Goal: Information Seeking & Learning: Learn about a topic

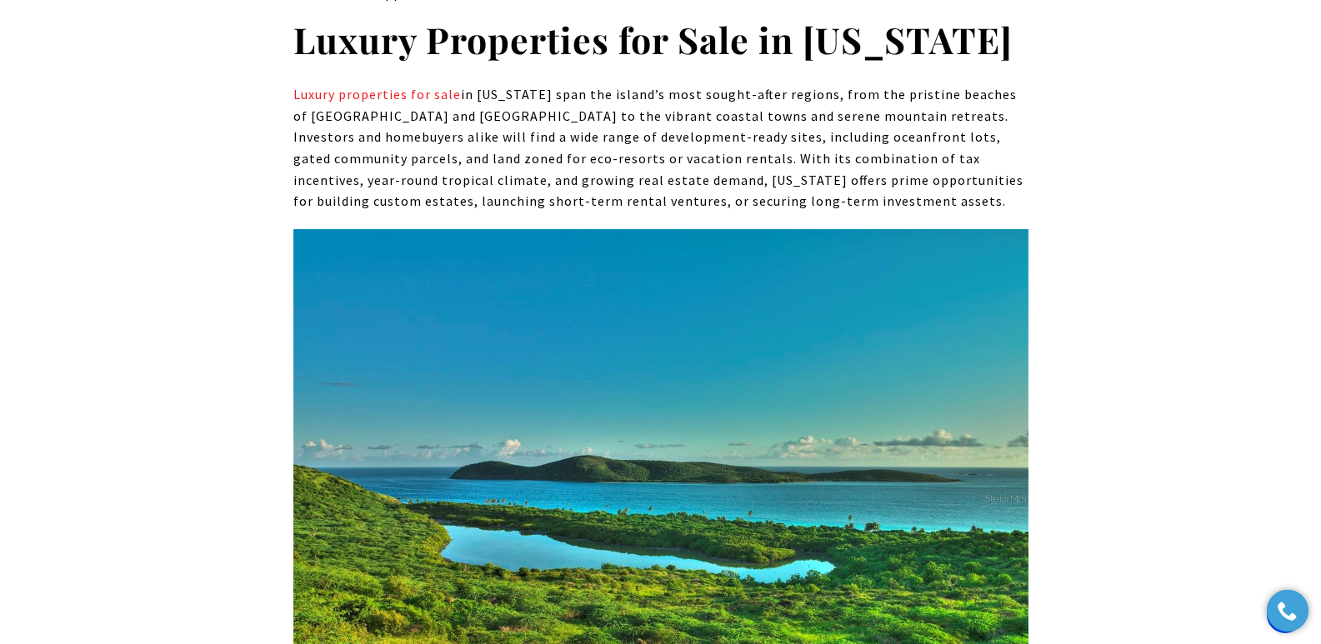
scroll to position [7031, 0]
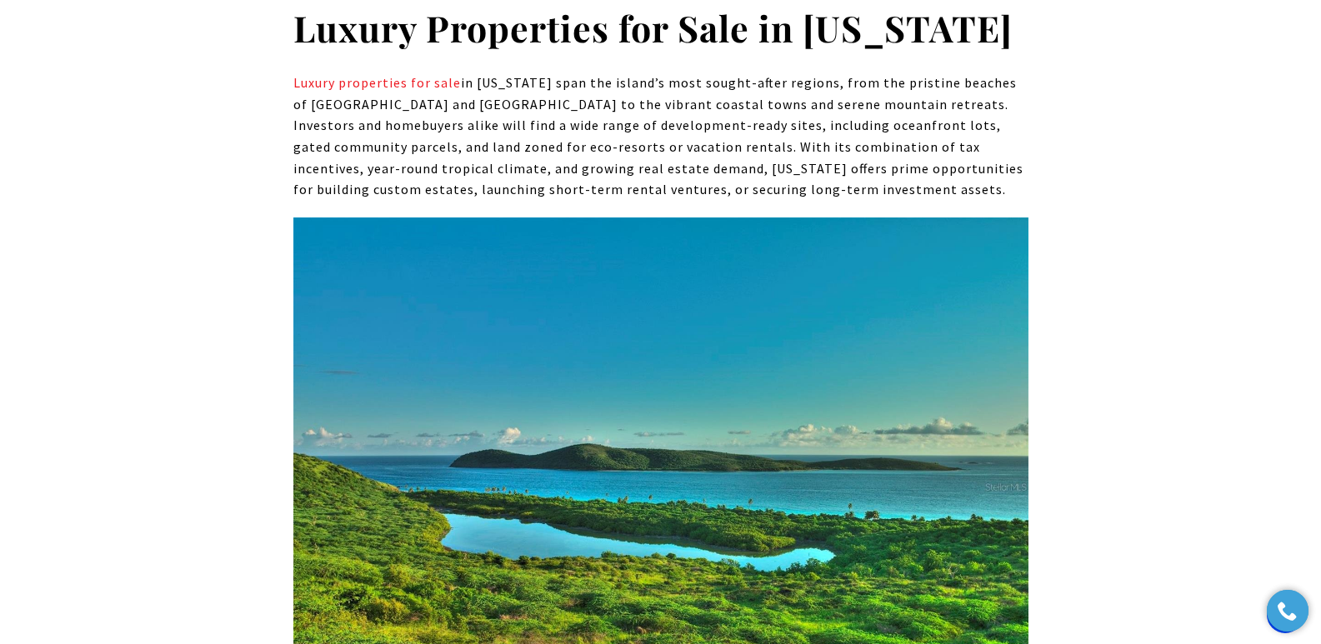
drag, startPoint x: 862, startPoint y: 623, endPoint x: 316, endPoint y: 583, distance: 547.2
copy strong "#1 ZONI BEACH ESTATES HIGHWAY 250 CULEBRA PR, 00775"
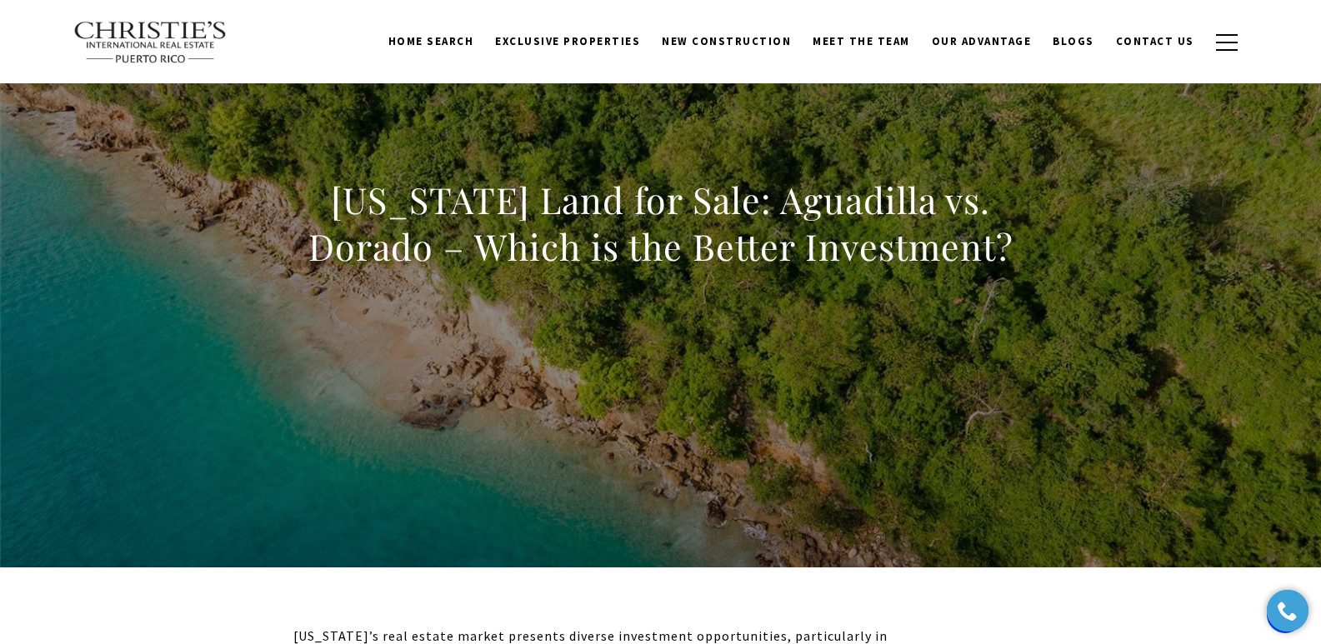
scroll to position [0, 0]
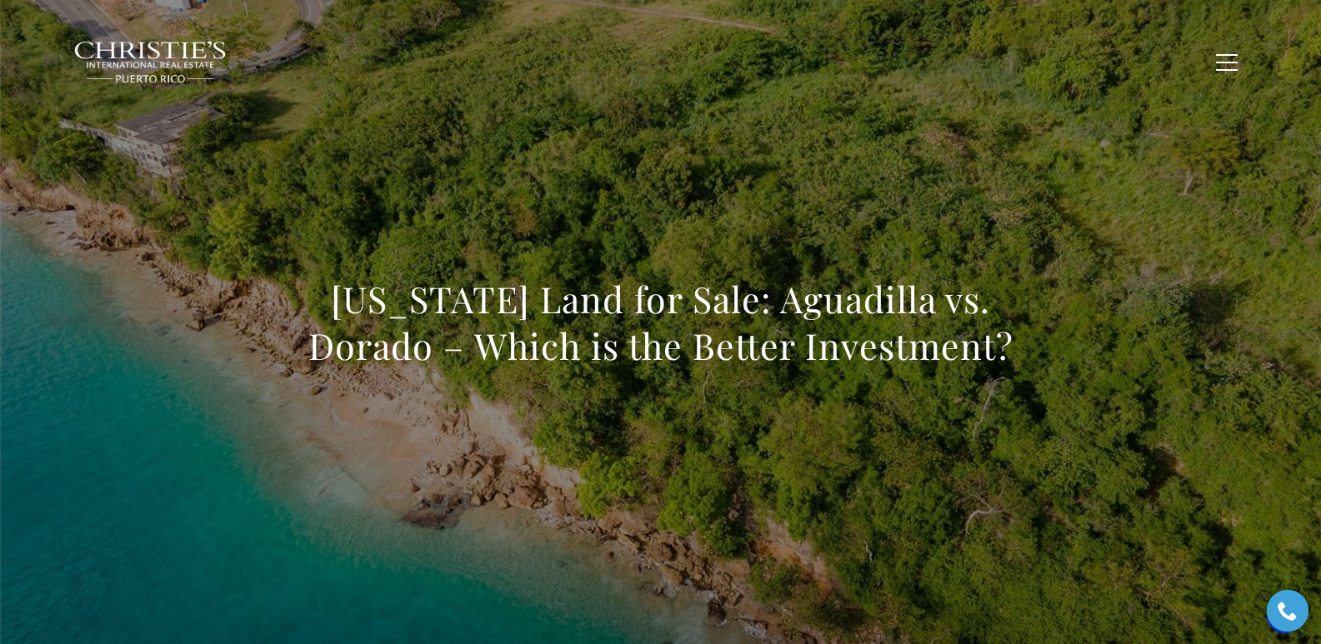
drag, startPoint x: 322, startPoint y: 300, endPoint x: 1017, endPoint y: 346, distance: 696.4
click at [1017, 346] on h1 "Puerto Rico Land for Sale: Aguadilla vs. Dorado – Which is the Better Investmen…" at bounding box center [660, 322] width 735 height 93
copy h1 "Puerto Rico Land for Sale: Aguadilla vs. Dorado – Which is the Better Investmen…"
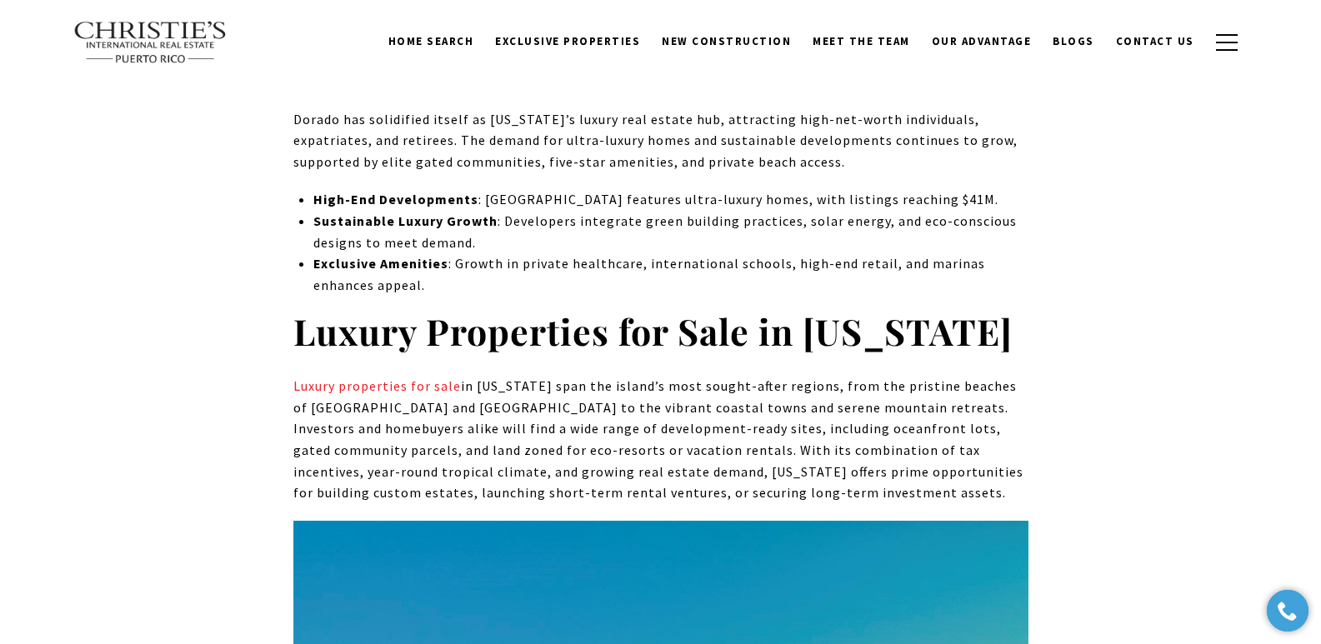
scroll to position [7291, 0]
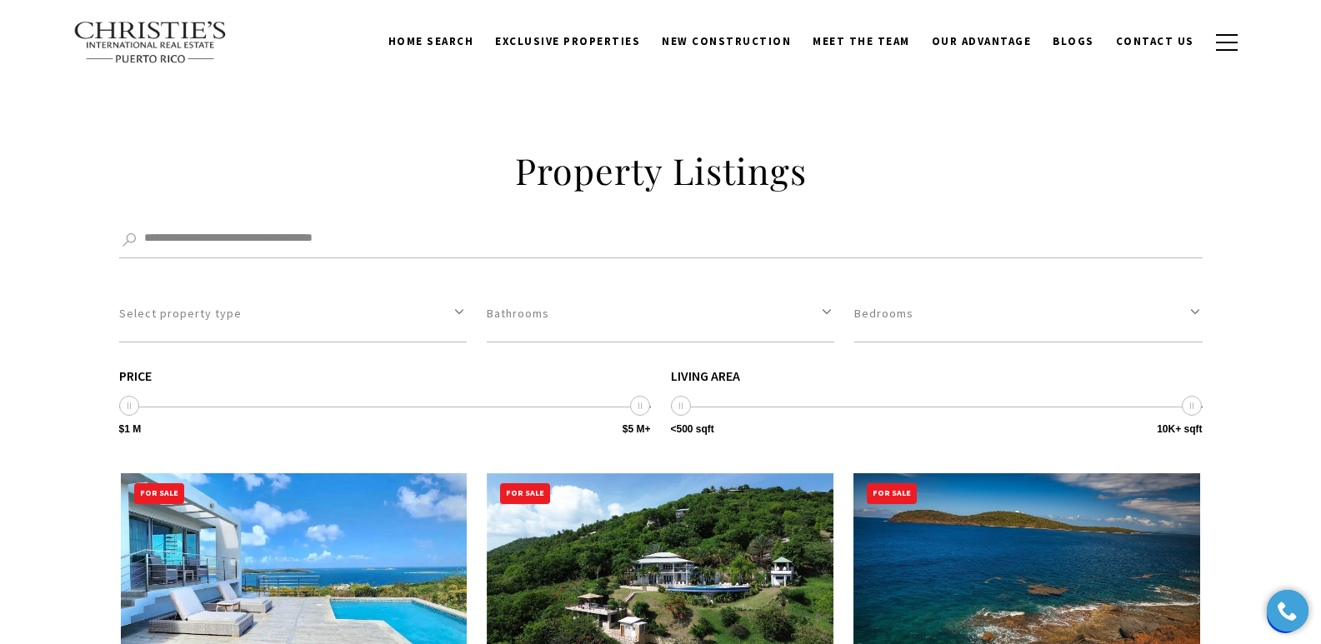
scroll to position [5388, 0]
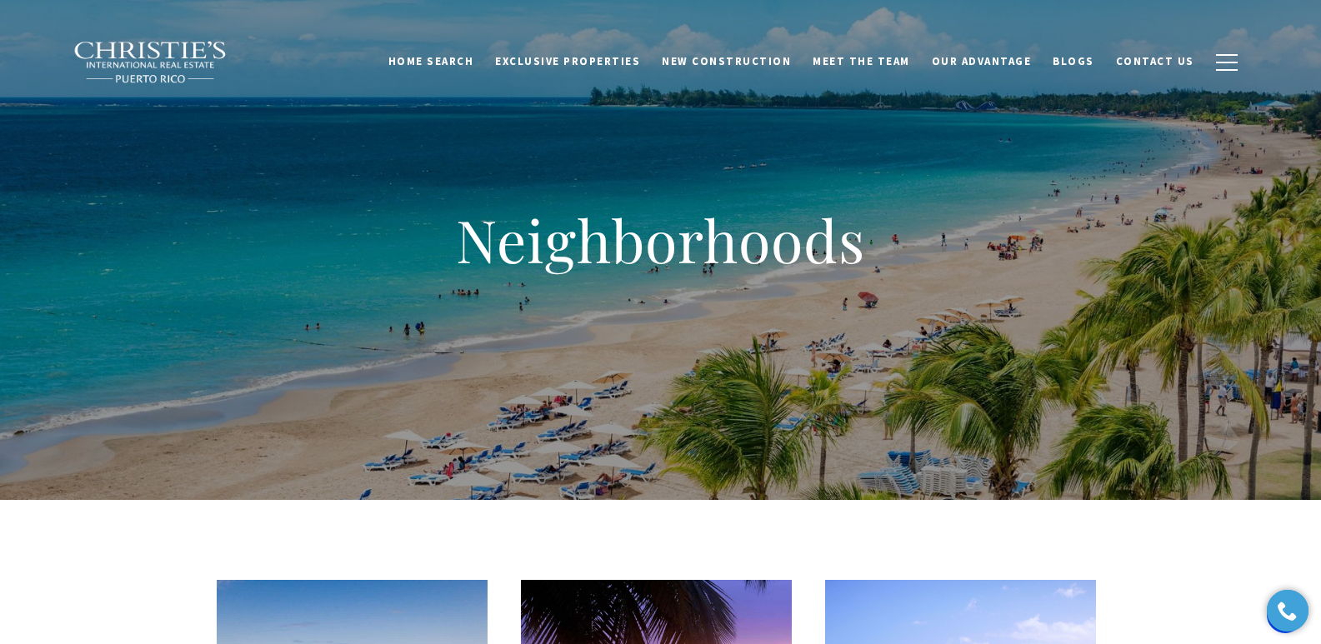
scroll to position [1127, 0]
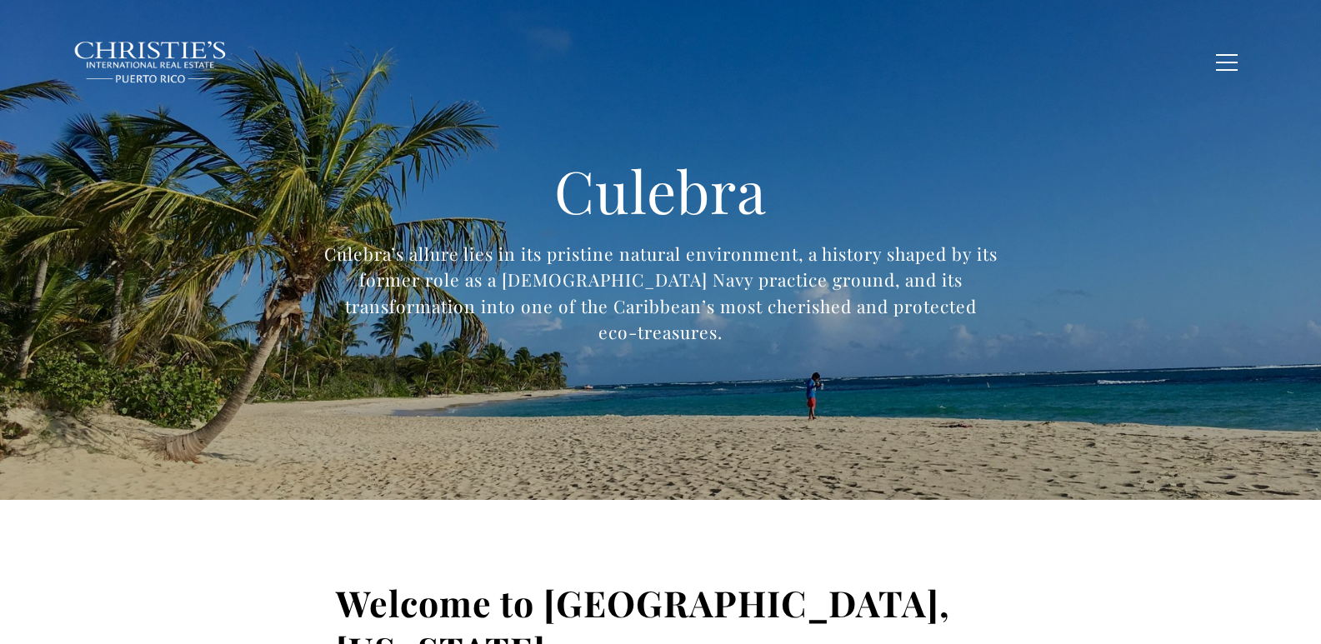
type input "**********"
type input "*********"
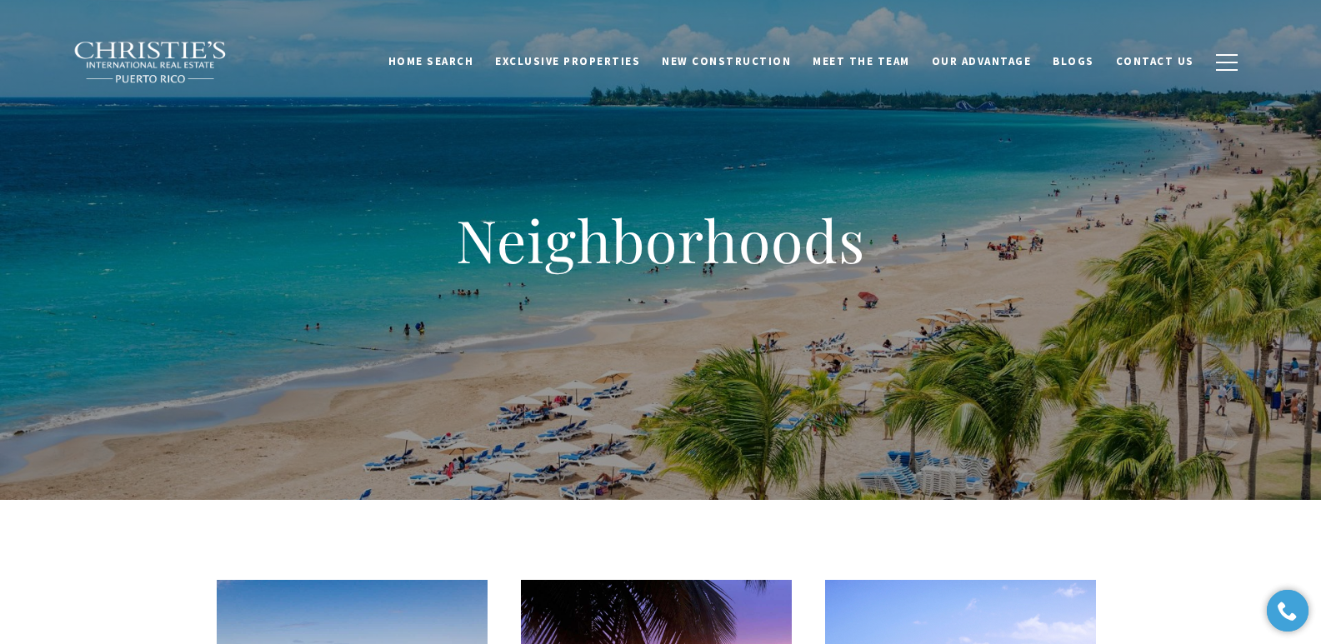
scroll to position [563, 0]
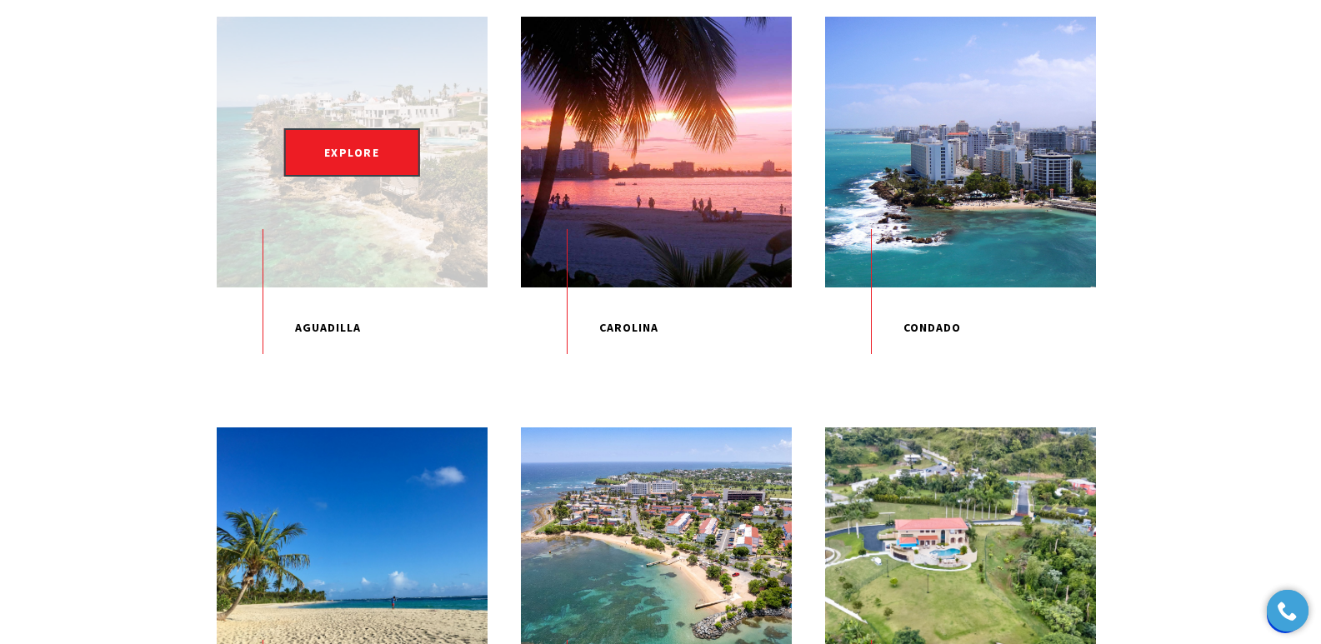
click at [362, 214] on div "EXPLORE" at bounding box center [352, 152] width 271 height 271
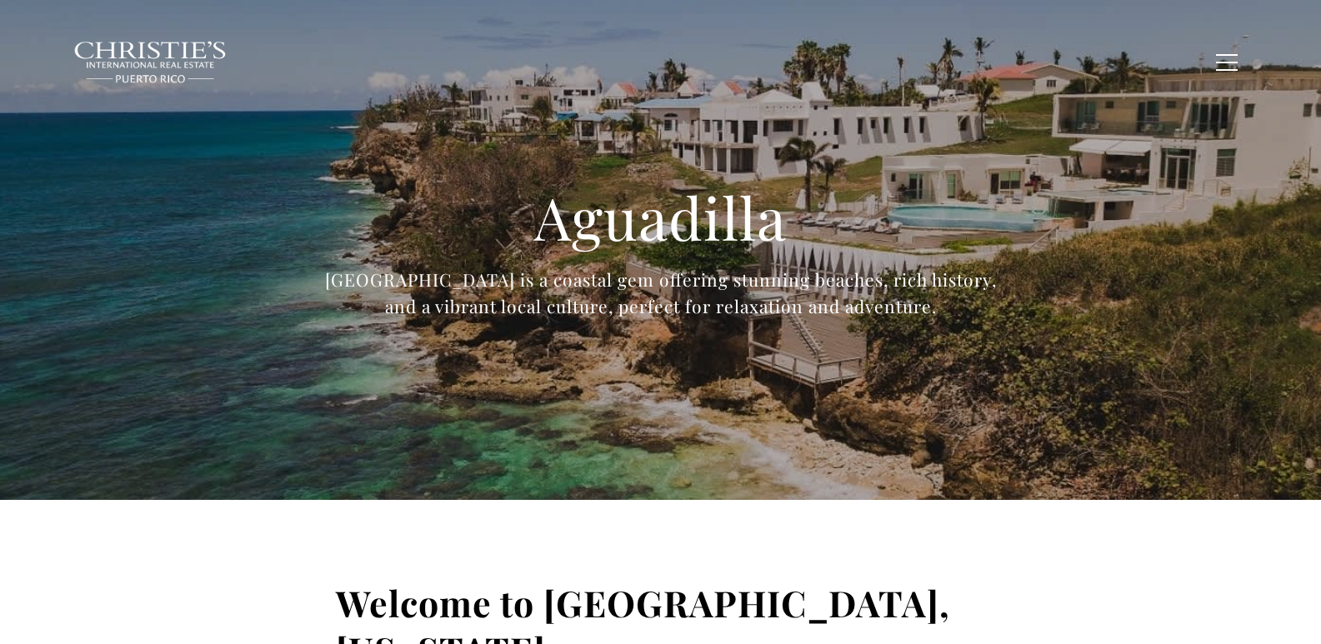
type input "**********"
type input "*********"
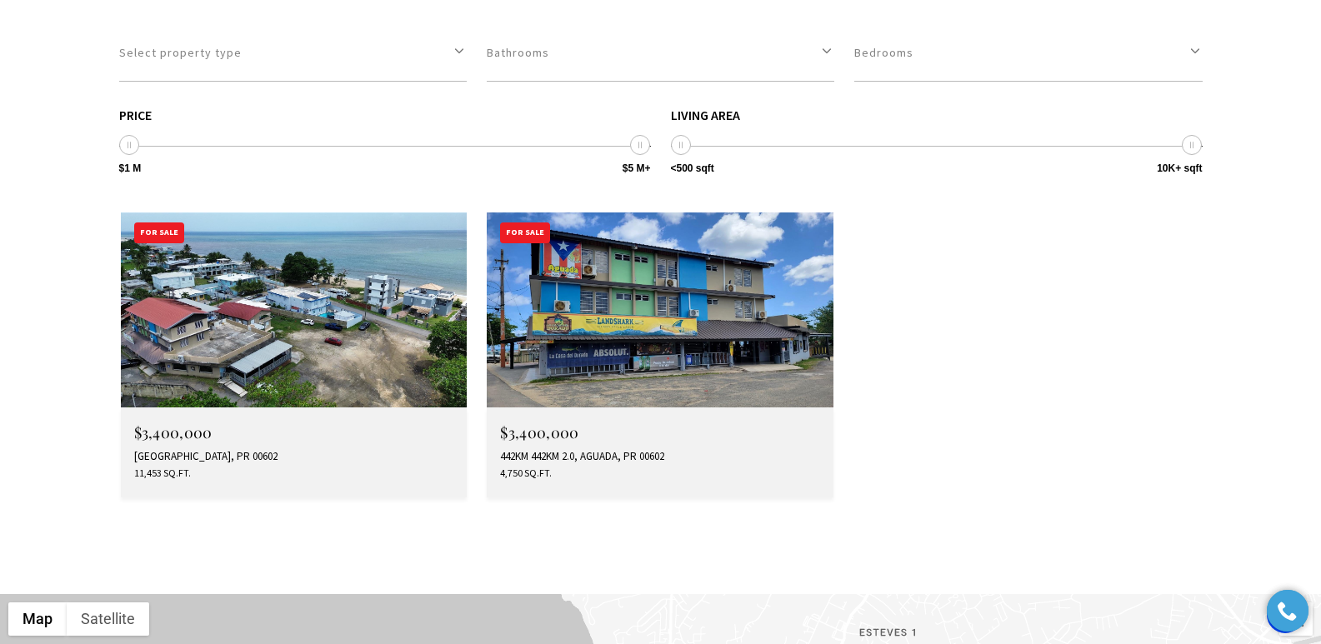
scroll to position [4640, 0]
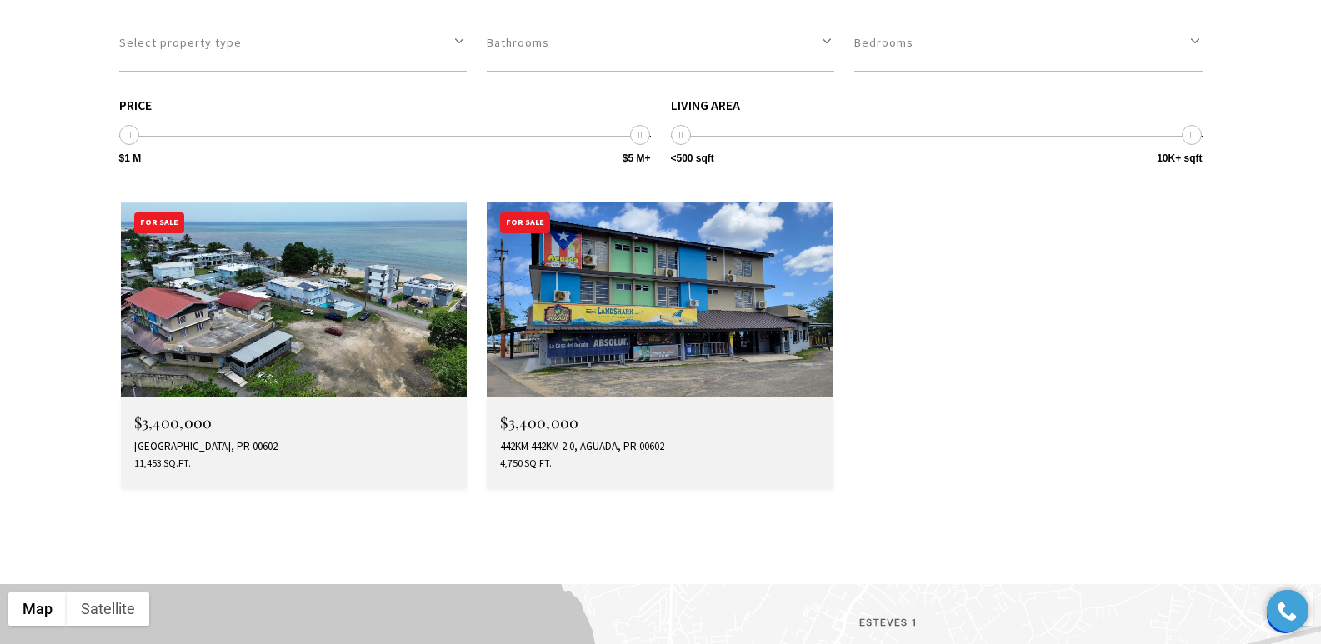
drag, startPoint x: 1326, startPoint y: 49, endPoint x: 1311, endPoint y: 424, distance: 375.2
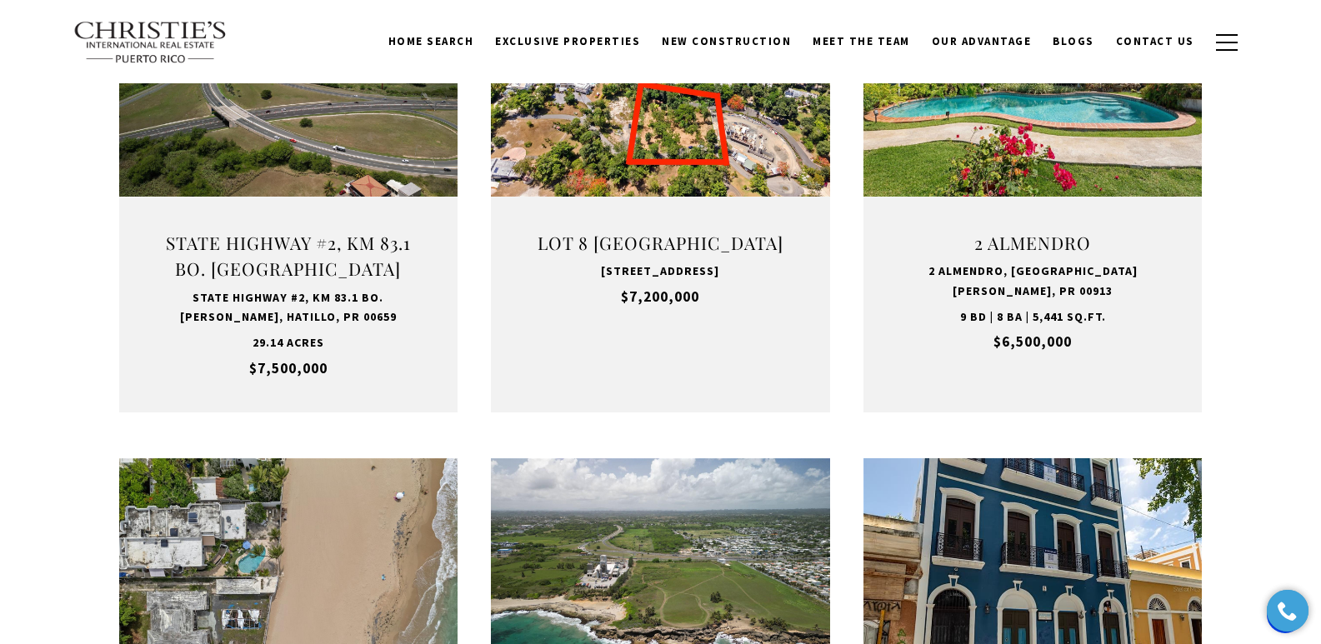
scroll to position [716, 0]
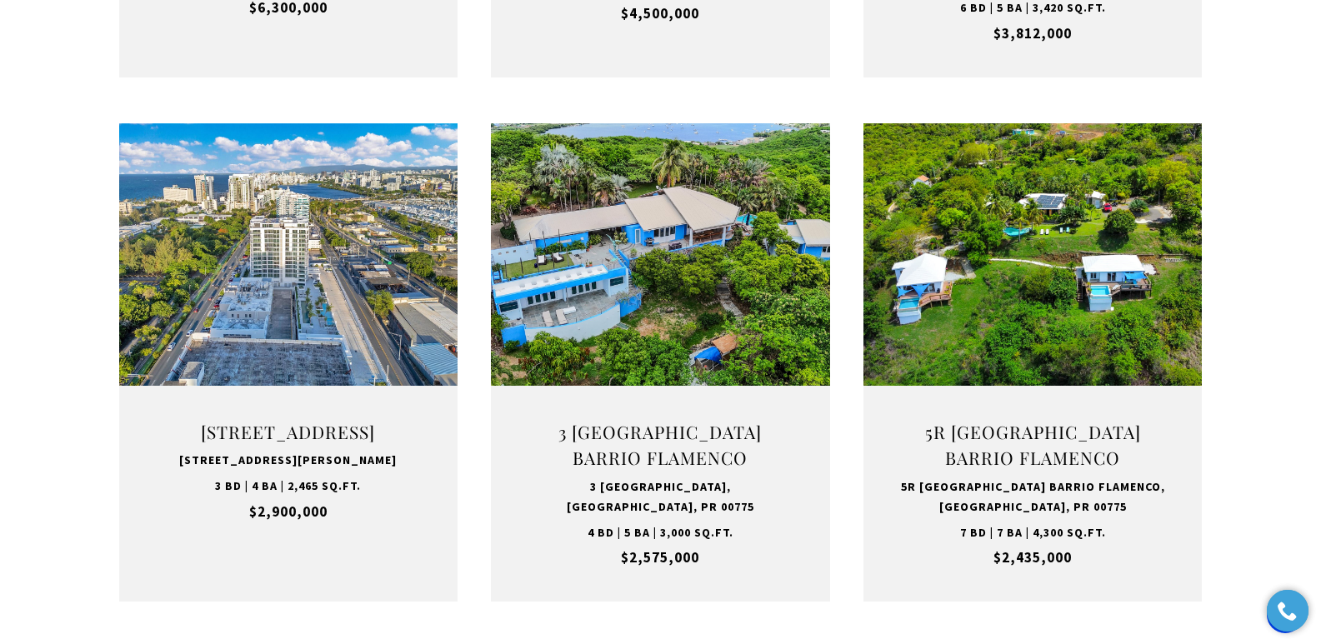
drag, startPoint x: 1331, startPoint y: 44, endPoint x: 1324, endPoint y: 288, distance: 244.2
click at [1320, 288] on html "Skip to main content Enable accessibility for low vision Open the accessibility…" at bounding box center [660, 427] width 1321 height 4071
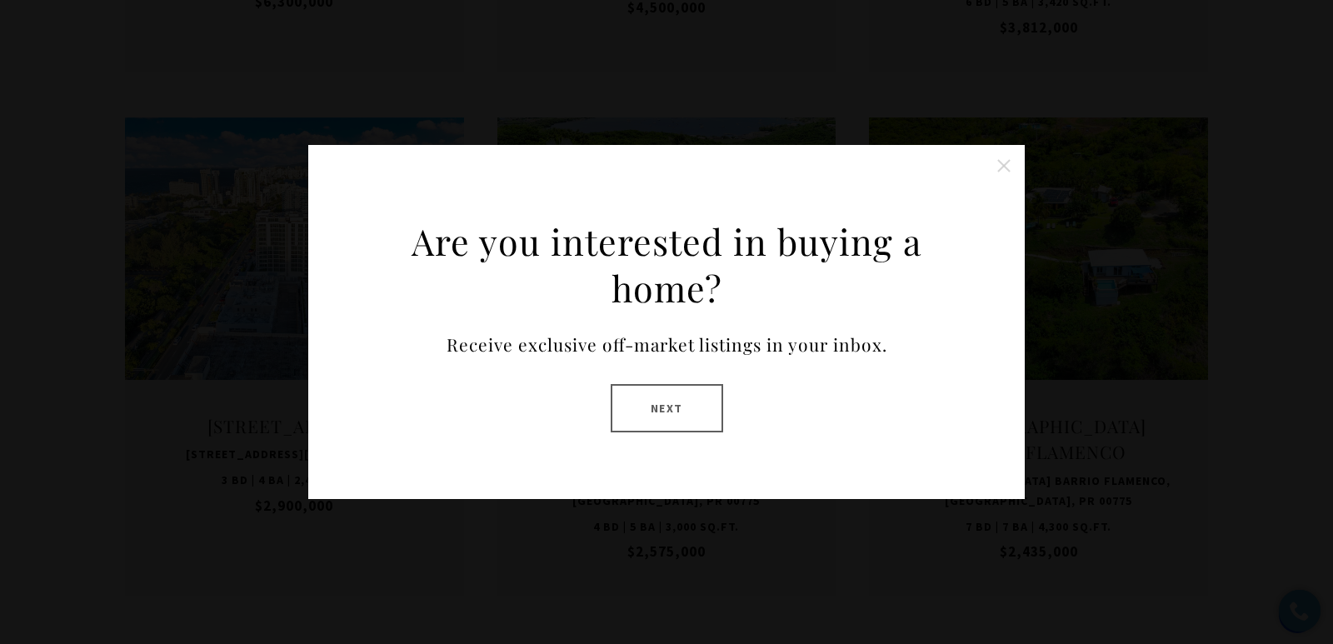
drag, startPoint x: 1002, startPoint y: 166, endPoint x: 1175, endPoint y: 158, distance: 172.6
click at [1002, 166] on button at bounding box center [1003, 165] width 33 height 33
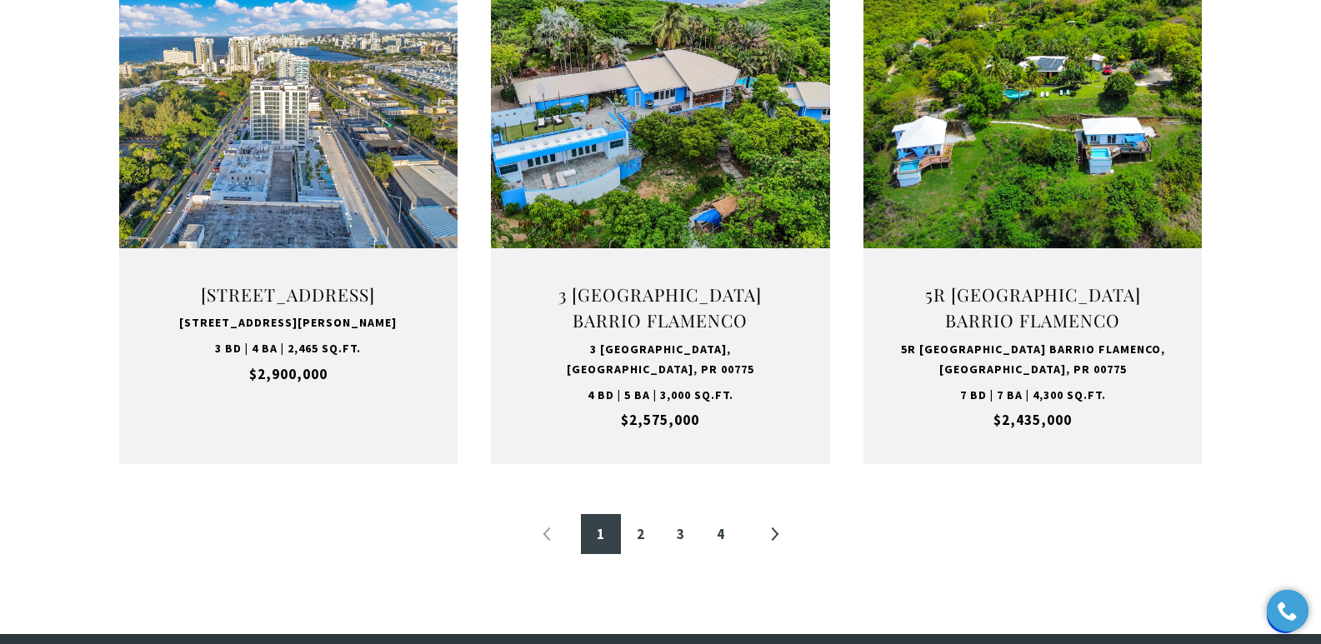
scroll to position [1756, 0]
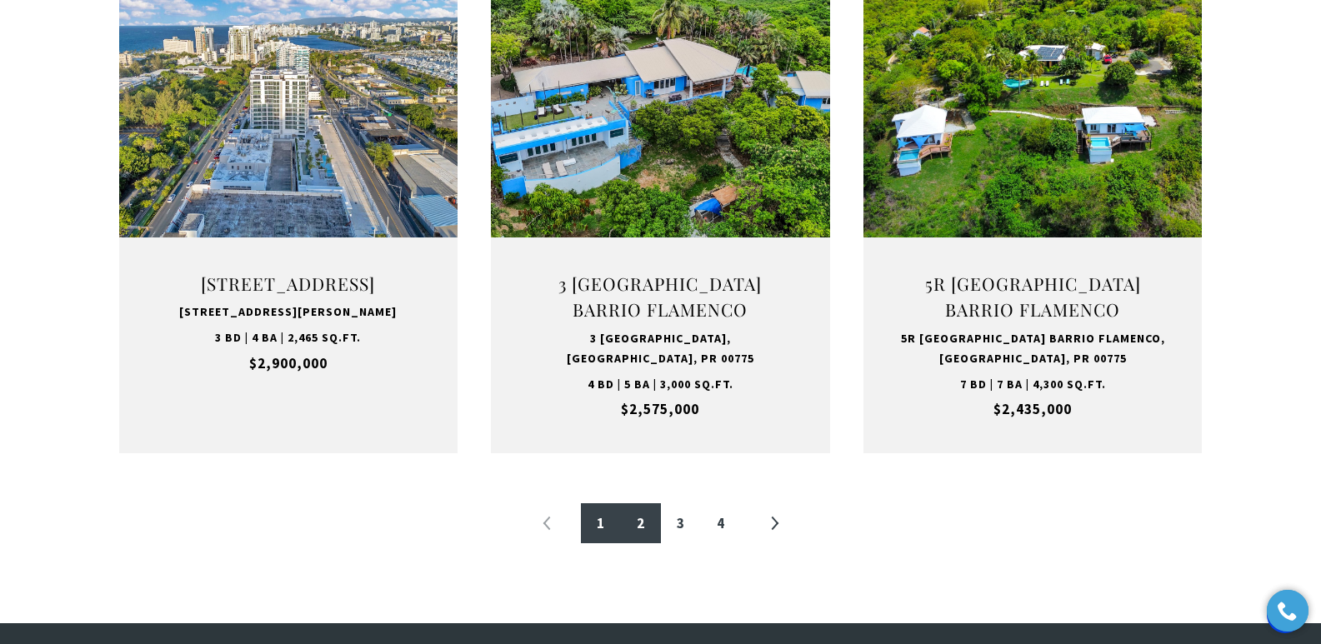
click at [638, 527] on link "2" at bounding box center [641, 523] width 40 height 40
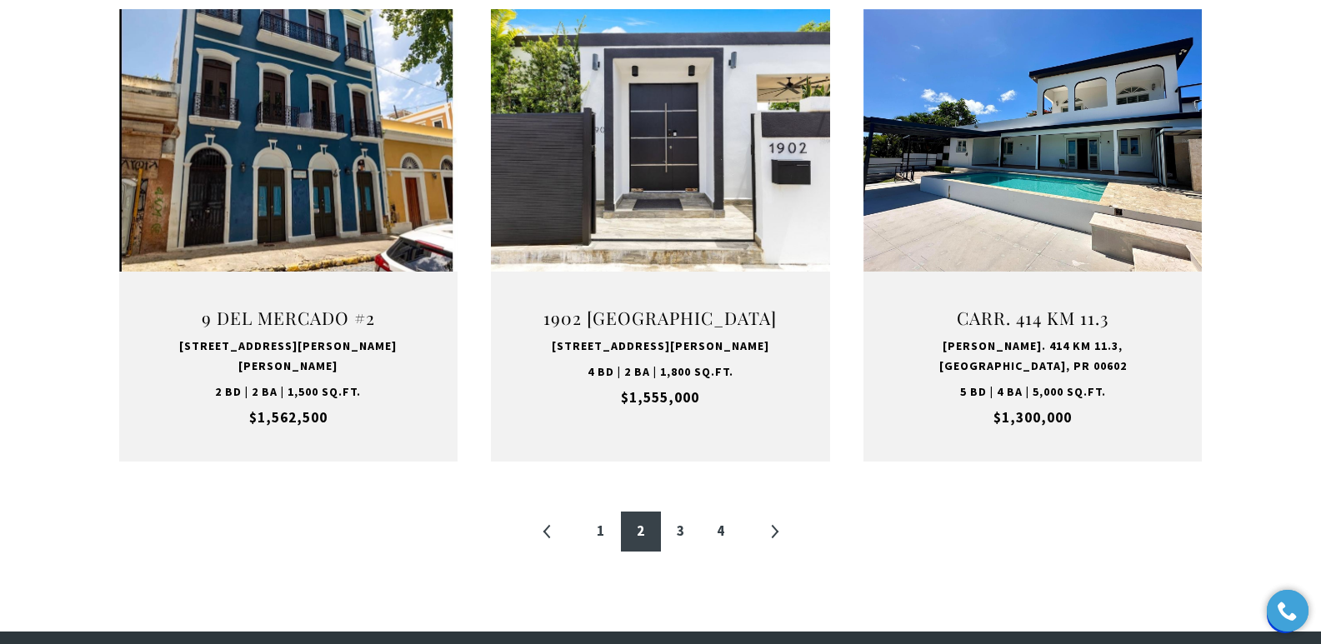
scroll to position [1727, 0]
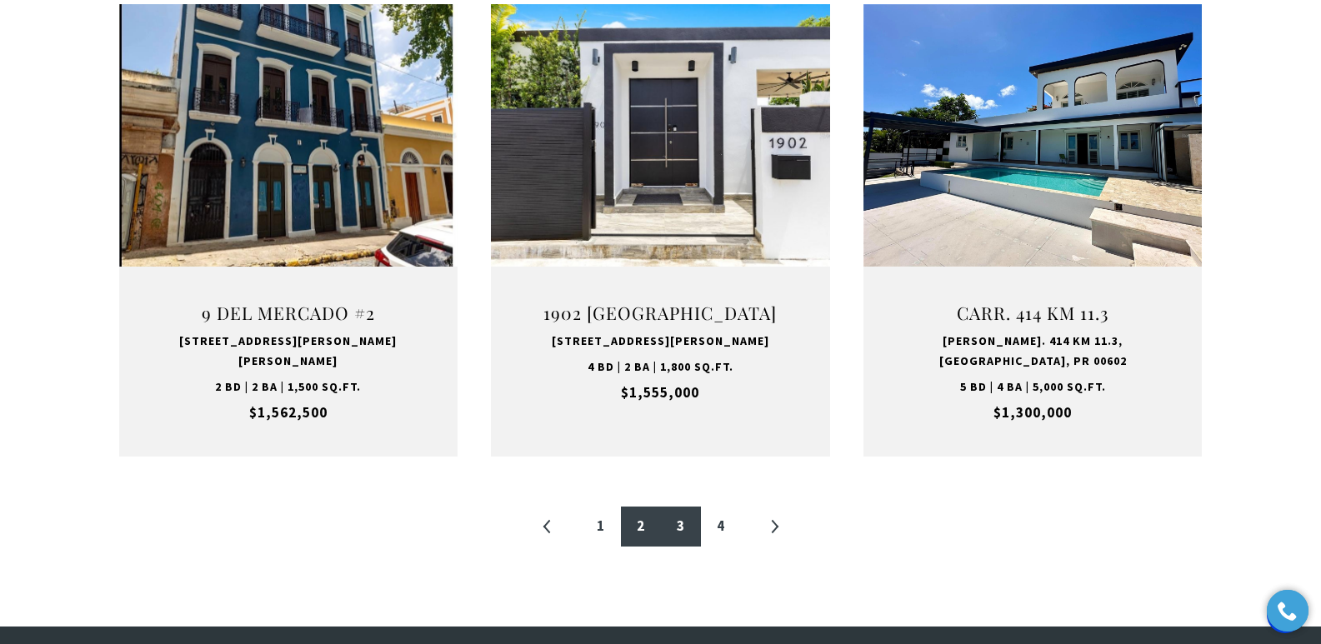
click at [677, 507] on link "3" at bounding box center [681, 527] width 40 height 40
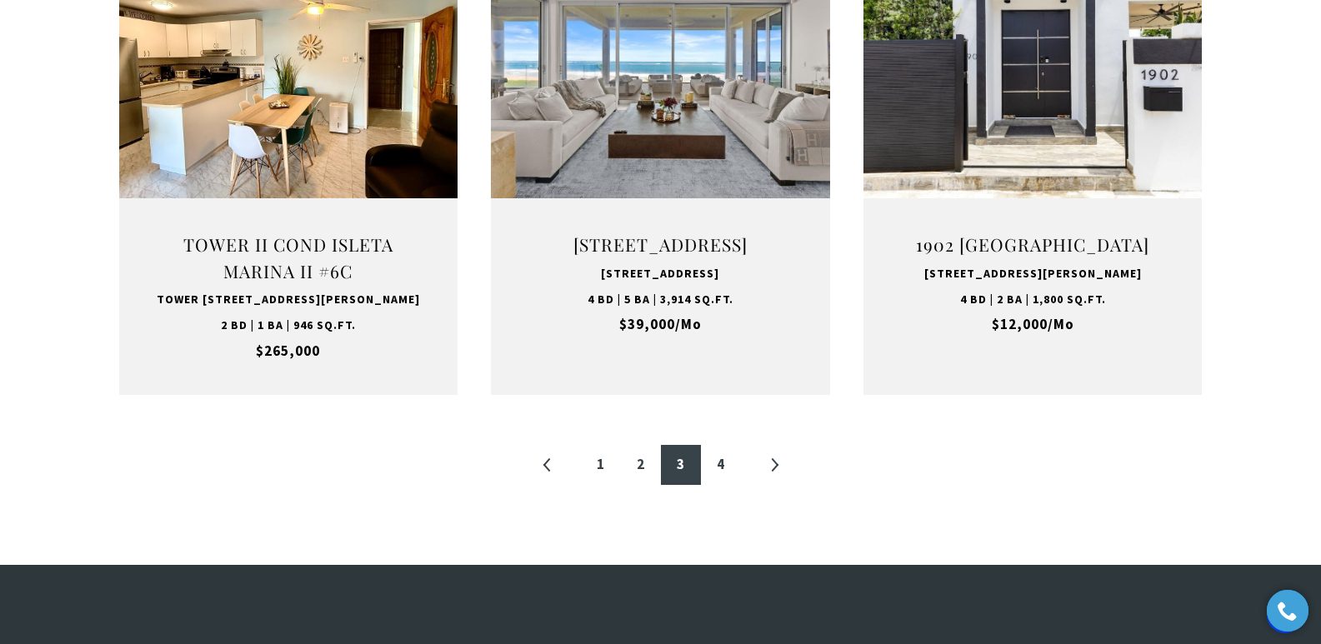
scroll to position [1811, 0]
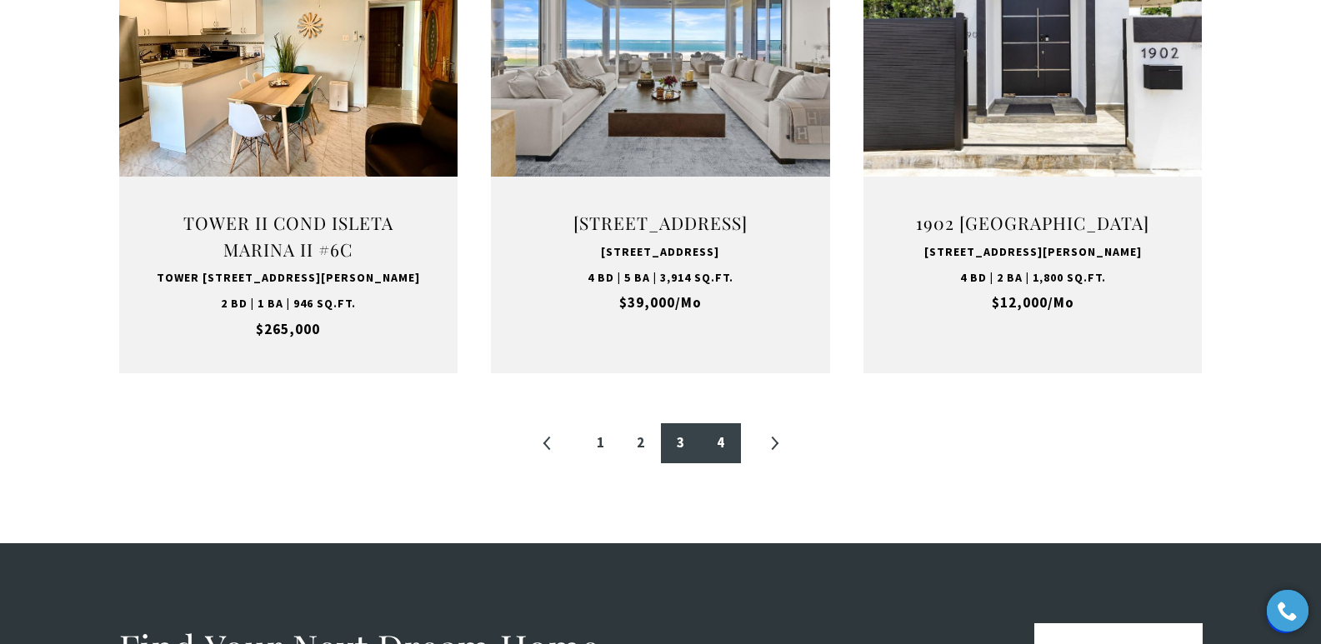
click at [723, 463] on link "4" at bounding box center [721, 443] width 40 height 40
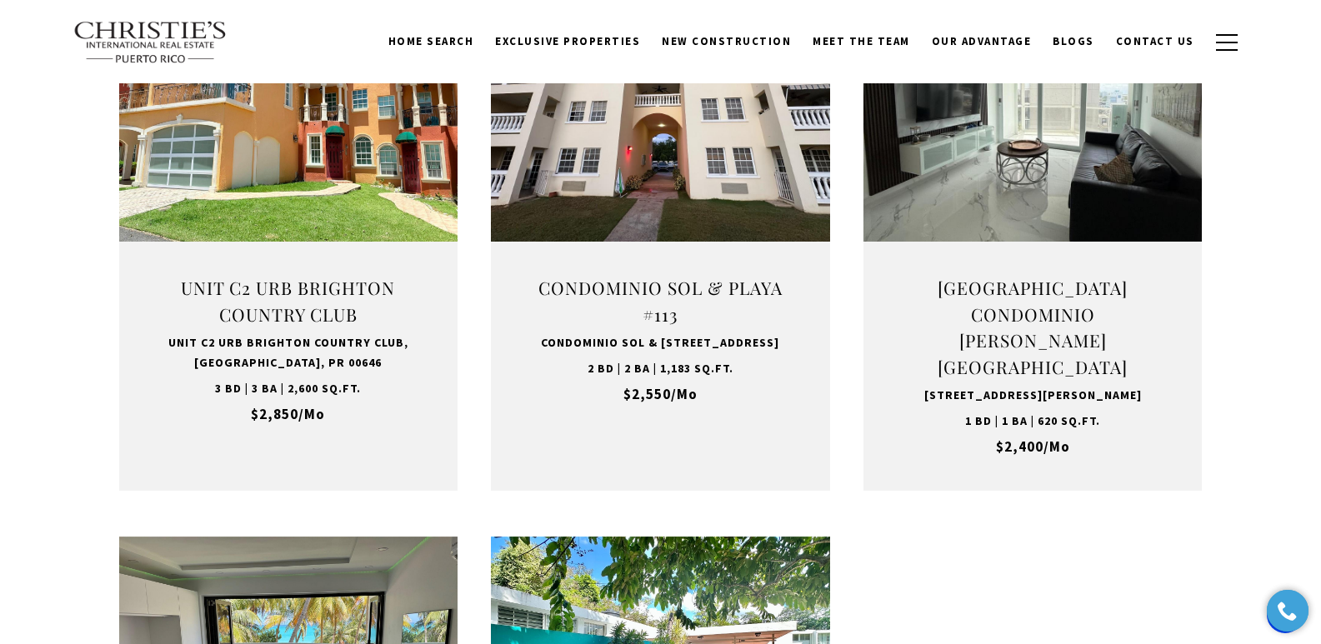
scroll to position [1169, 0]
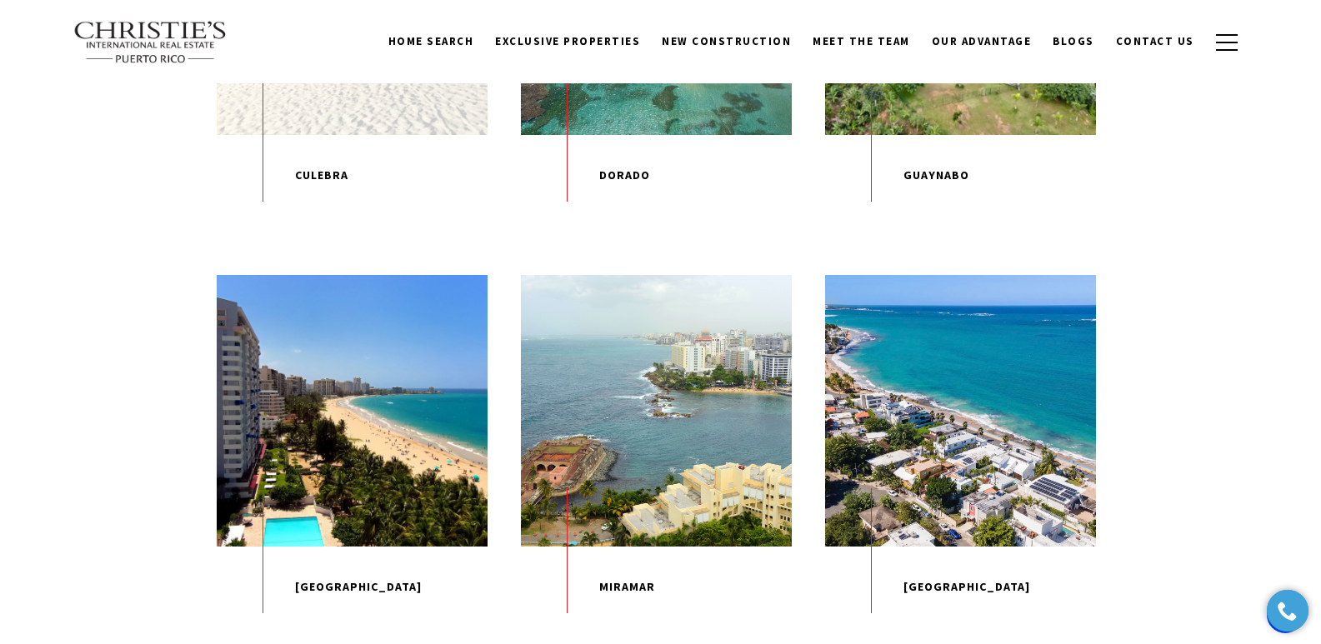
click at [358, 135] on div "EXPLORE" at bounding box center [352, -1] width 271 height 271
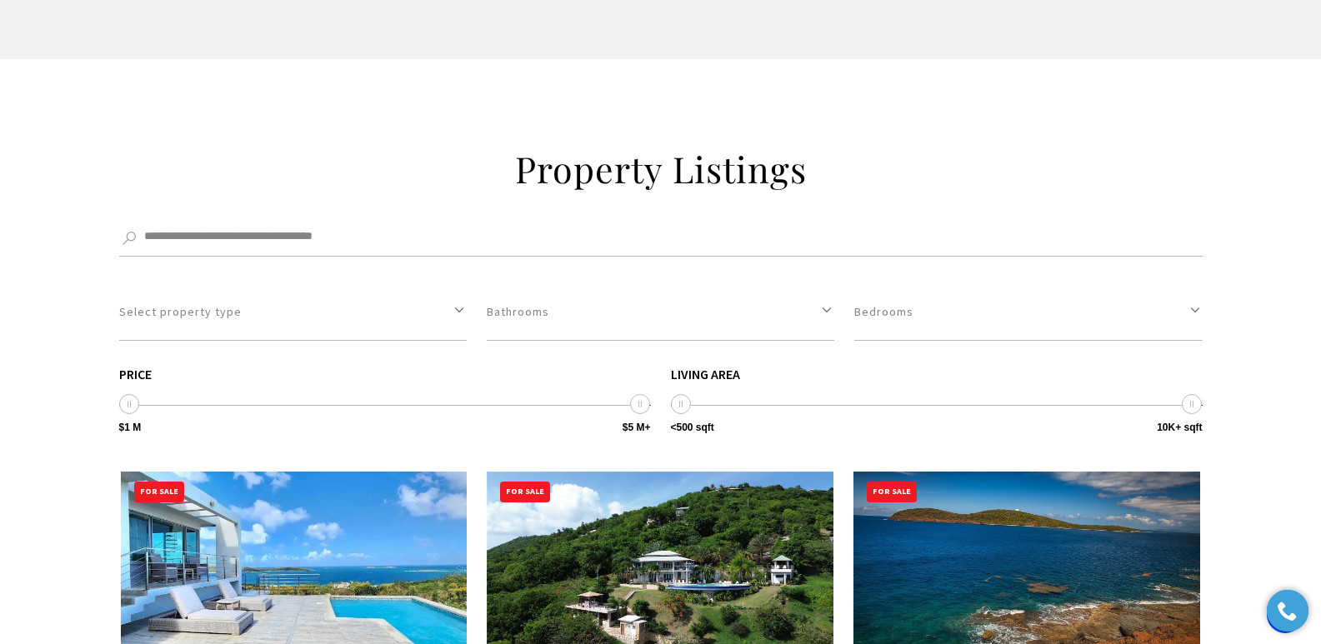
scroll to position [5636, 0]
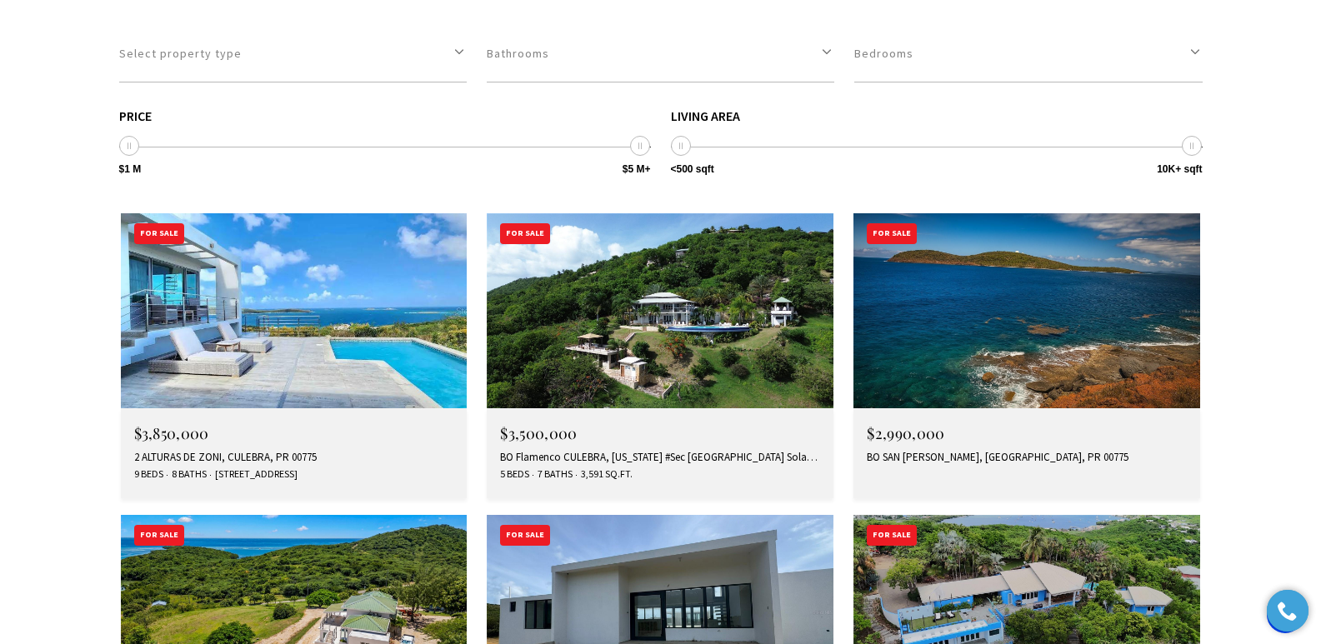
click at [1016, 213] on img at bounding box center [1026, 310] width 347 height 195
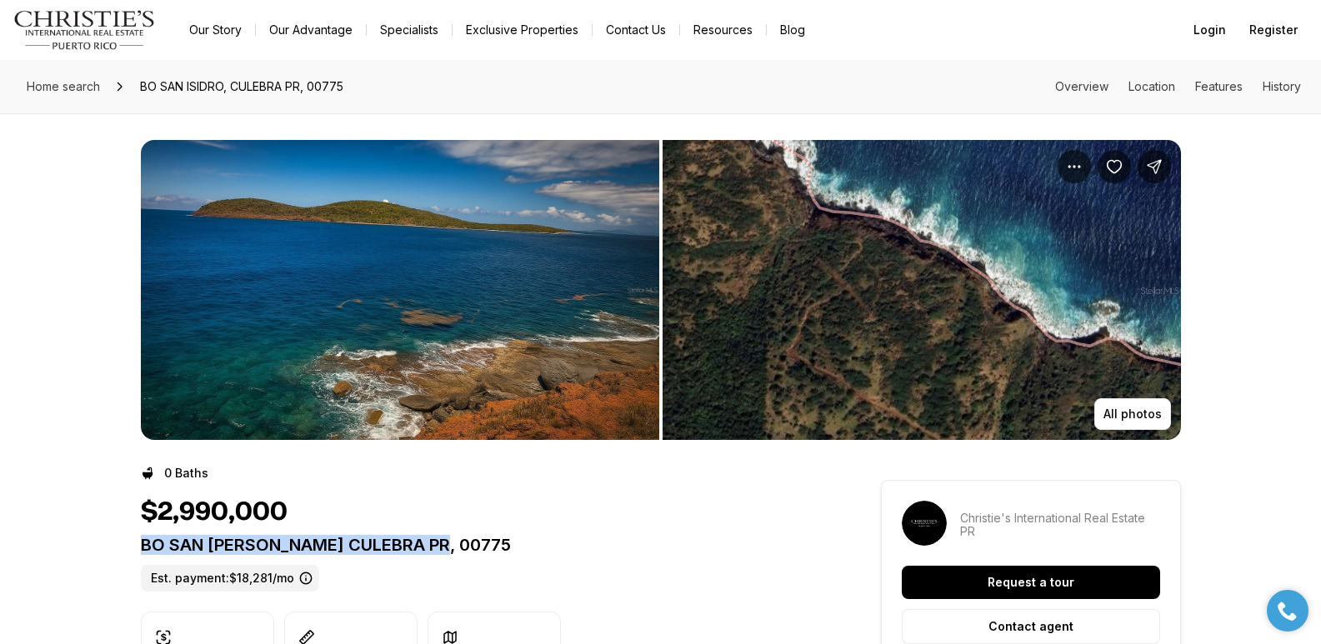
drag, startPoint x: 143, startPoint y: 545, endPoint x: 437, endPoint y: 551, distance: 294.2
click at [437, 551] on p "BO SAN [PERSON_NAME] CULEBRA PR, 00775" at bounding box center [481, 545] width 680 height 20
copy p "BO SAN [PERSON_NAME] CULEBRA PR, 00775"
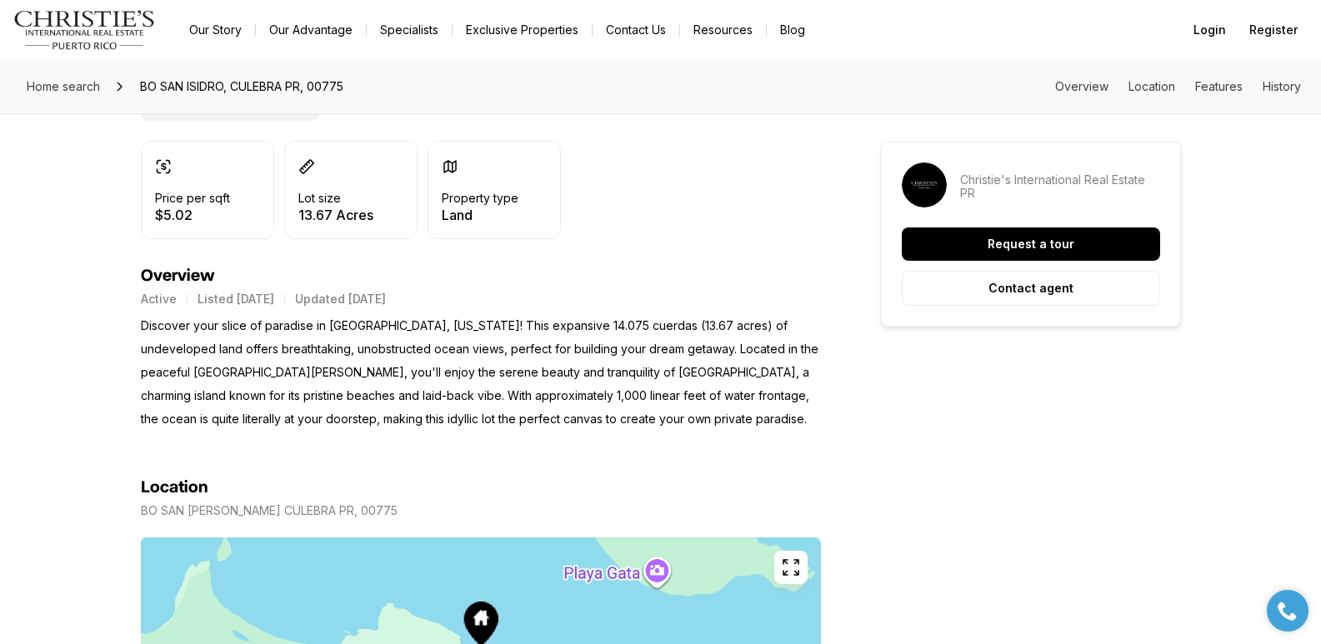
scroll to position [488, 0]
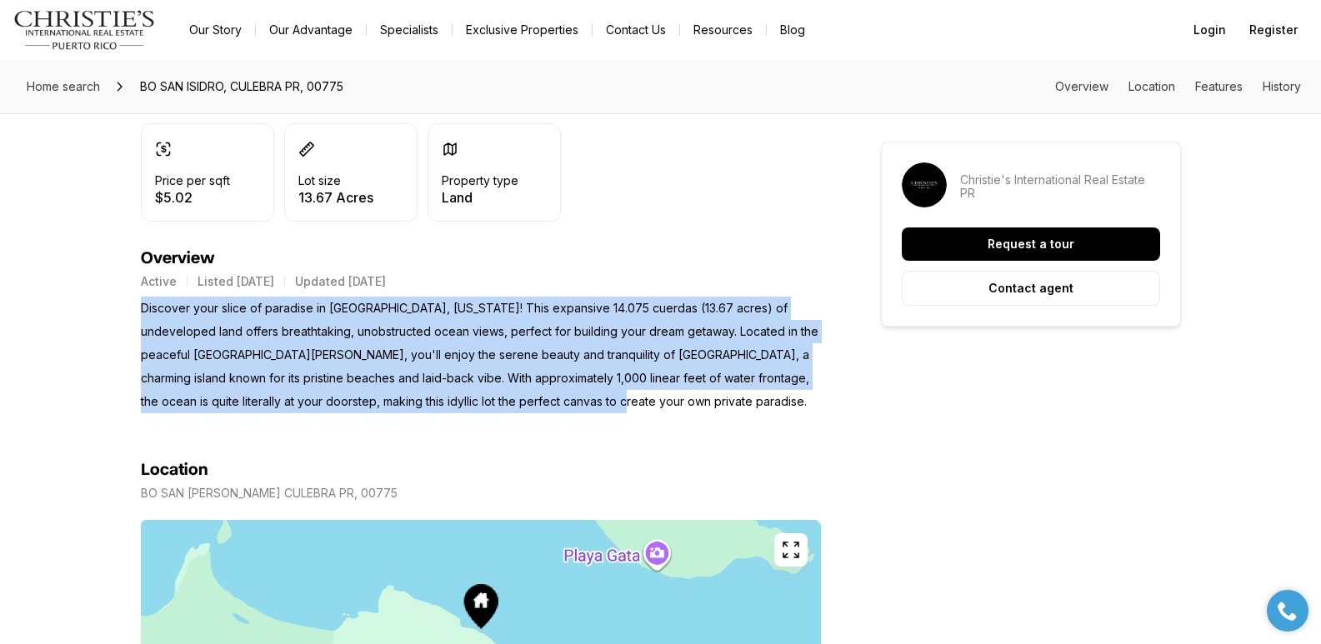
drag, startPoint x: 141, startPoint y: 309, endPoint x: 534, endPoint y: 410, distance: 406.0
click at [534, 410] on p "Discover your slice of paradise in [GEOGRAPHIC_DATA], [US_STATE]! This expansiv…" at bounding box center [481, 355] width 680 height 117
copy p "Discover your slice of paradise in Culebra, Puerto Rico! This expansive 14.075 …"
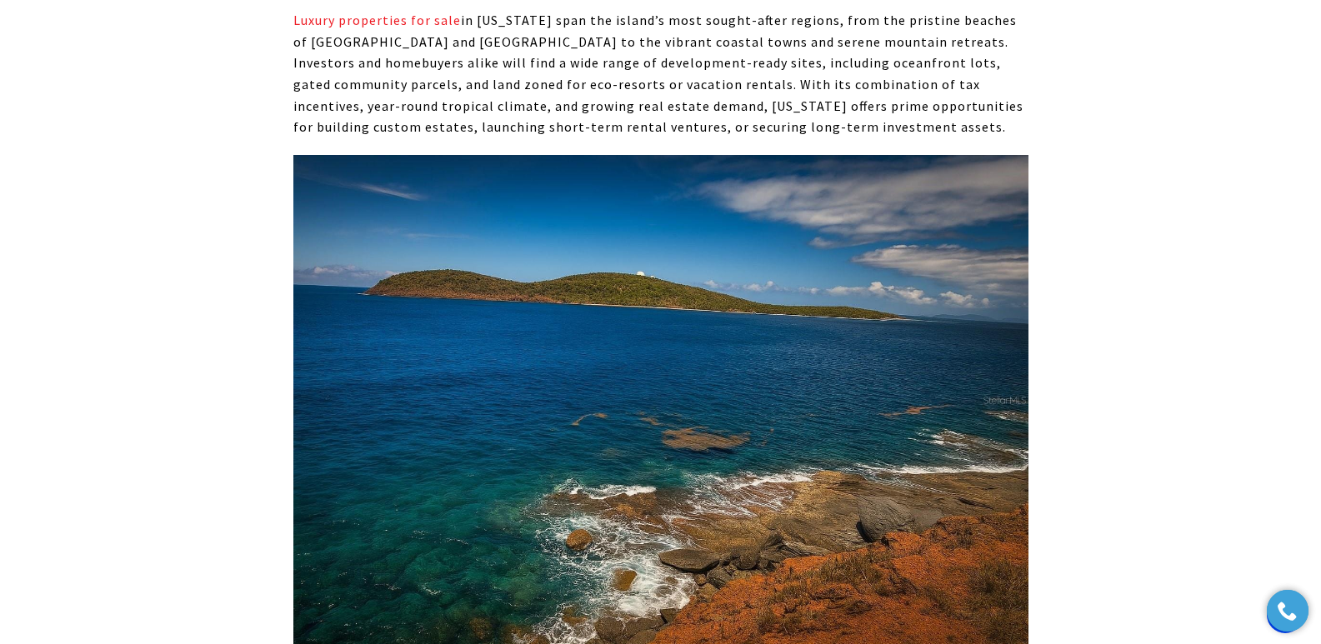
scroll to position [7141, 0]
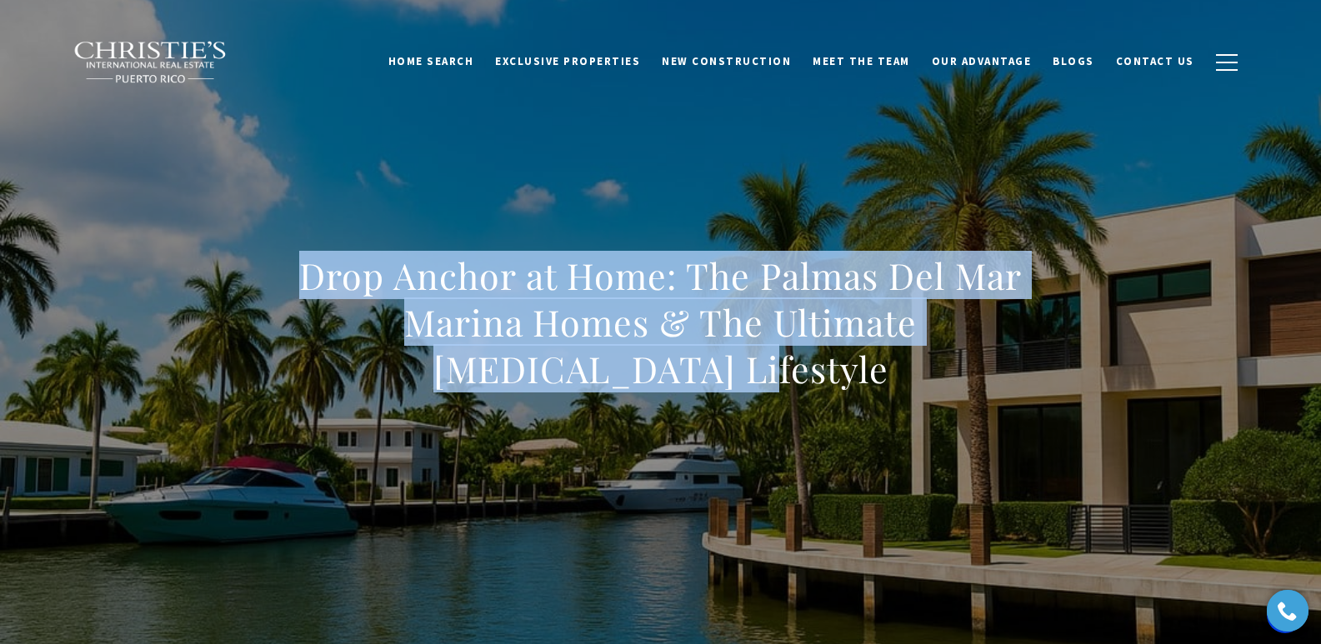
drag, startPoint x: 304, startPoint y: 277, endPoint x: 763, endPoint y: 390, distance: 472.9
click at [763, 390] on h1 "Drop Anchor at Home: The Palmas Del Mar Marina Homes & The Ultimate Boating Lif…" at bounding box center [660, 322] width 735 height 140
copy h1 "Drop Anchor at Home: The Palmas Del Mar Marina Homes & The Ultimate Boating Lif…"
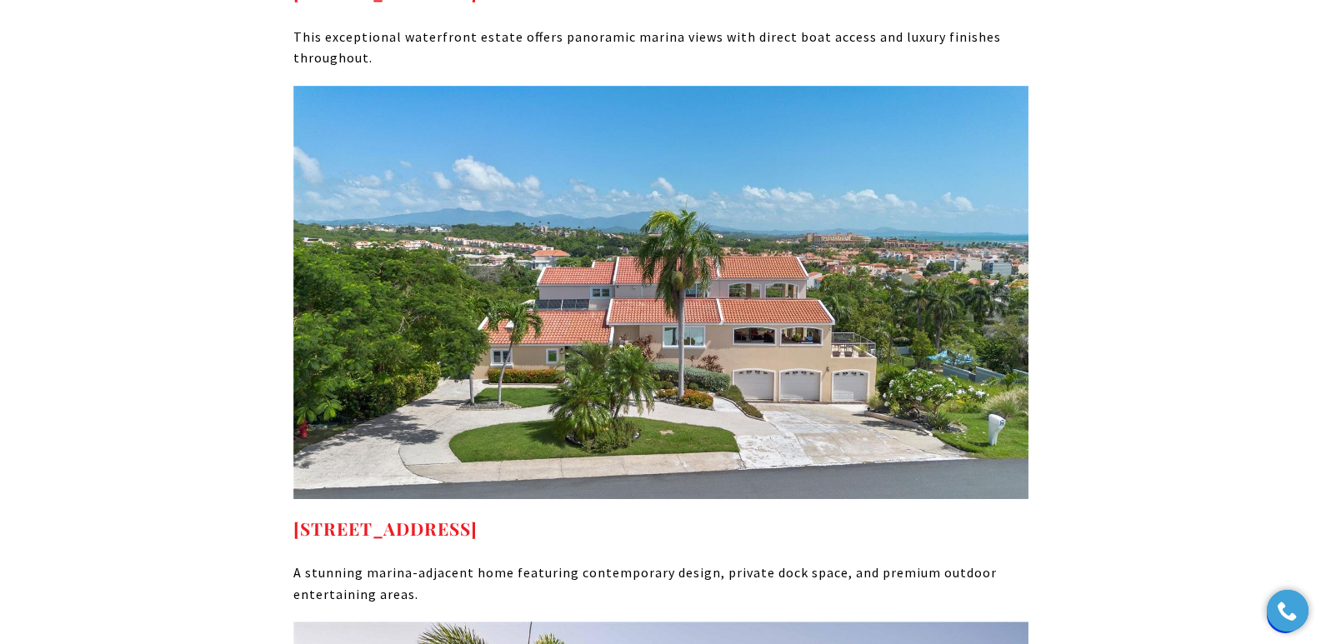
scroll to position [7860, 0]
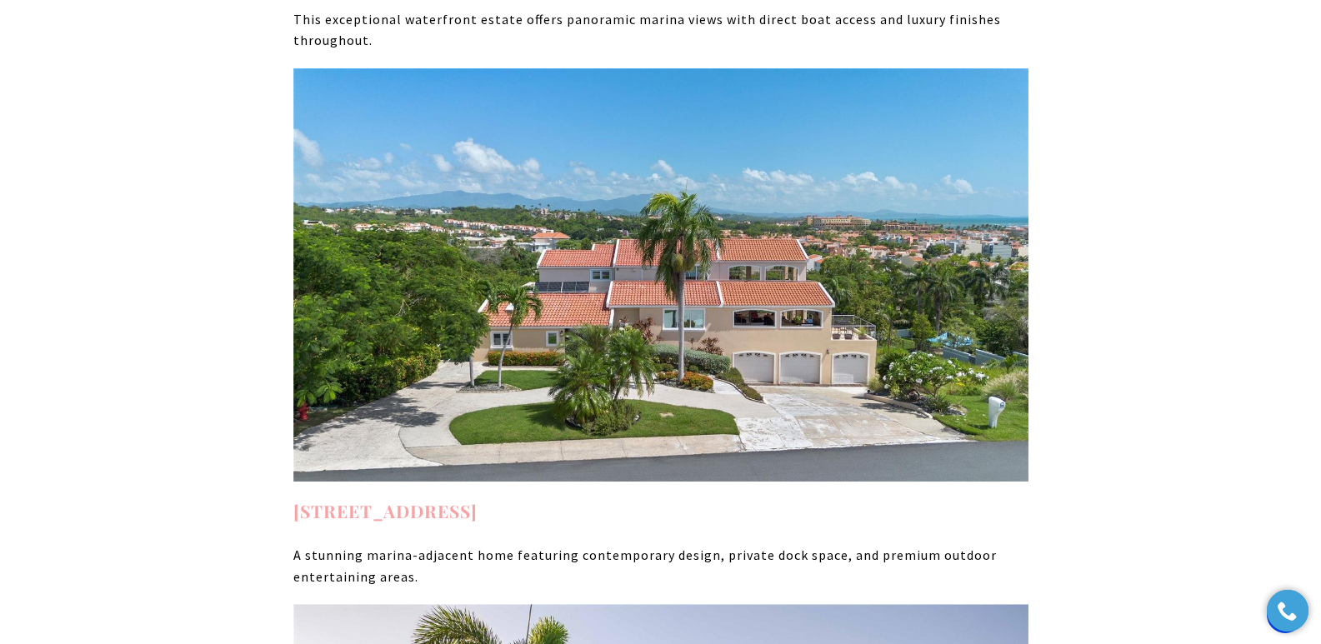
drag, startPoint x: 591, startPoint y: 342, endPoint x: 296, endPoint y: 340, distance: 295.0
click at [296, 498] on h4 "22 Port Road Humacao PR, 00791" at bounding box center [660, 511] width 735 height 27
copy link "22 Port Road Humacao PR, 00791"
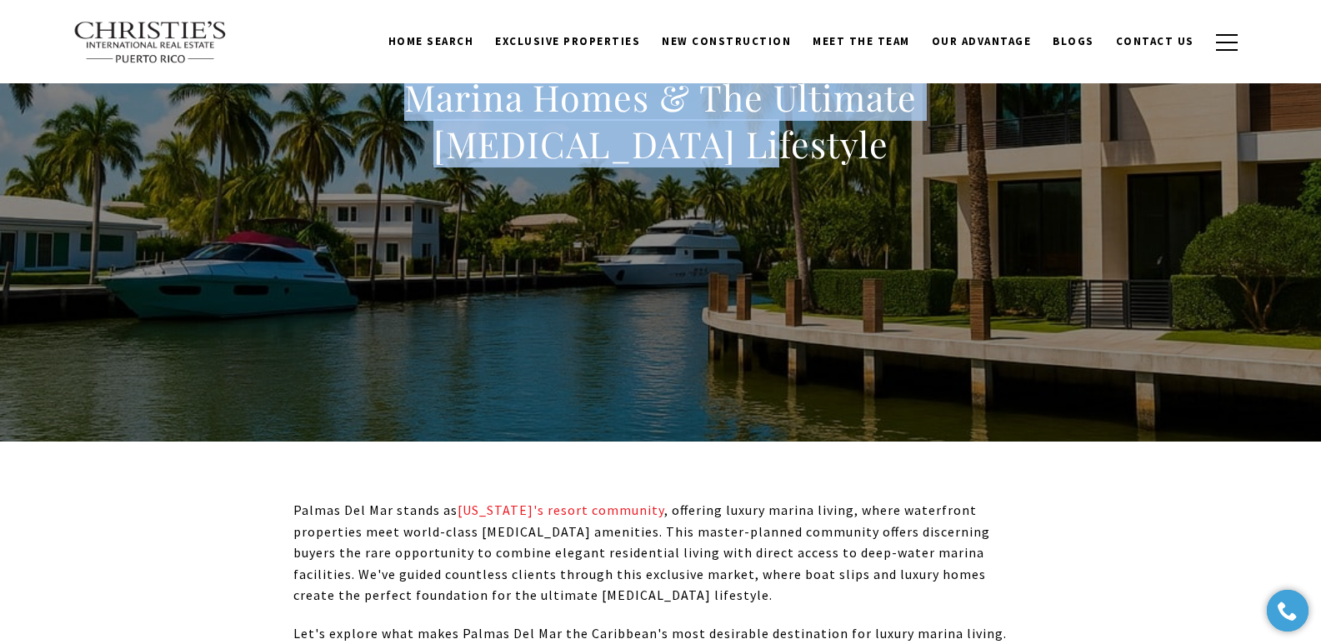
scroll to position [0, 0]
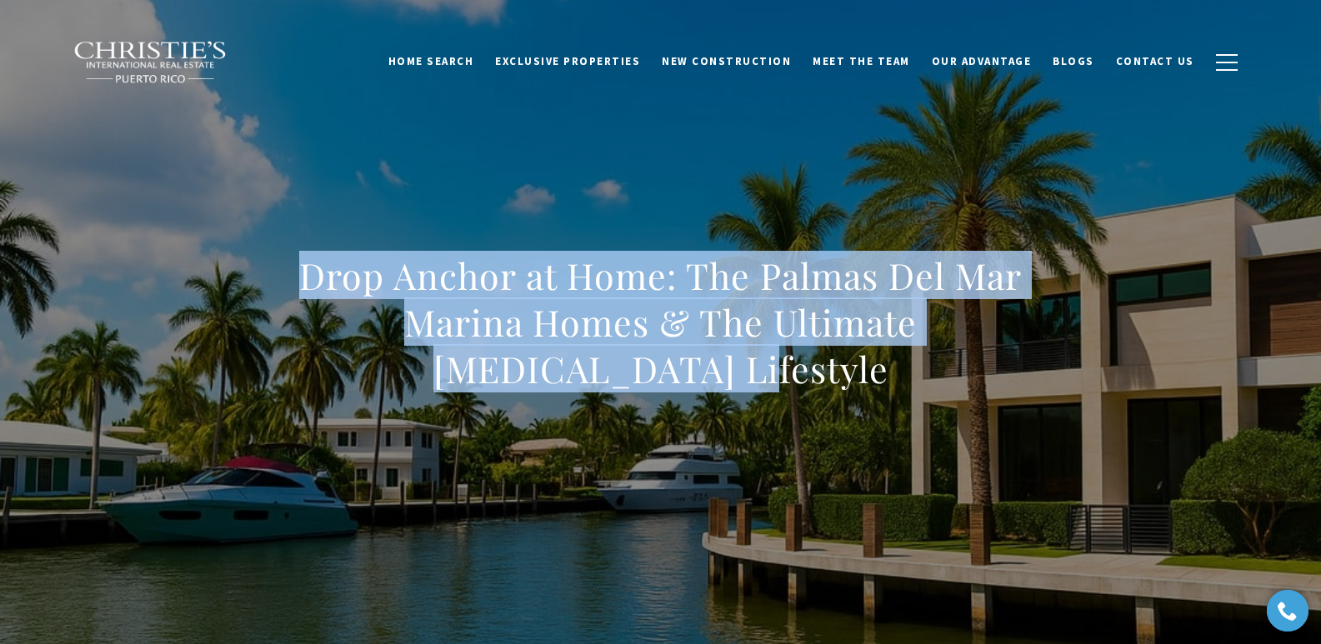
drag, startPoint x: 312, startPoint y: 272, endPoint x: 809, endPoint y: 361, distance: 505.4
click at [809, 361] on h1 "Drop Anchor at Home: The Palmas Del Mar Marina Homes & The Ultimate Boating Lif…" at bounding box center [660, 322] width 735 height 140
copy h1 "Drop Anchor at Home: The Palmas Del Mar Marina Homes & The Ultimate Boating Lif…"
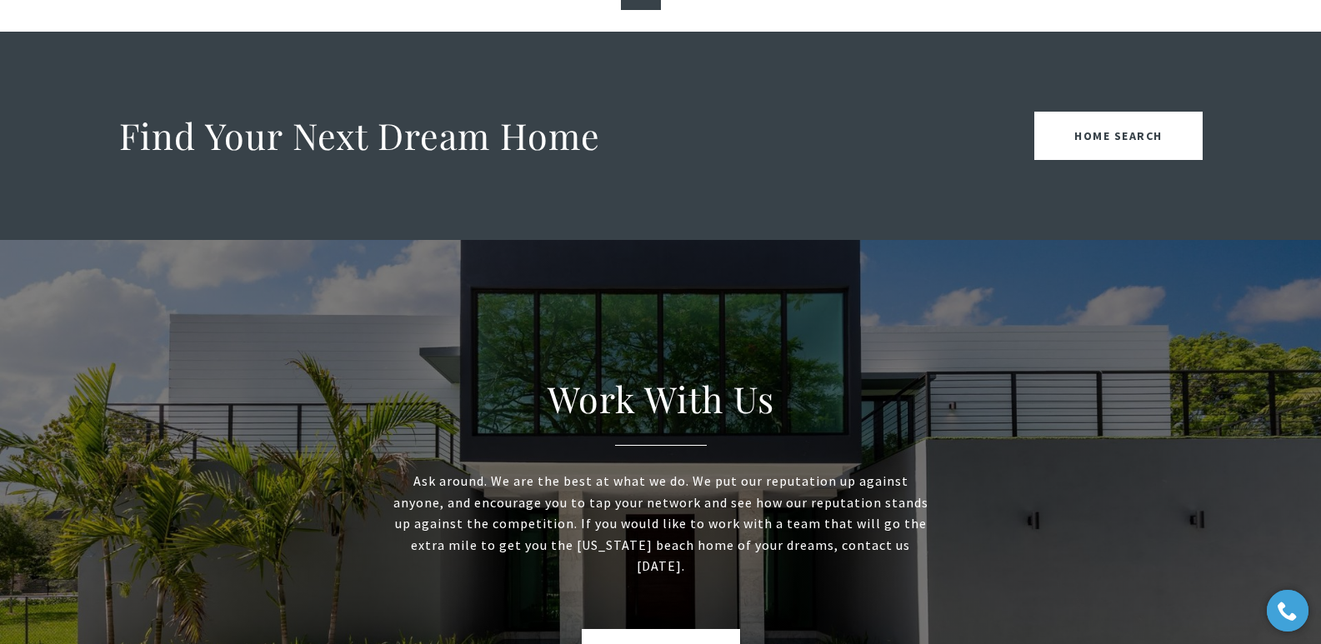
scroll to position [1690, 0]
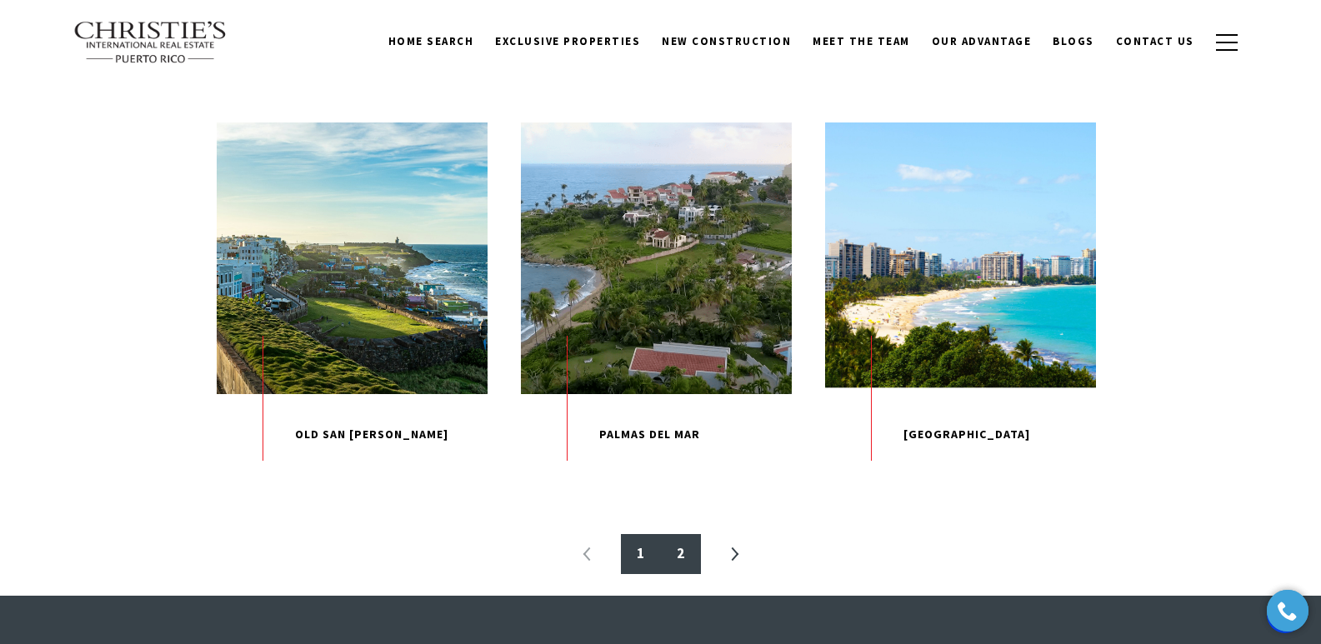
click at [682, 574] on link "2" at bounding box center [681, 554] width 40 height 40
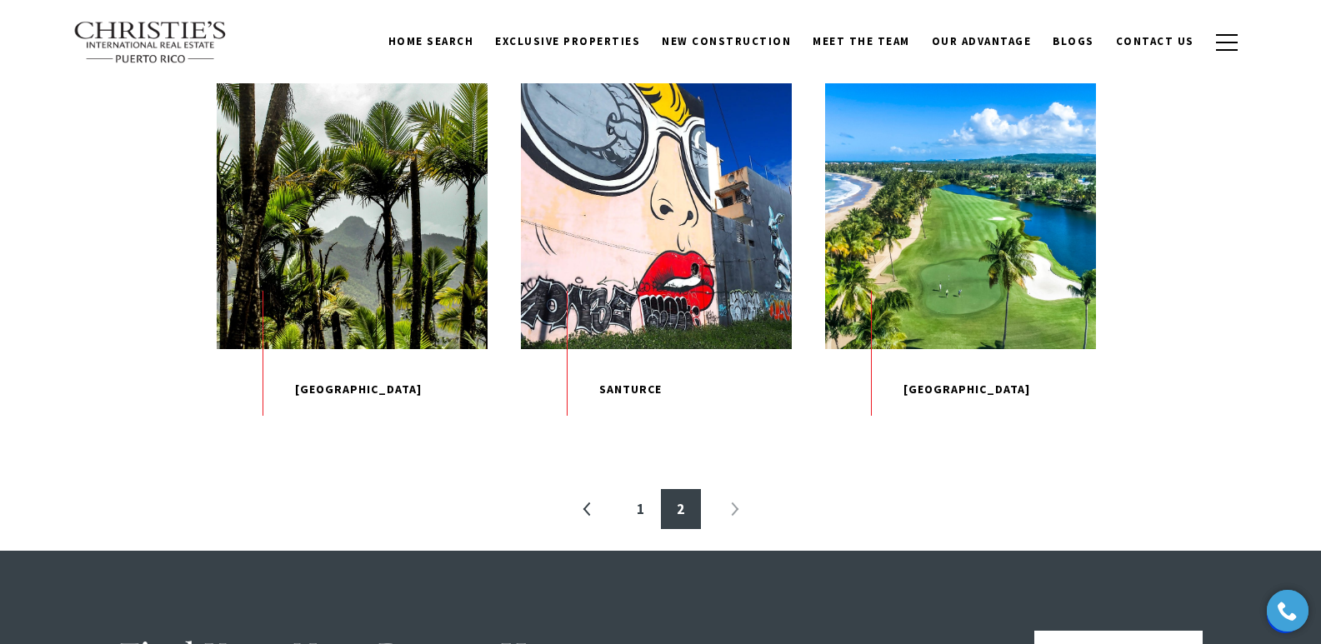
scroll to position [500, 0]
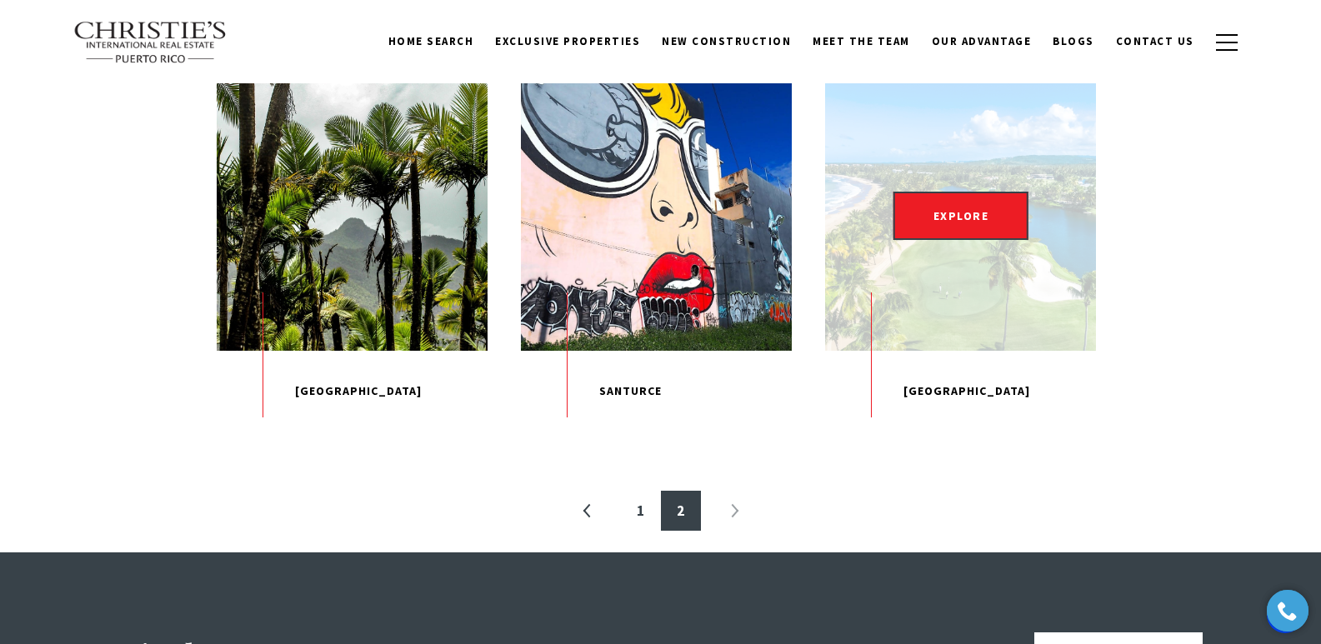
click at [967, 408] on p "[GEOGRAPHIC_DATA]" at bounding box center [960, 392] width 271 height 82
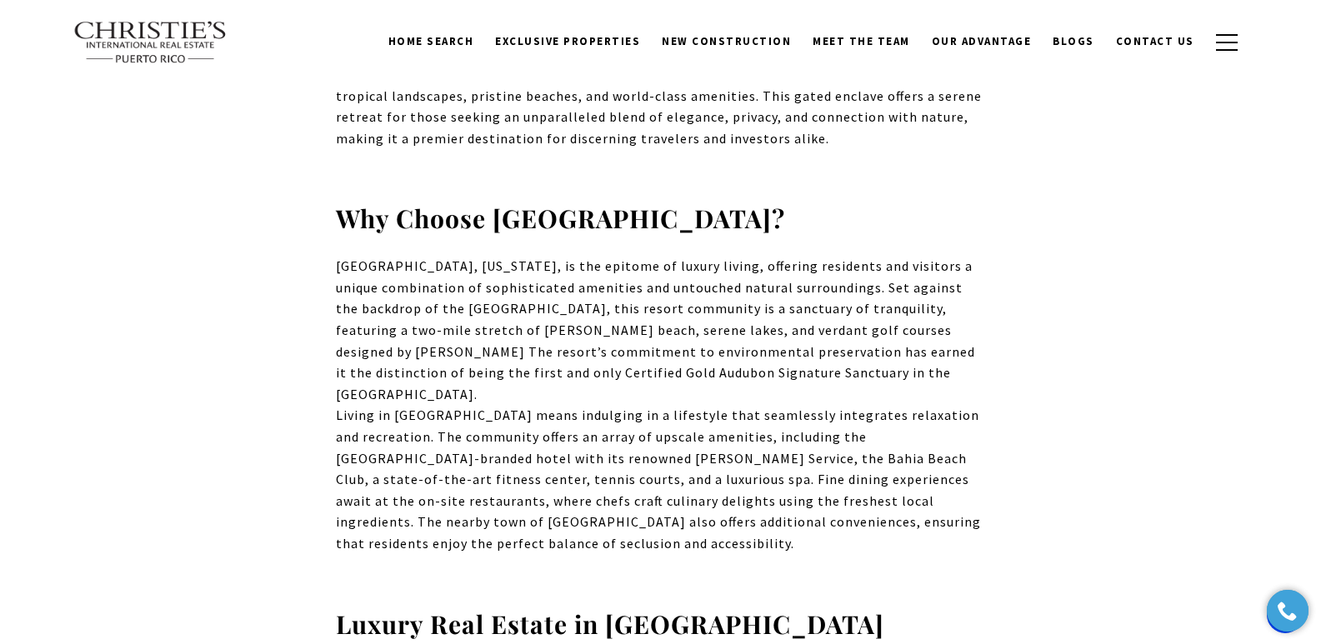
scroll to position [623, 0]
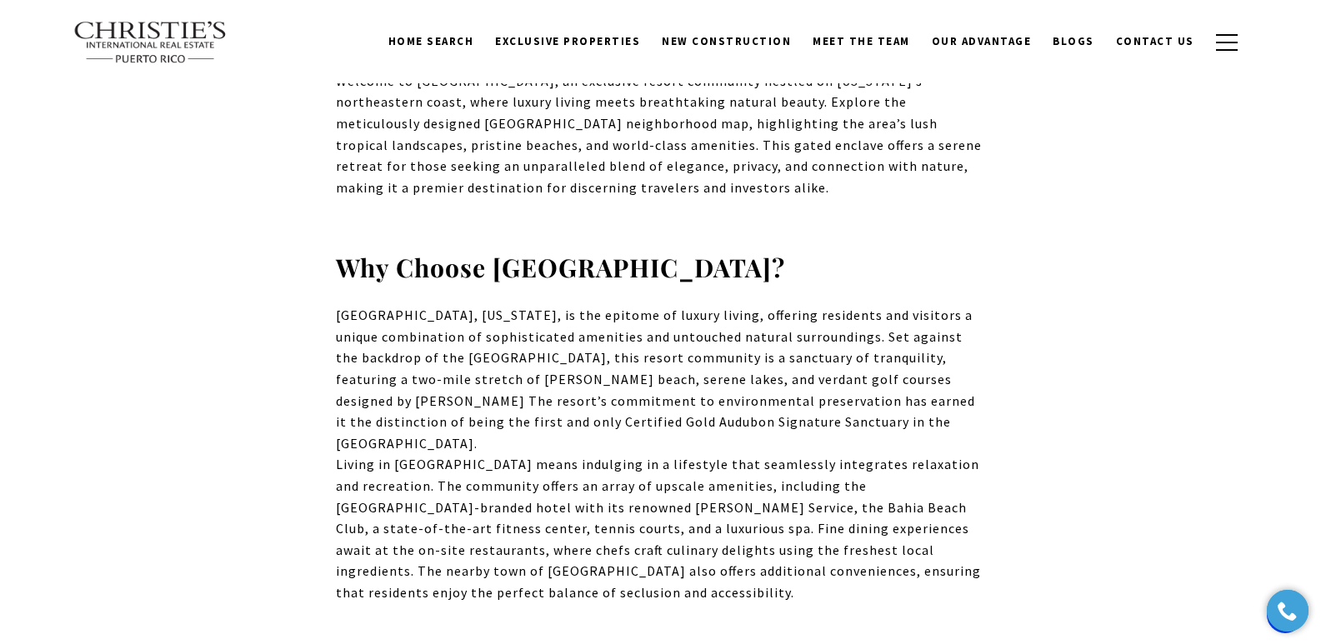
drag, startPoint x: 1323, startPoint y: 49, endPoint x: 1332, endPoint y: 133, distance: 84.7
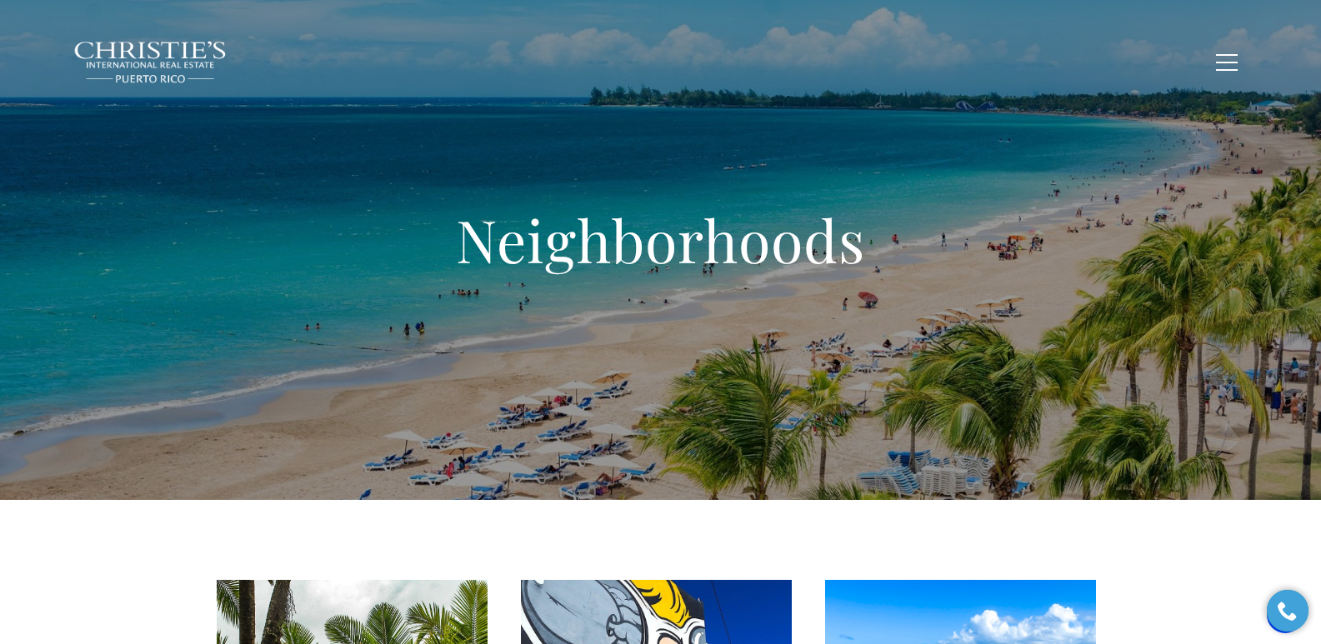
scroll to position [563, 0]
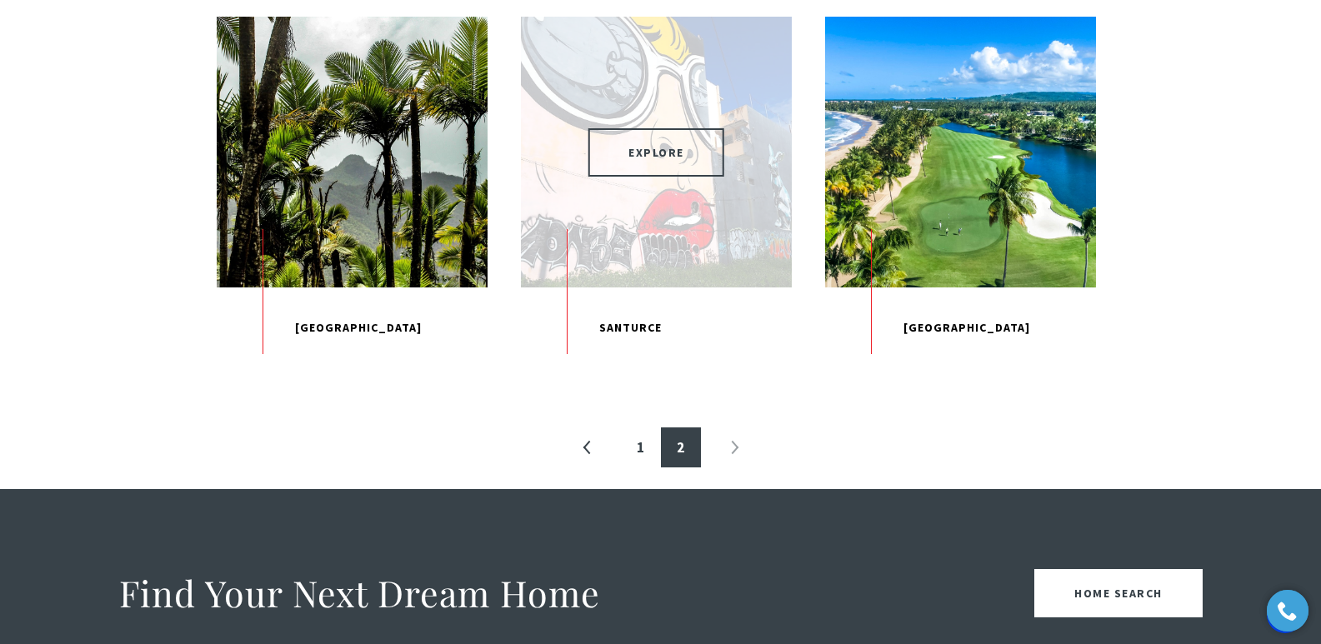
click at [637, 159] on span "EXPLORE" at bounding box center [656, 152] width 136 height 48
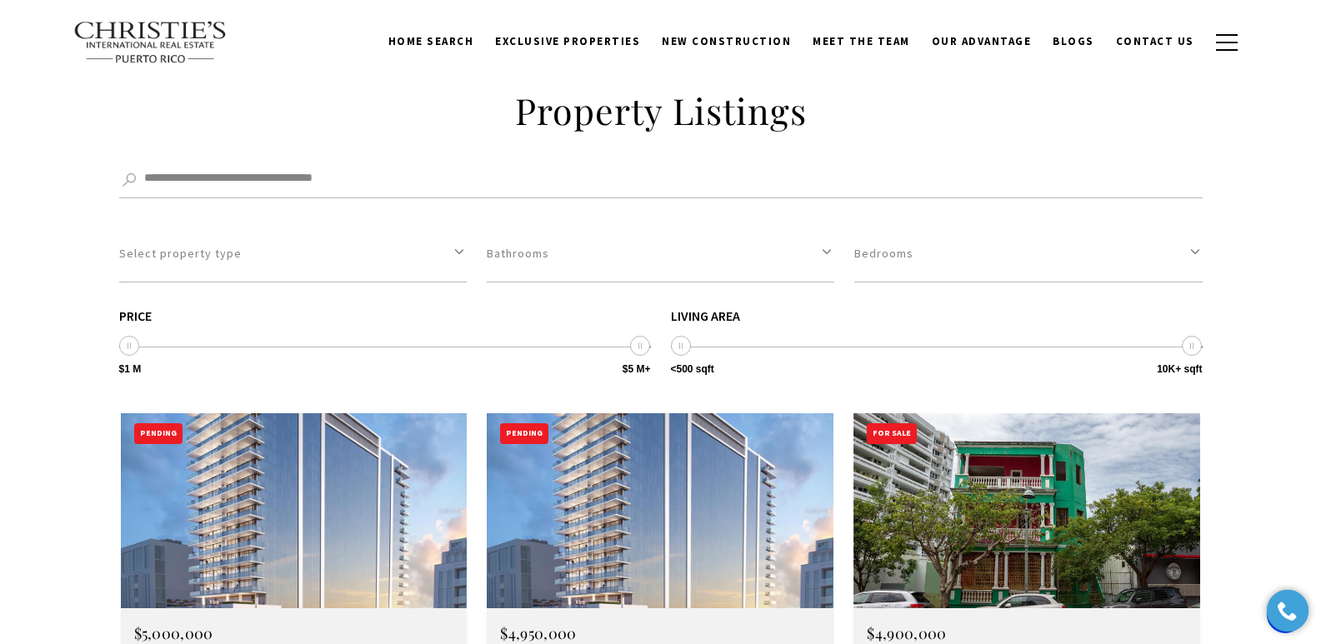
scroll to position [4474, 0]
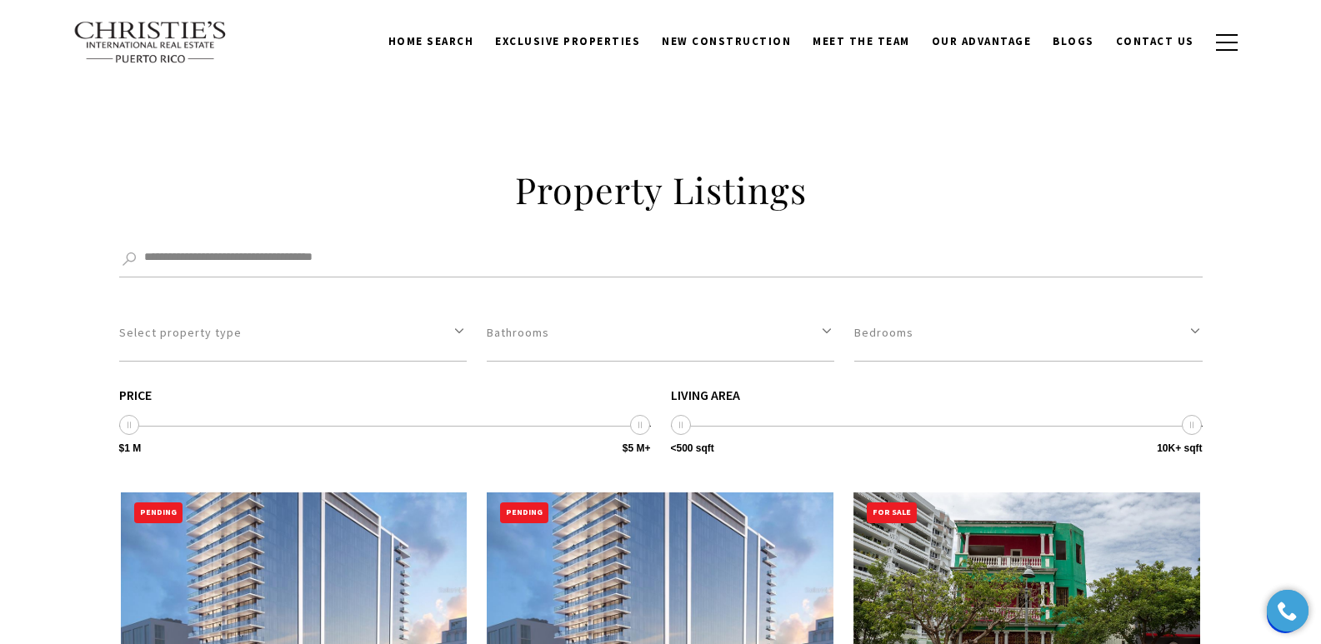
drag, startPoint x: 1328, startPoint y: 47, endPoint x: 1324, endPoint y: 377, distance: 329.1
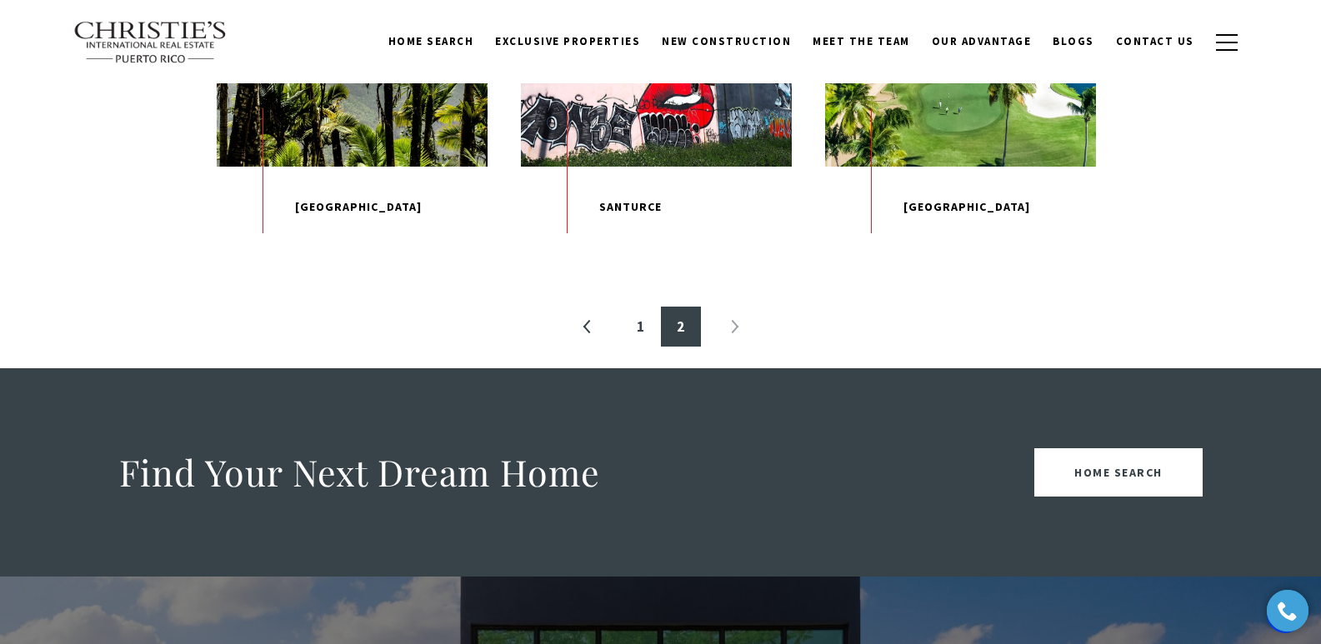
scroll to position [416, 0]
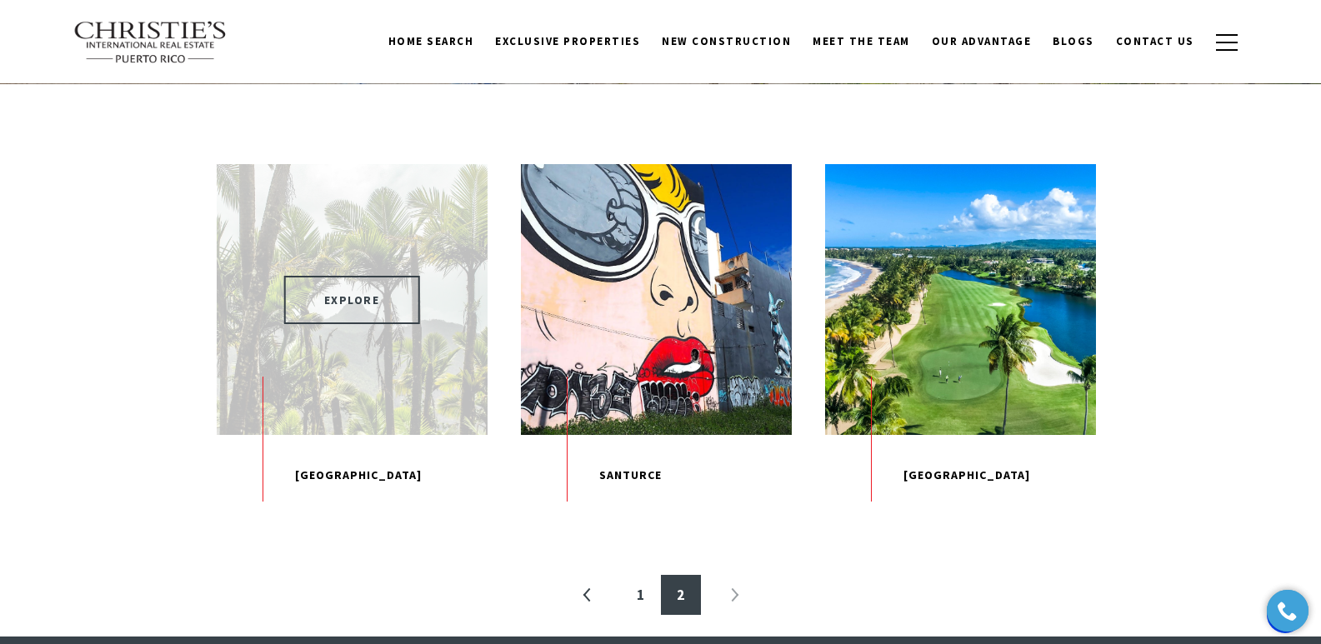
click at [370, 300] on span "EXPLORE" at bounding box center [352, 300] width 136 height 48
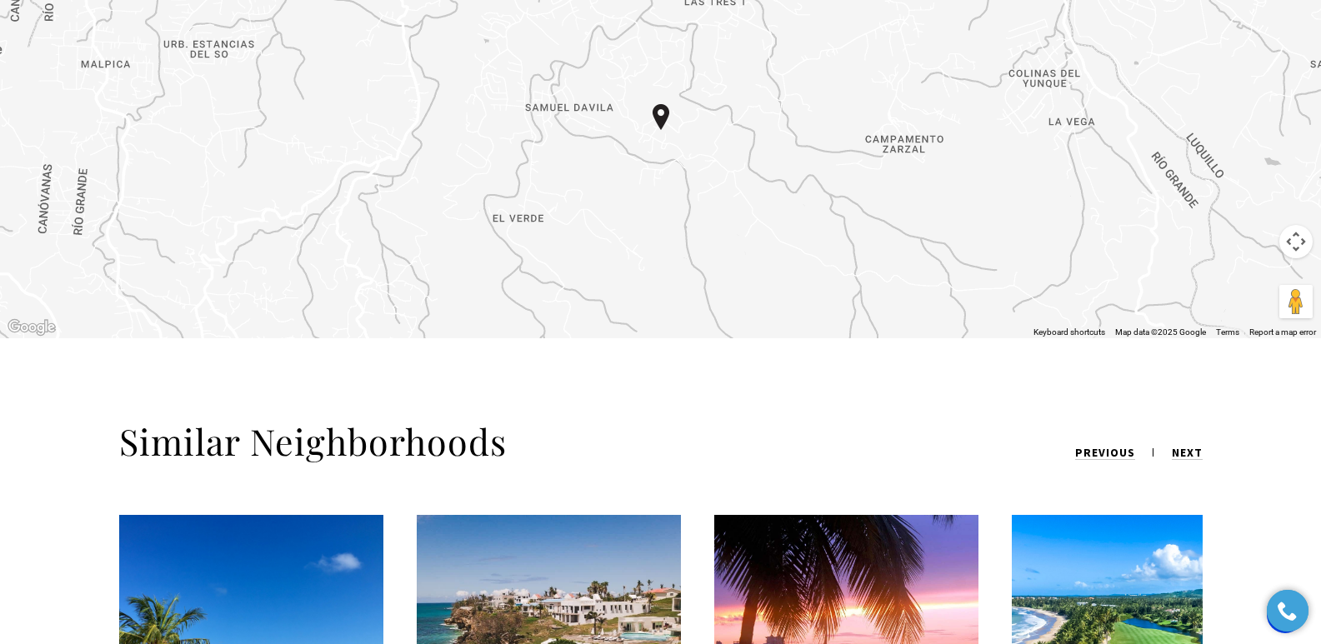
scroll to position [2048, 0]
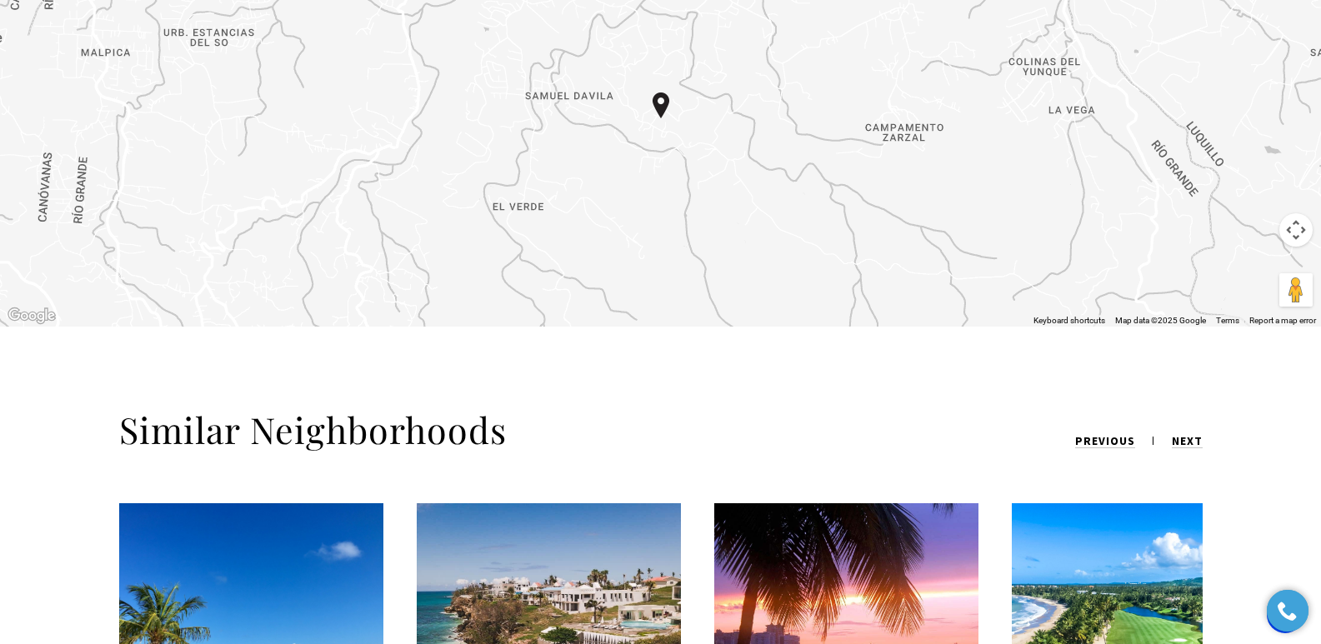
drag, startPoint x: 1332, startPoint y: 67, endPoint x: 1311, endPoint y: 352, distance: 285.7
click at [1311, 352] on html "Skip to main content Enable accessibility for low vision Open the accessibility…" at bounding box center [660, 233] width 1321 height 4563
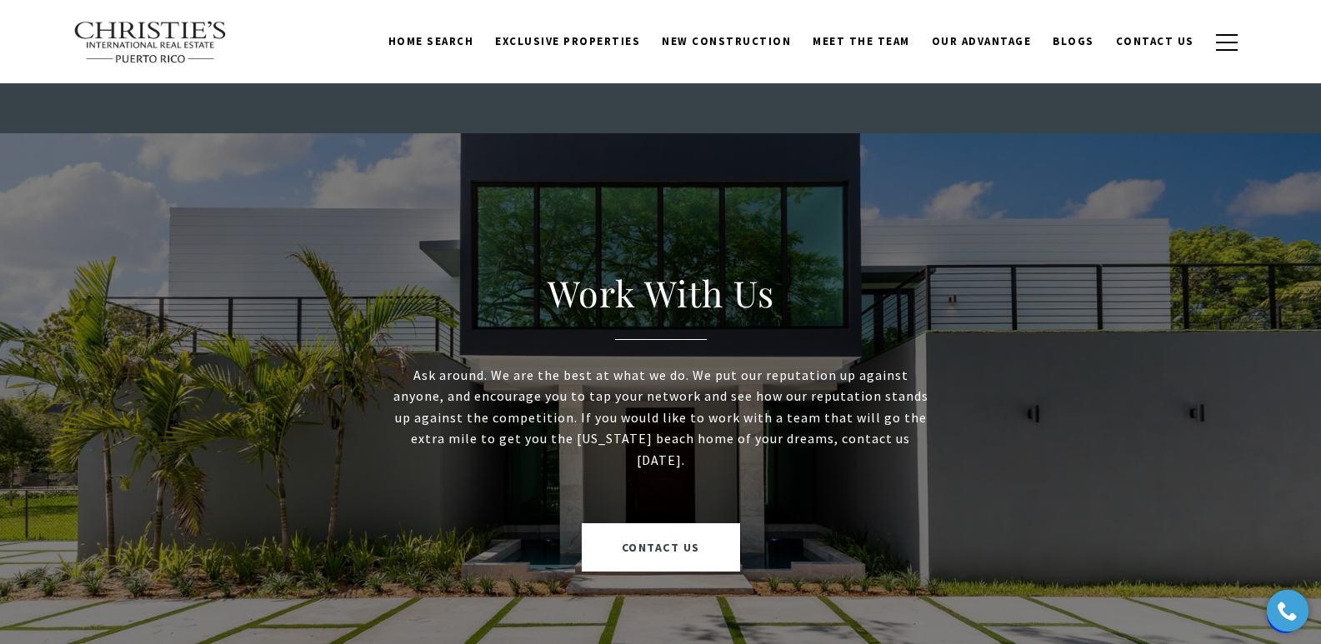
scroll to position [563, 0]
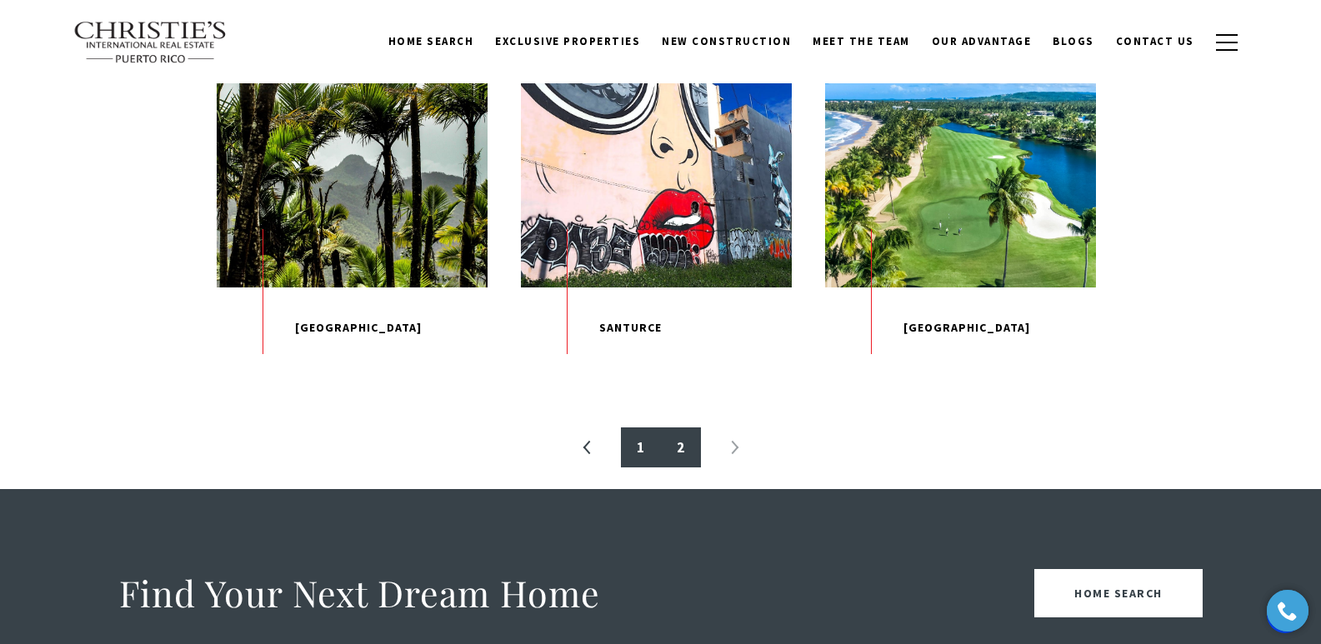
click at [638, 467] on link "1" at bounding box center [641, 447] width 40 height 40
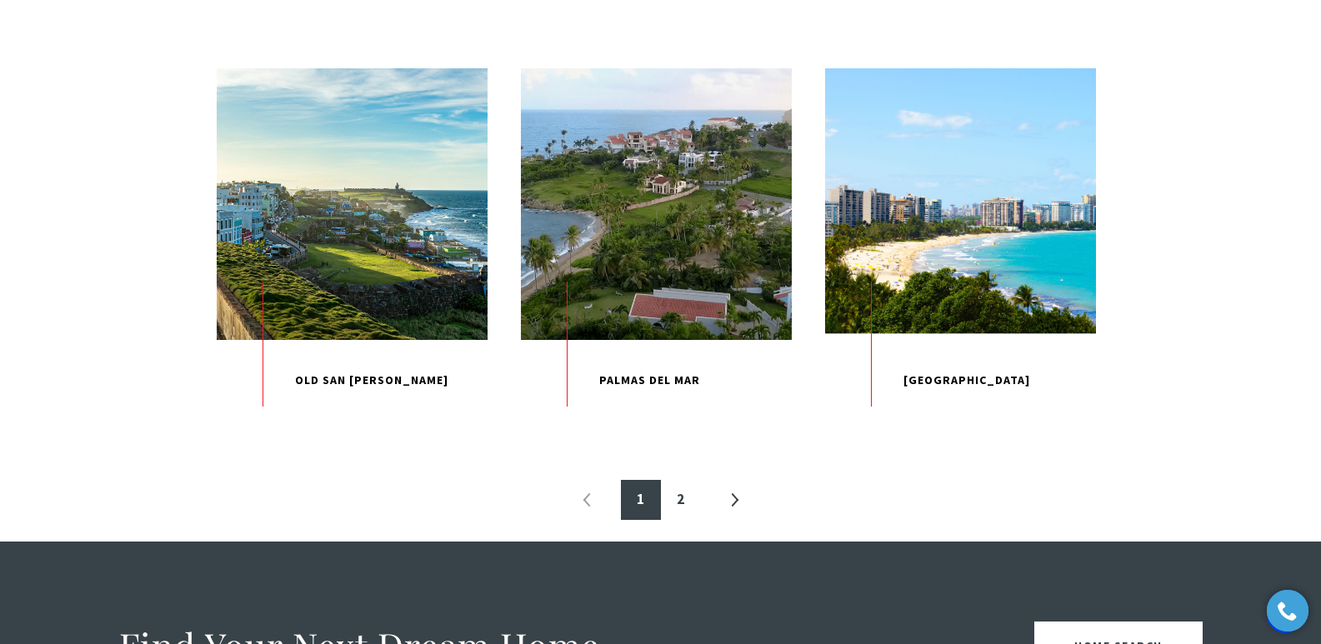
scroll to position [1766, 0]
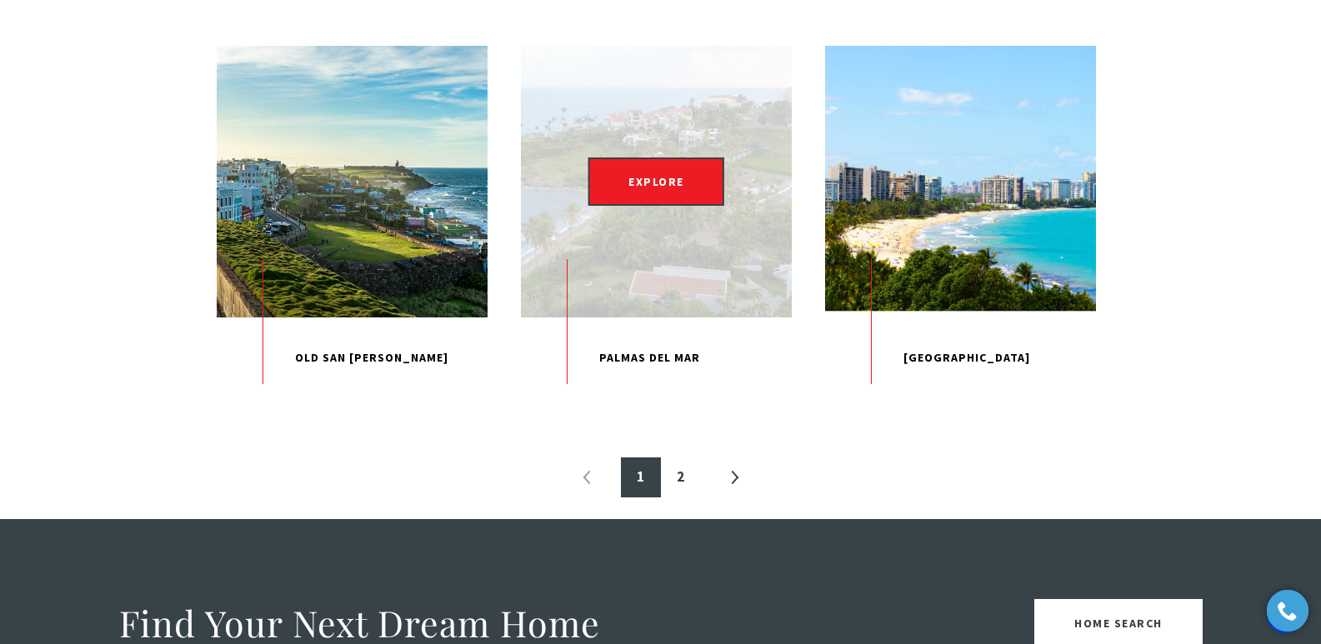
click at [624, 399] on p "Palmas Del Mar" at bounding box center [656, 358] width 271 height 82
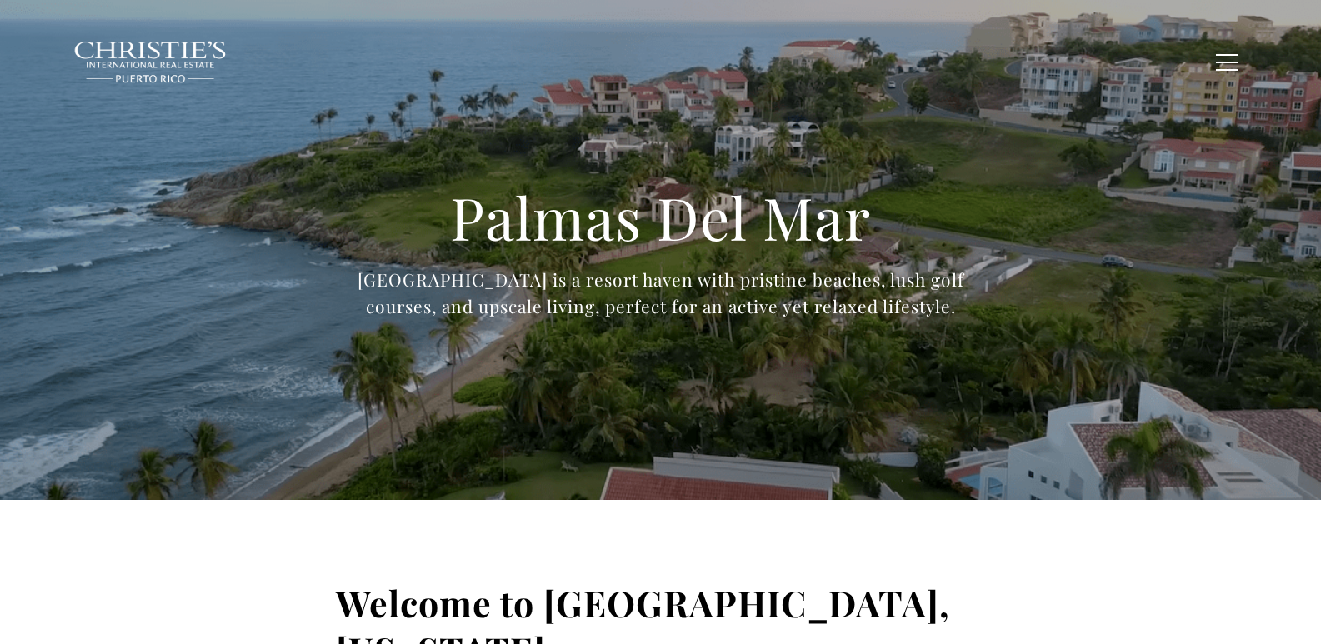
type input "**********"
type input "*********"
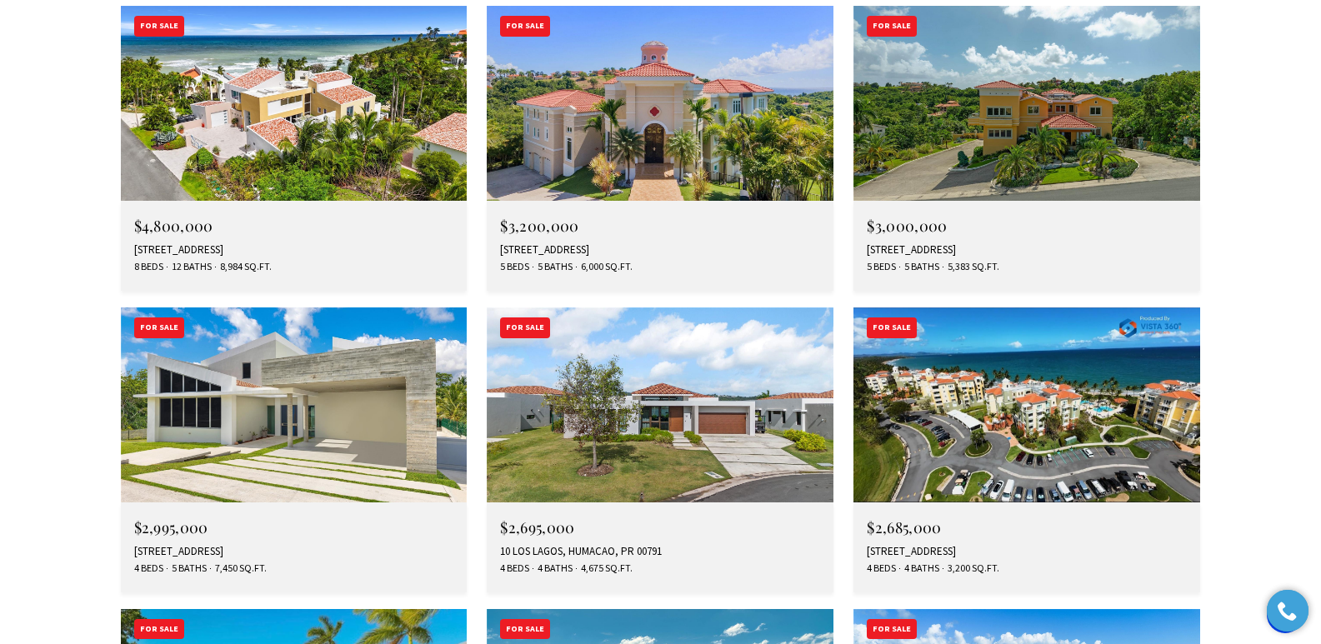
scroll to position [5133, 0]
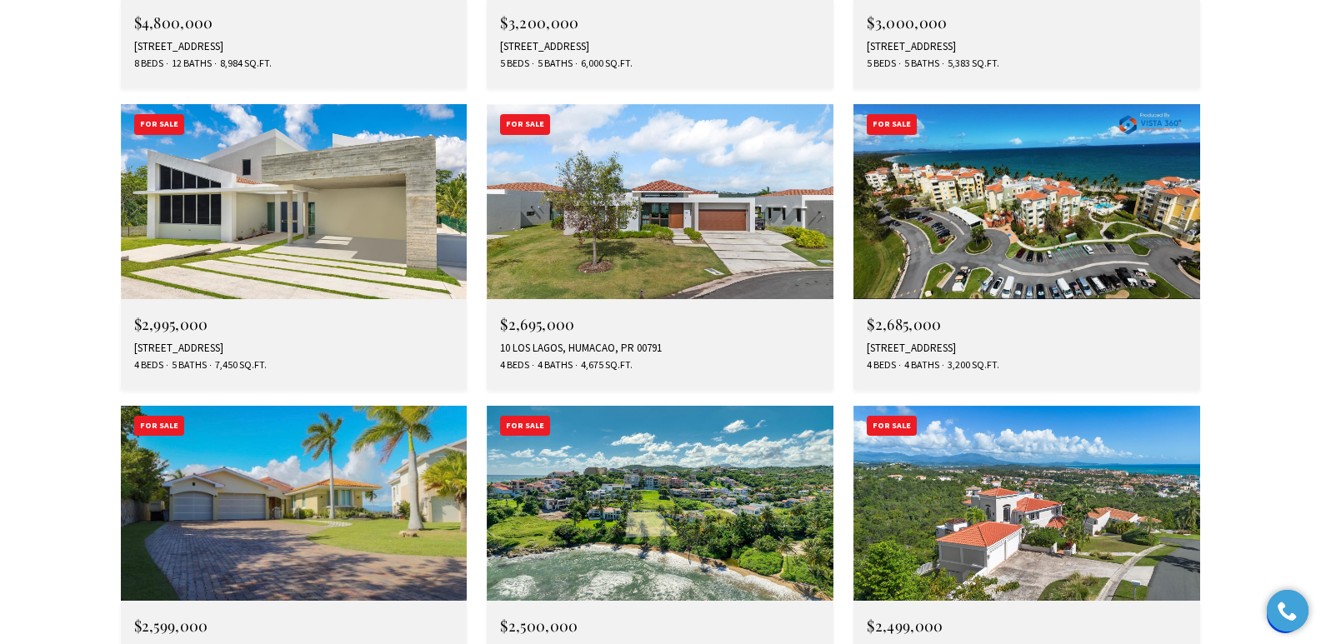
drag, startPoint x: 1331, startPoint y: 43, endPoint x: 1331, endPoint y: 421, distance: 377.4
click at [913, 342] on div "100 OCEAN DRIVE #452, HUMACAO, PR 00791" at bounding box center [1027, 348] width 320 height 13
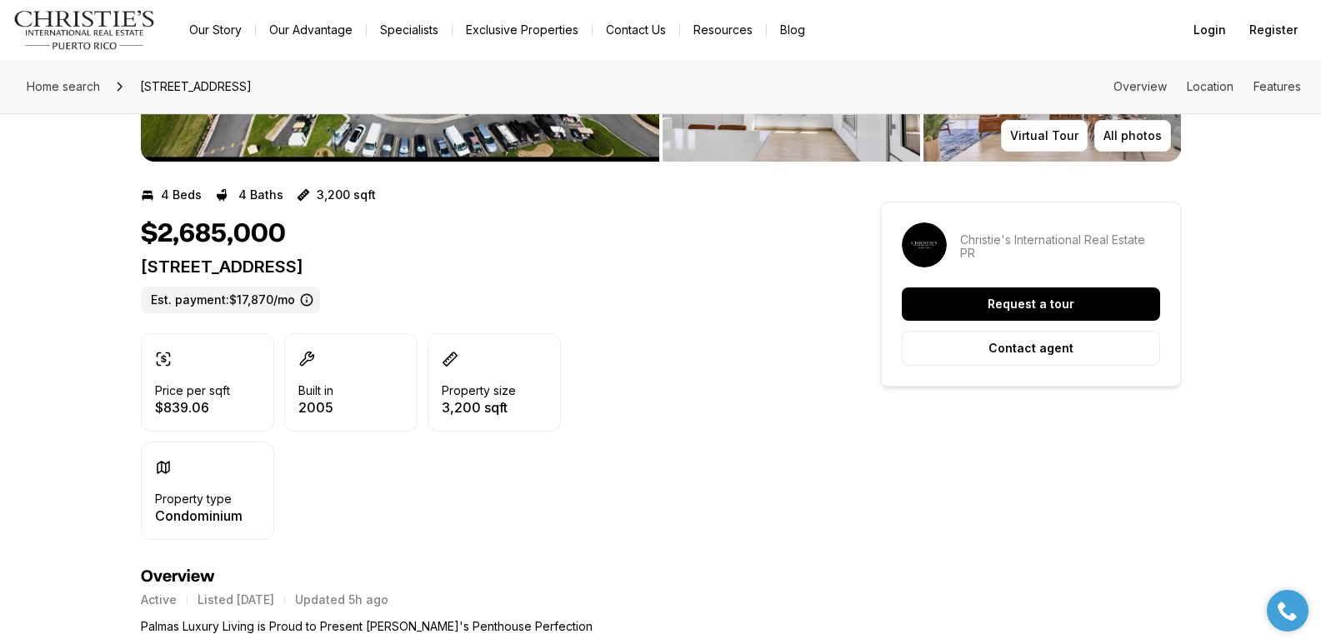
scroll to position [297, 0]
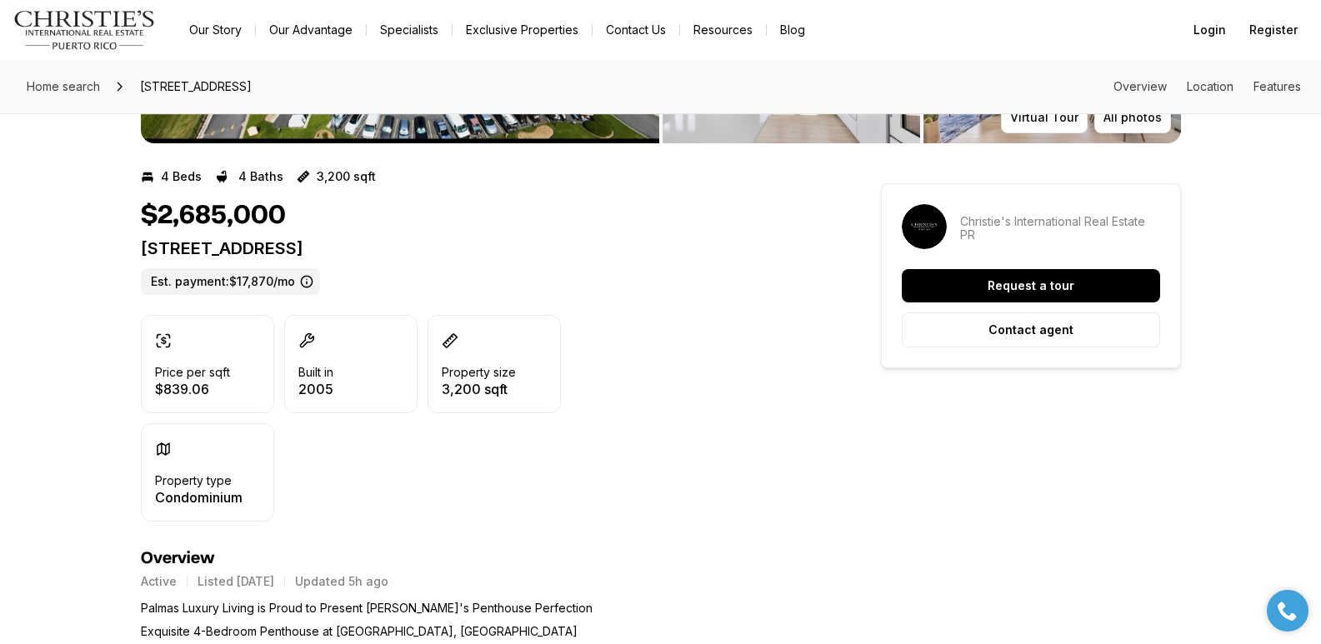
drag, startPoint x: 143, startPoint y: 252, endPoint x: 517, endPoint y: 252, distance: 373.3
click at [517, 252] on p "100 OCEAN DRIVE #452 HUMACAO PR, 00791" at bounding box center [481, 248] width 680 height 20
copy p "100 OCEAN DRIVE #452 HUMACAO PR, 00791"
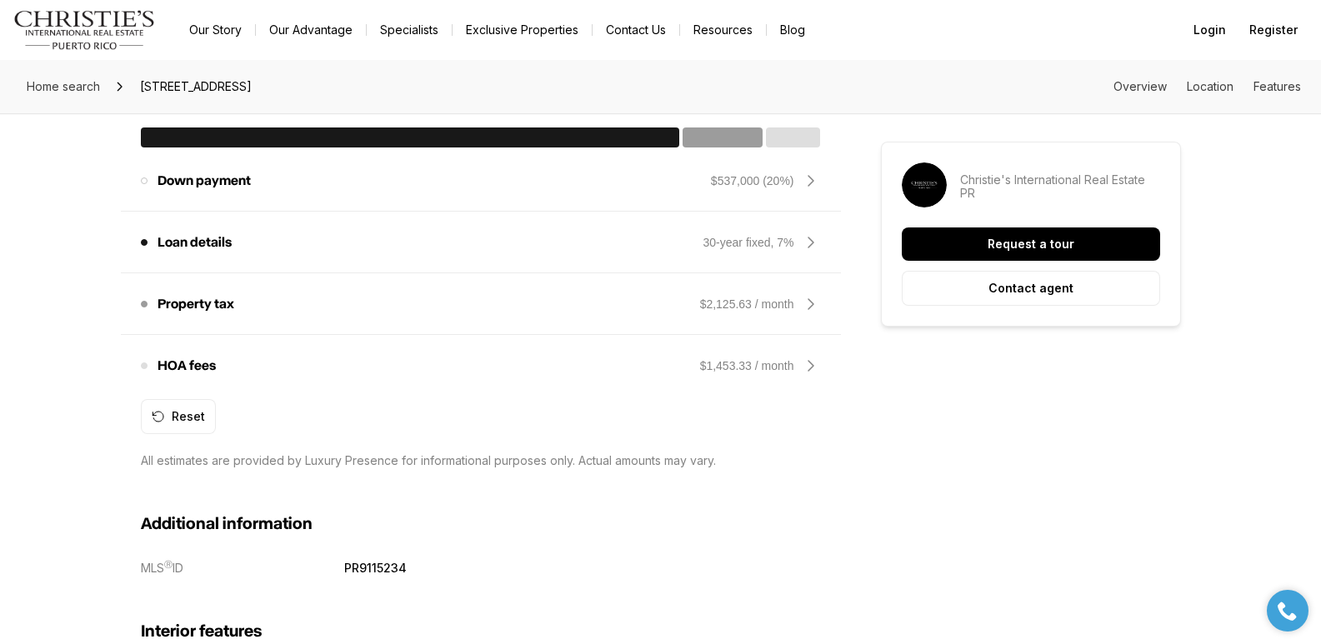
scroll to position [860, 0]
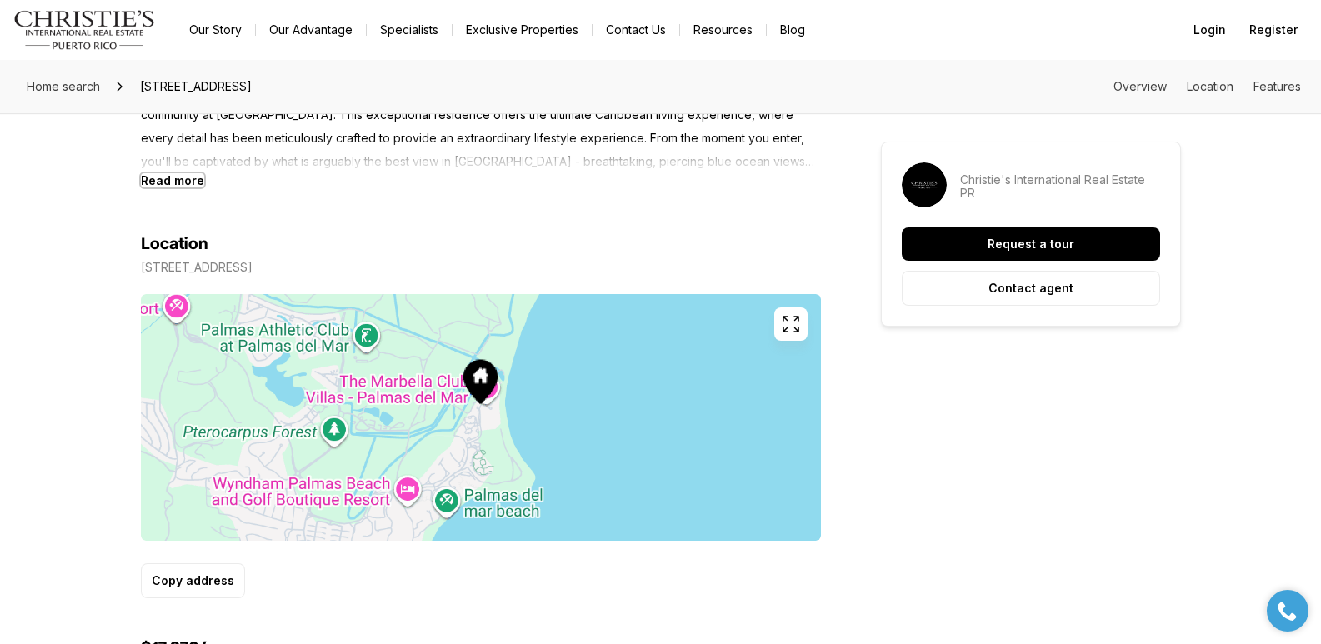
click at [182, 180] on b "Read more" at bounding box center [172, 180] width 63 height 14
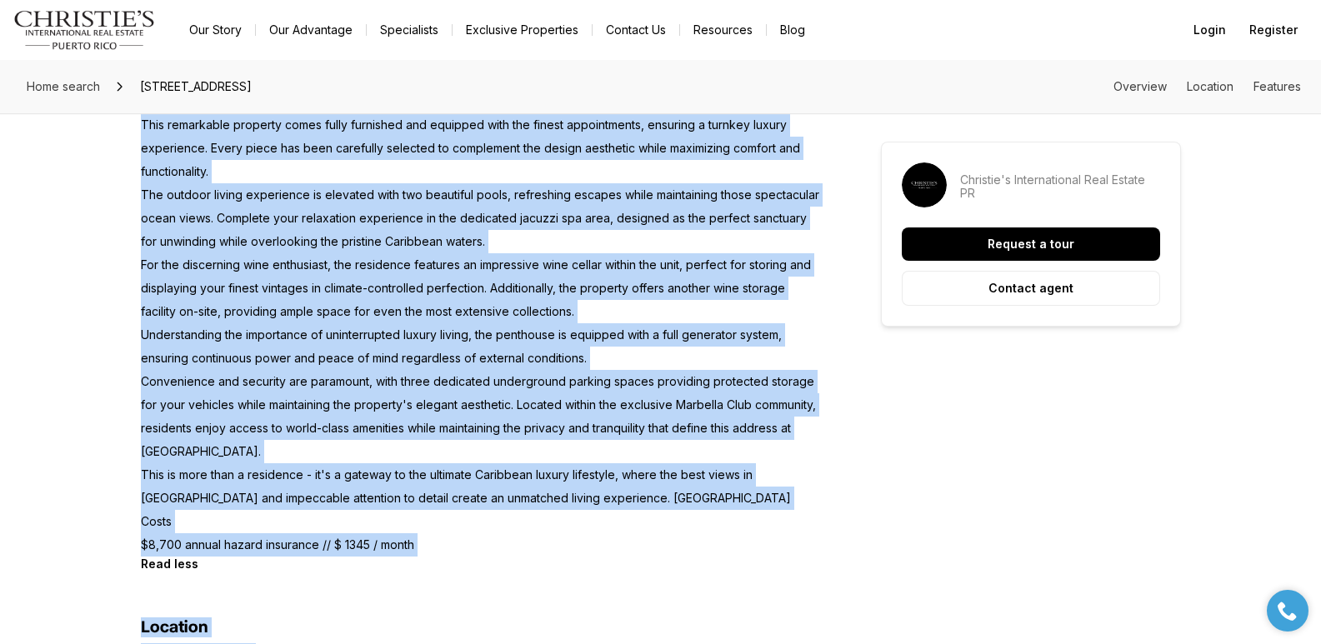
scroll to position [1156, 0]
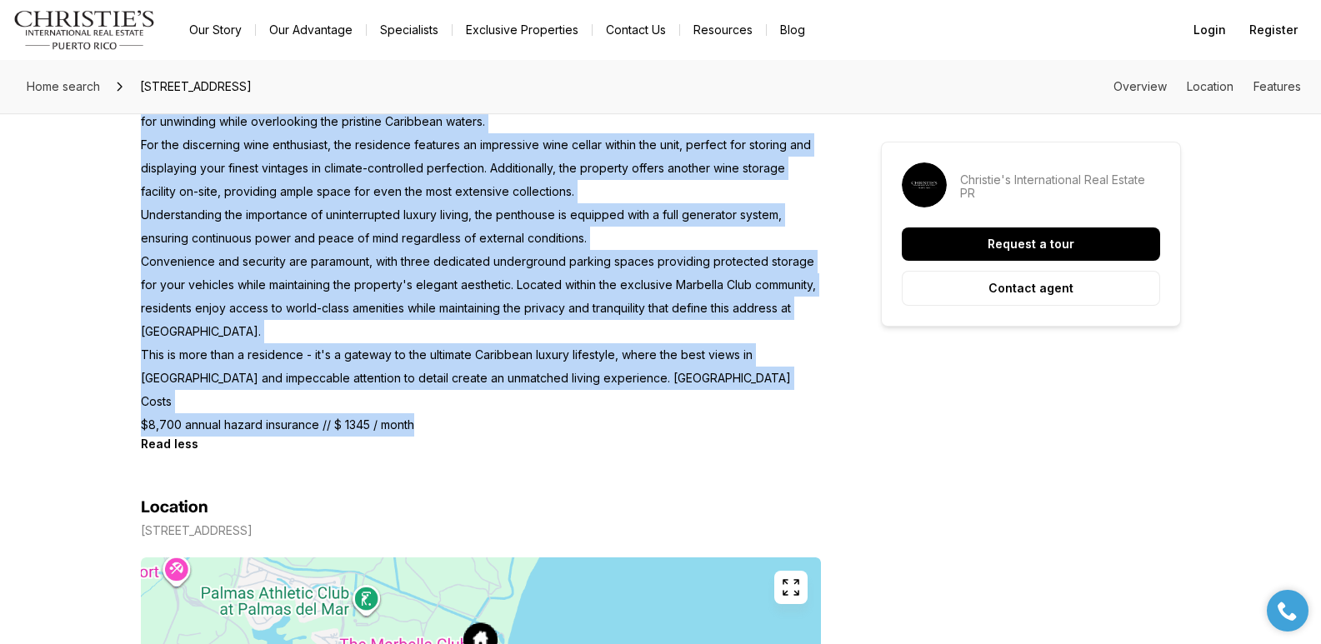
drag, startPoint x: 139, startPoint y: 171, endPoint x: 422, endPoint y: 381, distance: 351.9
copy p "Palmas Luxury Living is Proud to Present Marbella's Penthouse Perfection Exquis…"
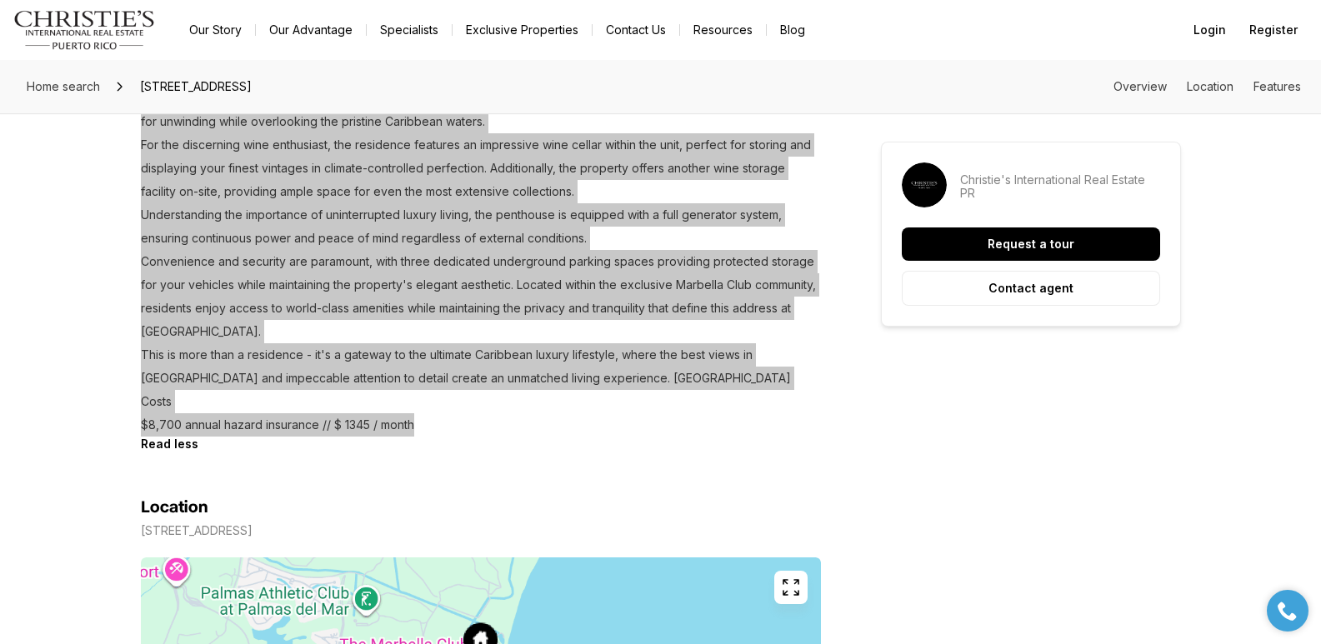
scroll to position [0, 0]
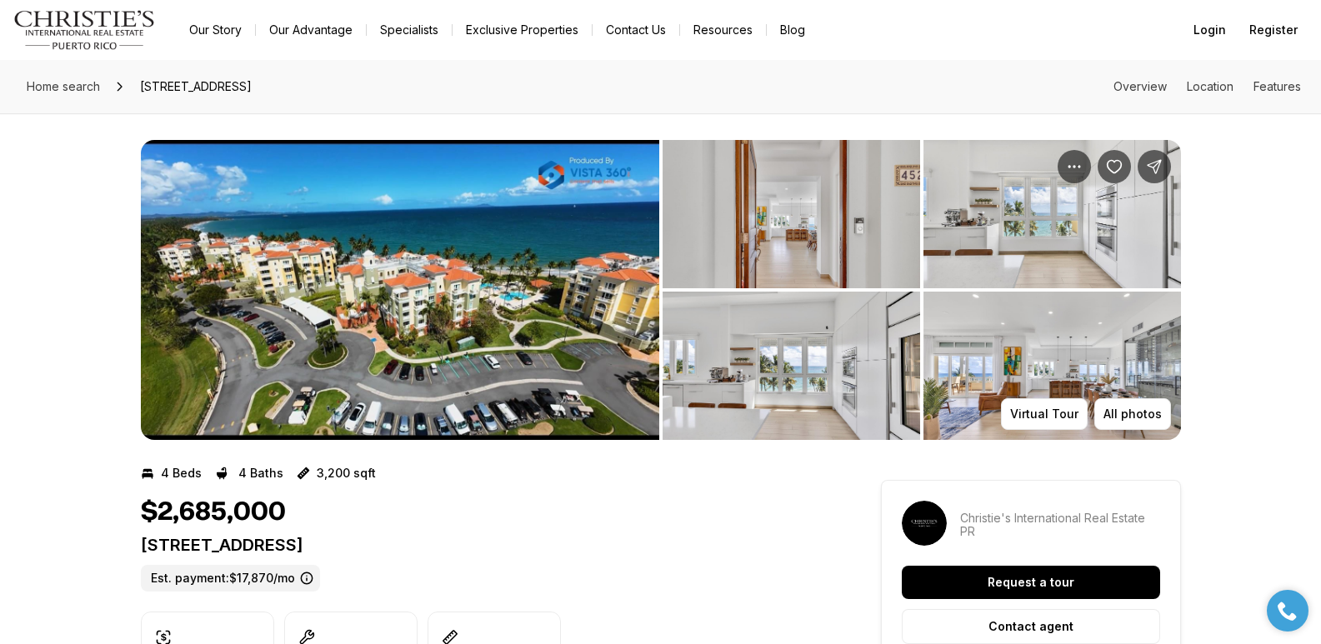
click at [820, 226] on img "View image gallery" at bounding box center [790, 214] width 257 height 148
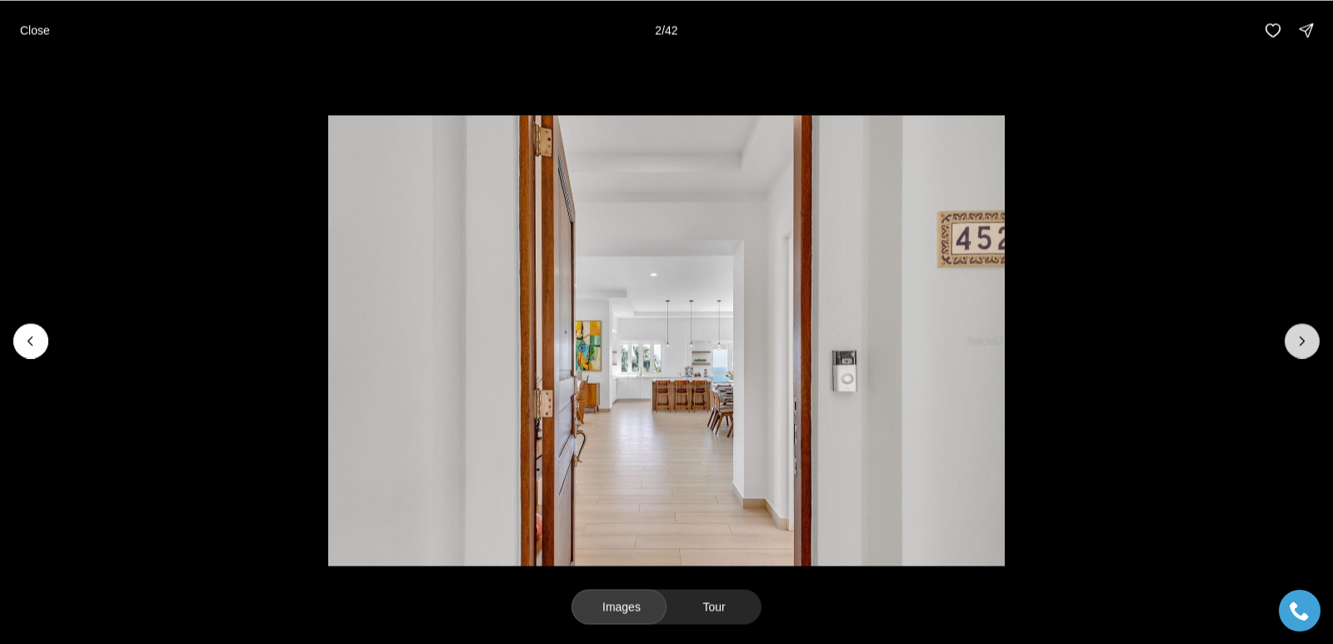
click at [1314, 335] on button "Next slide" at bounding box center [1302, 340] width 35 height 35
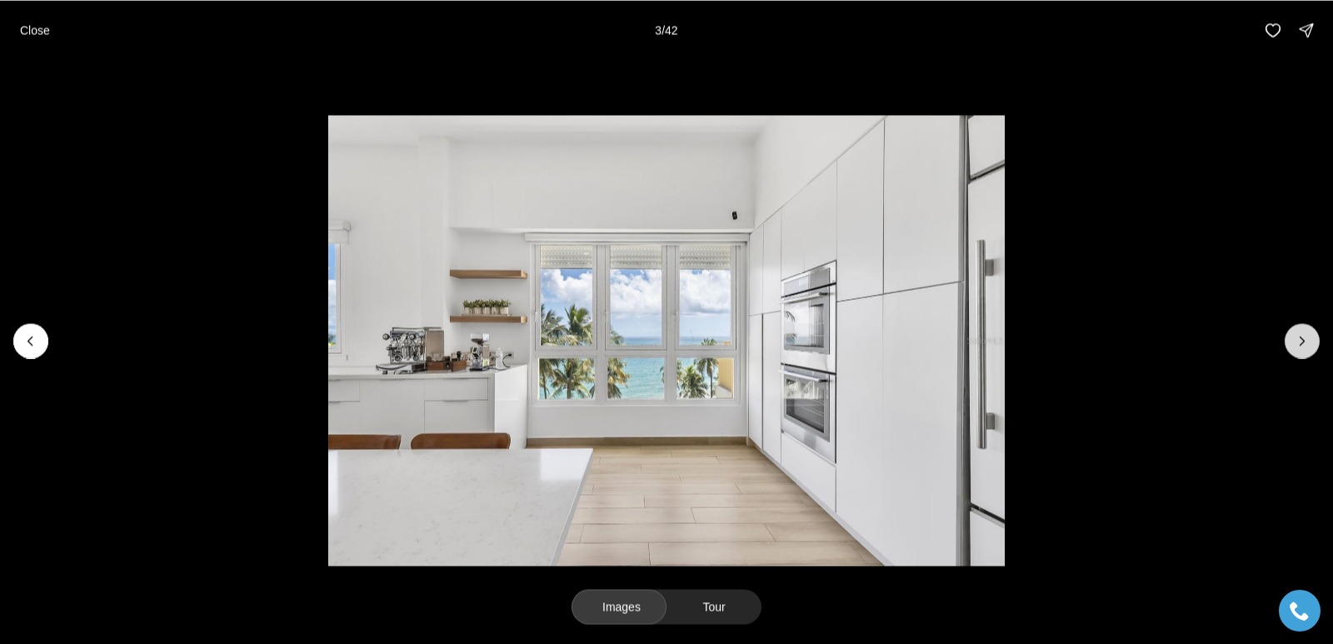
click at [1312, 337] on button "Next slide" at bounding box center [1302, 340] width 35 height 35
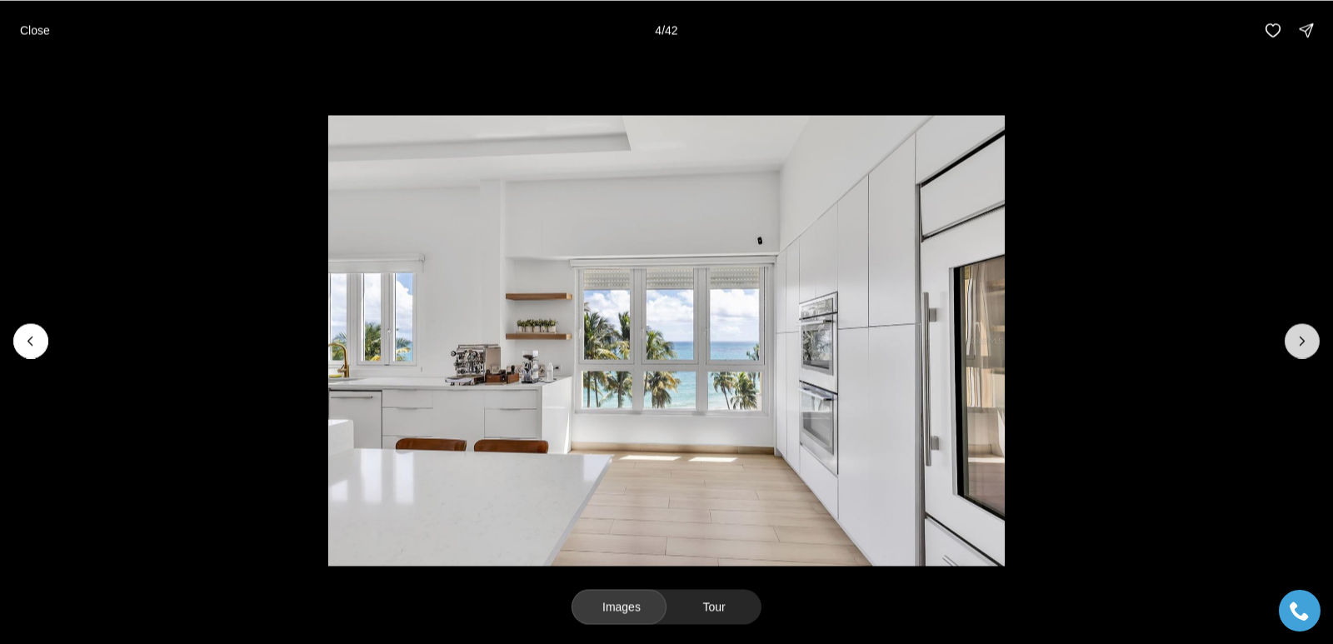
click at [1311, 337] on button "Next slide" at bounding box center [1302, 340] width 35 height 35
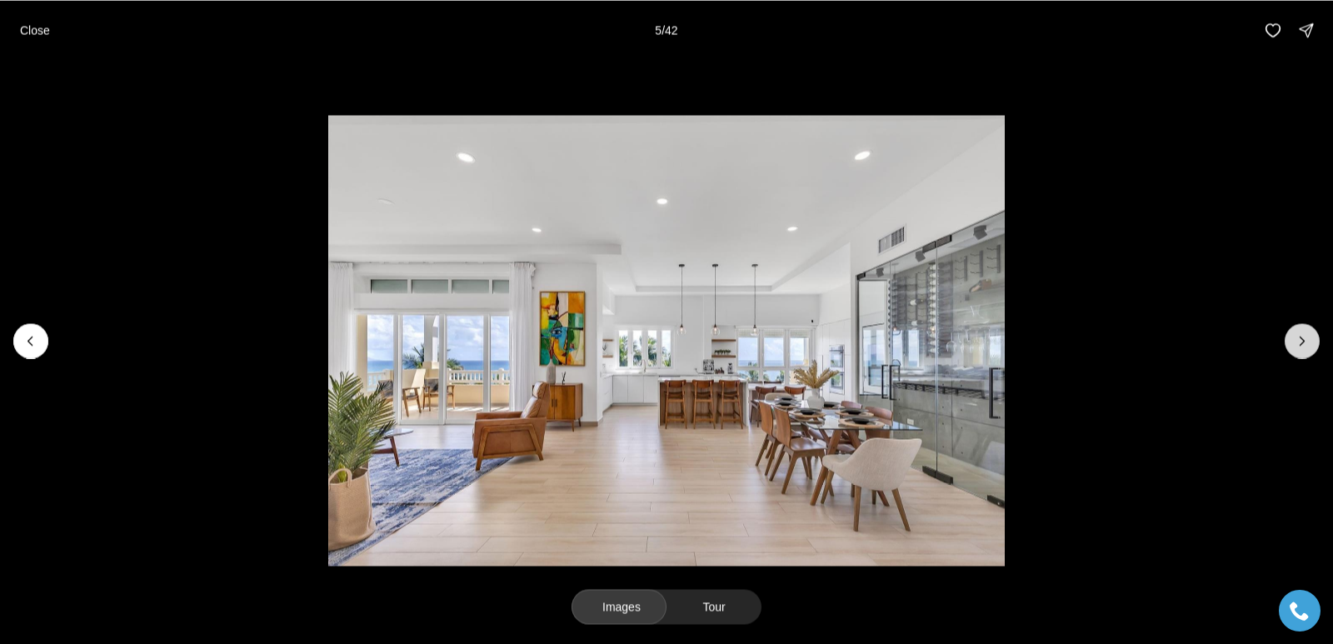
click at [1311, 337] on button "Next slide" at bounding box center [1302, 340] width 35 height 35
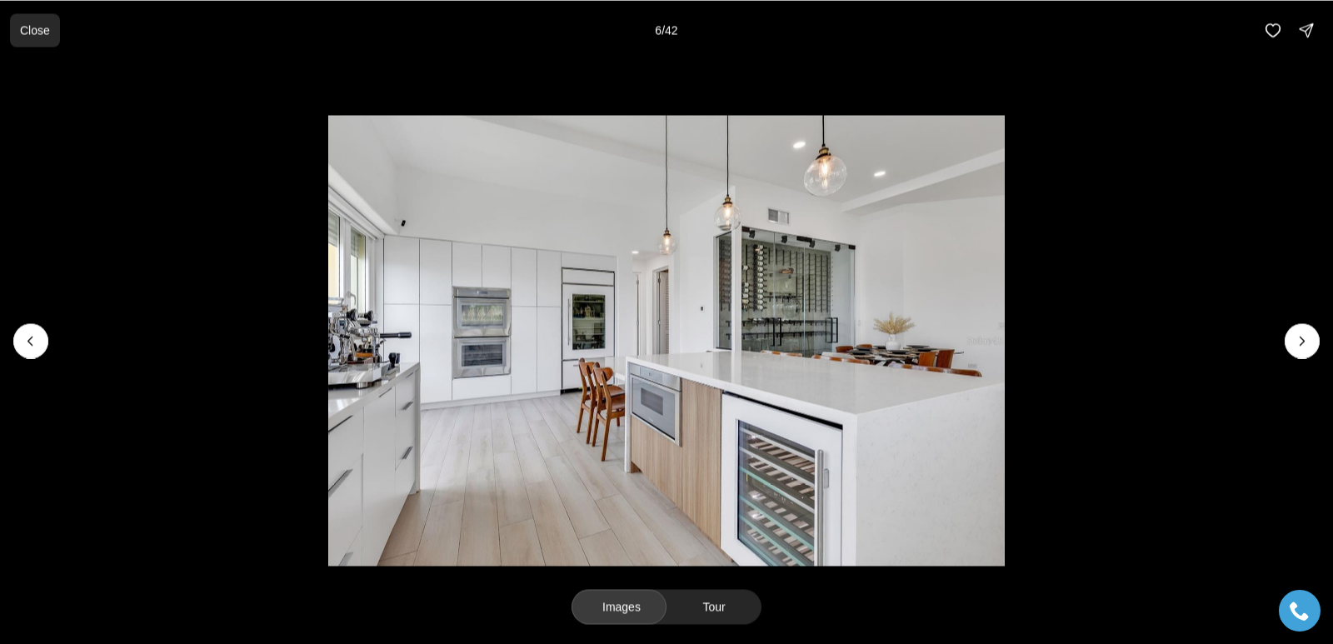
click at [50, 27] on p "Close" at bounding box center [35, 29] width 30 height 13
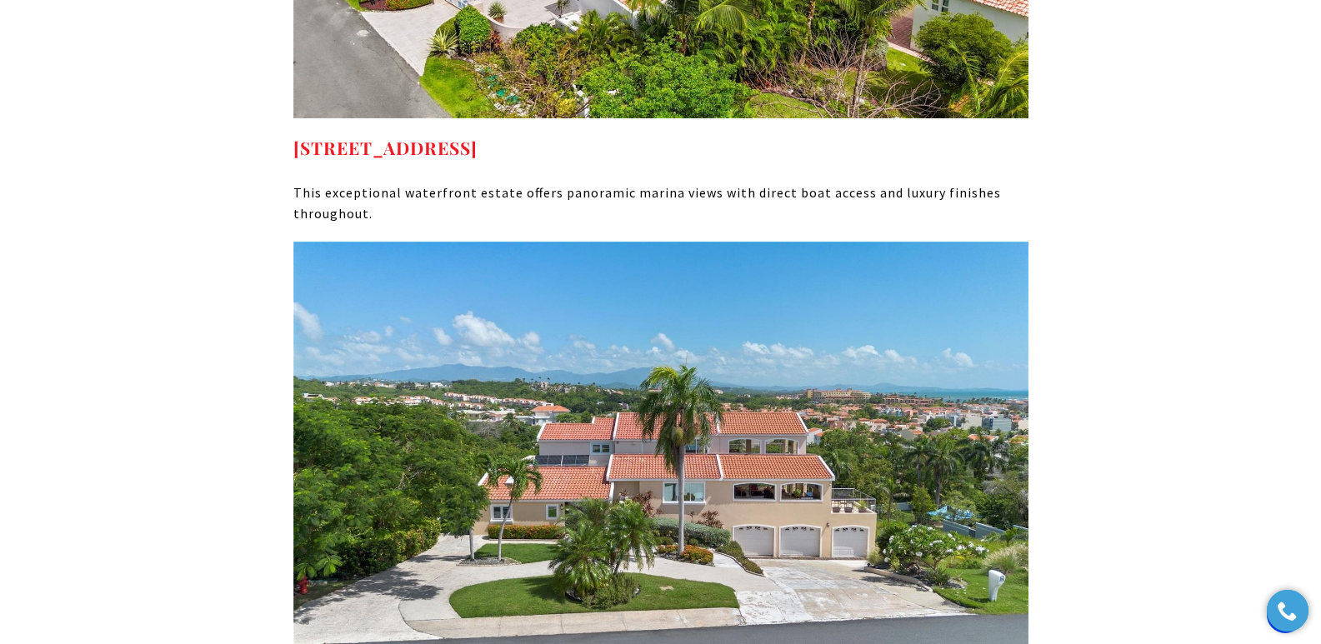
scroll to position [7721, 0]
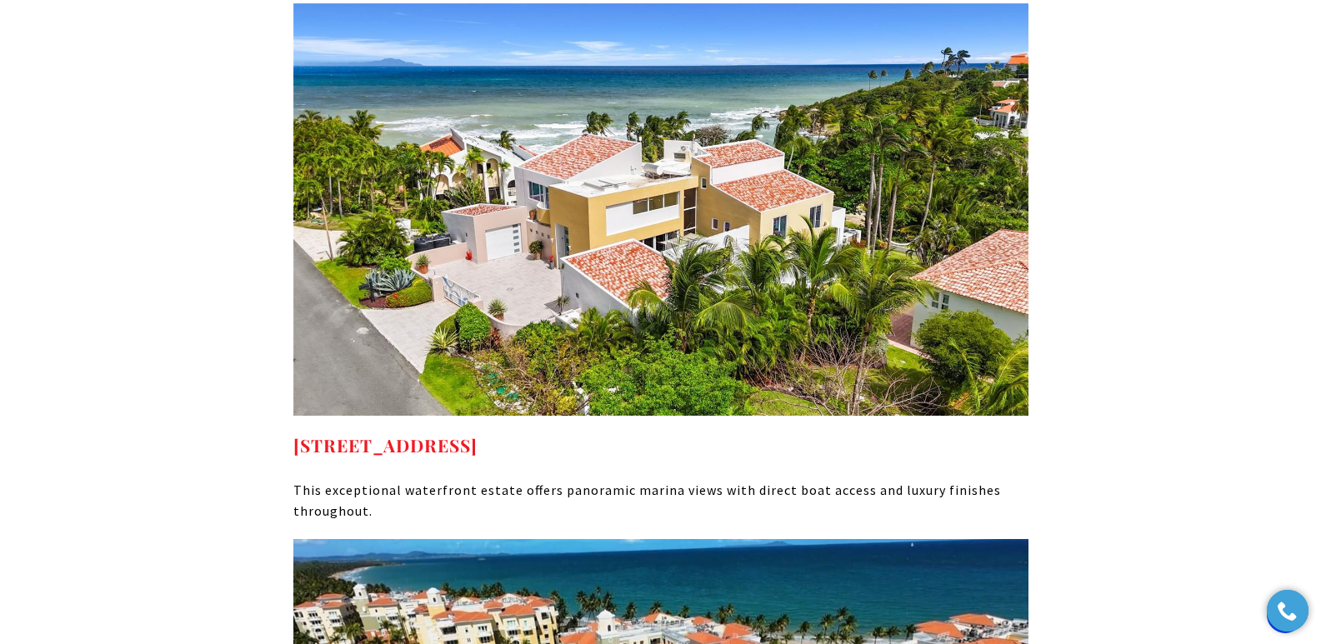
scroll to position [7441, 0]
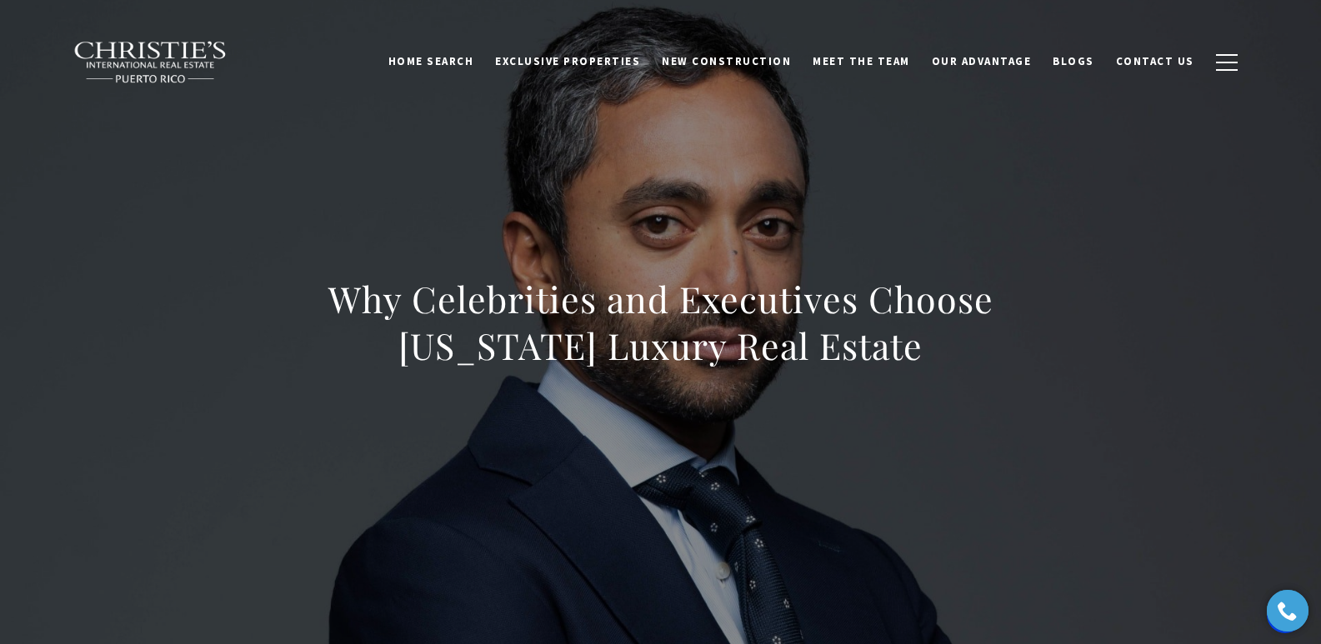
drag, startPoint x: 311, startPoint y: 287, endPoint x: 937, endPoint y: 355, distance: 629.4
click at [937, 355] on h1 "Why Celebrities and Executives Choose Puerto Rico Luxury Real Estate" at bounding box center [660, 322] width 735 height 93
copy h1 "Why Celebrities and Executives Choose Puerto Rico Luxury Real Estate"
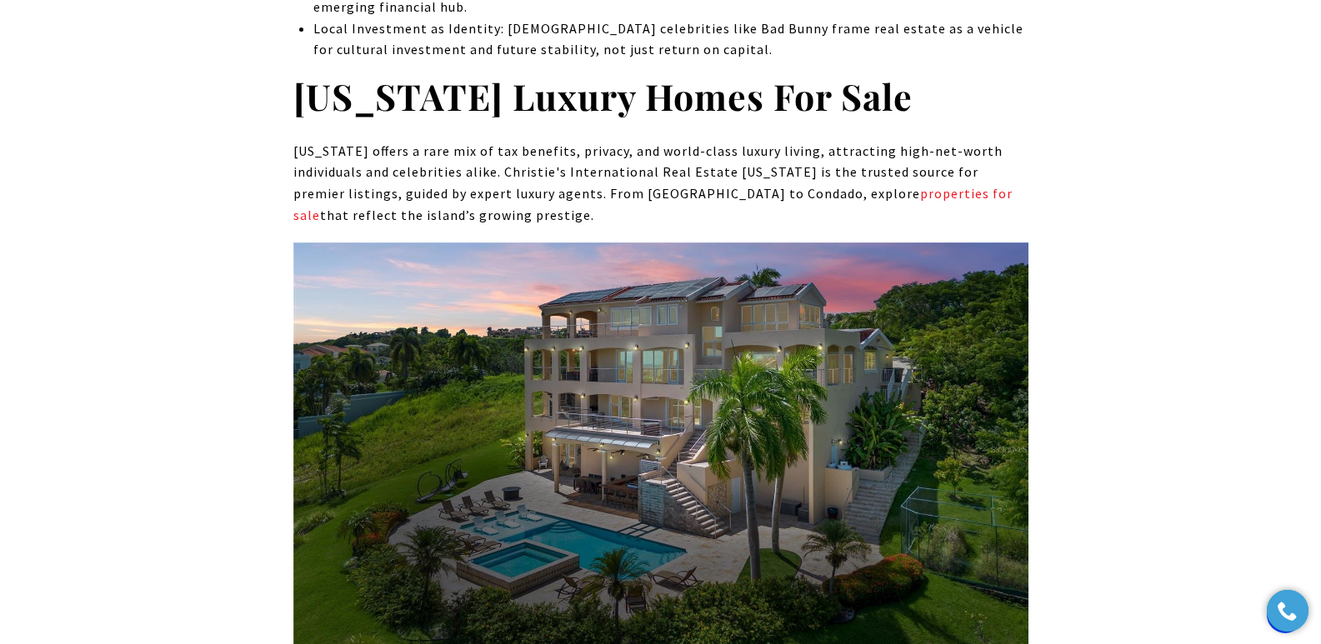
scroll to position [9320, 0]
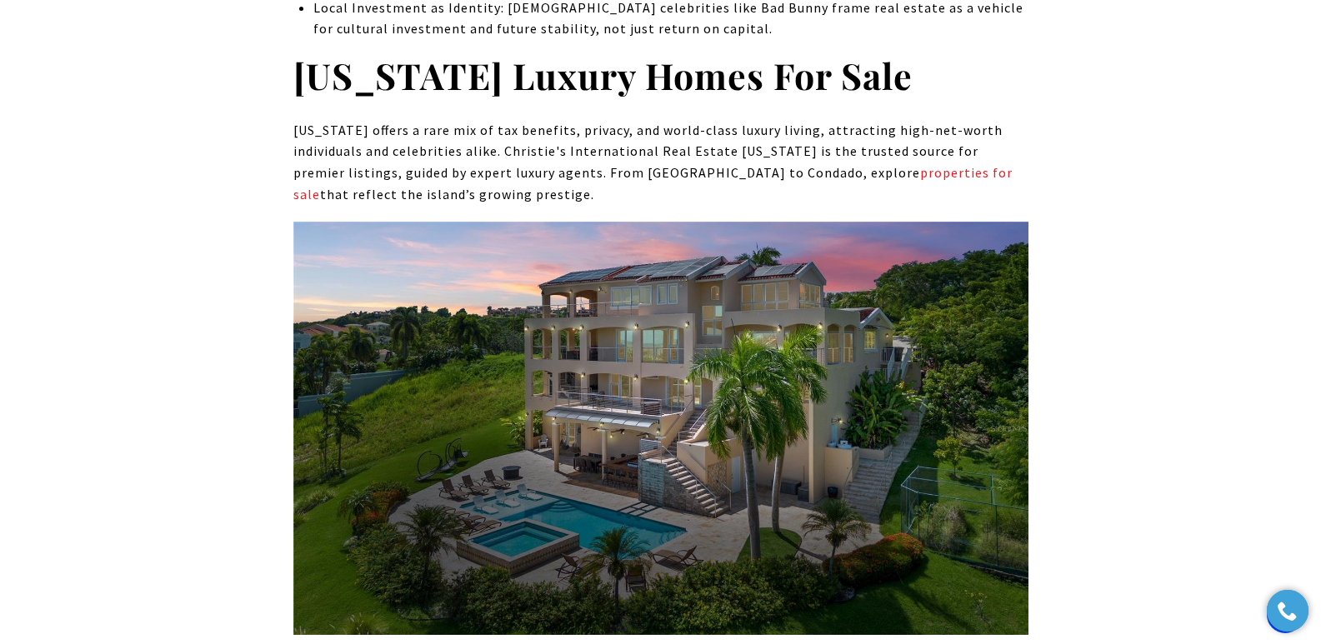
drag, startPoint x: 611, startPoint y: 458, endPoint x: 289, endPoint y: 454, distance: 321.6
copy strong "22 PORT ROAD HUMACAO PR, 00791"
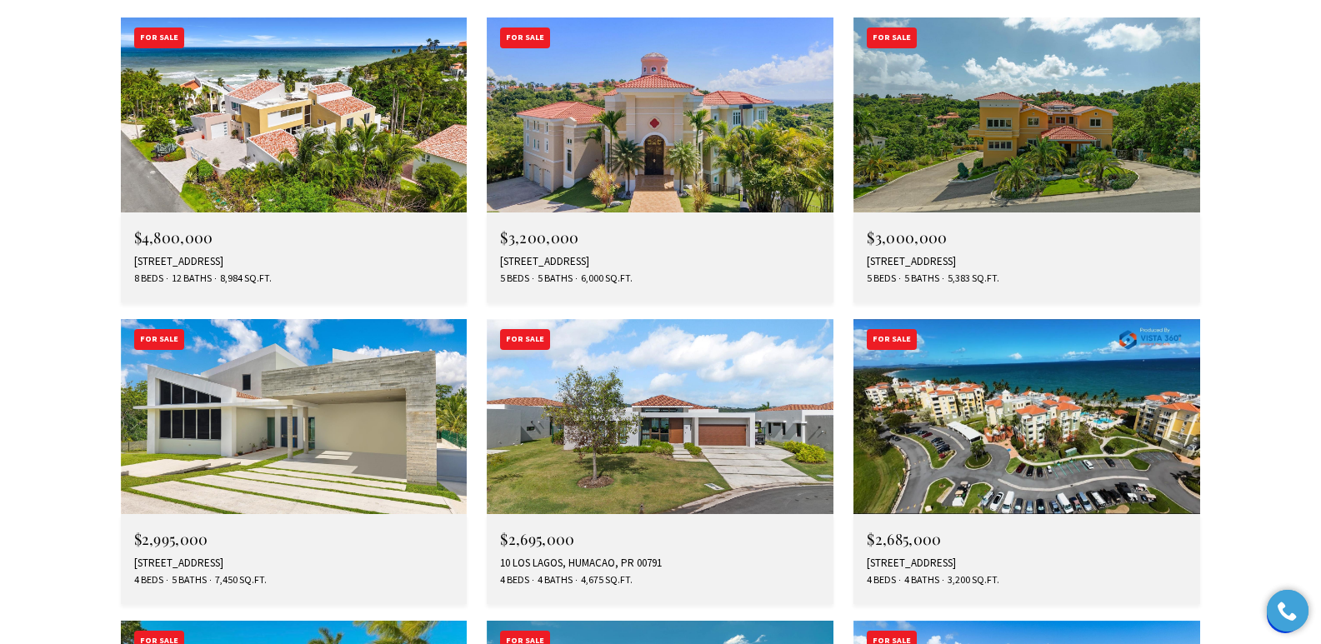
scroll to position [4929, 0]
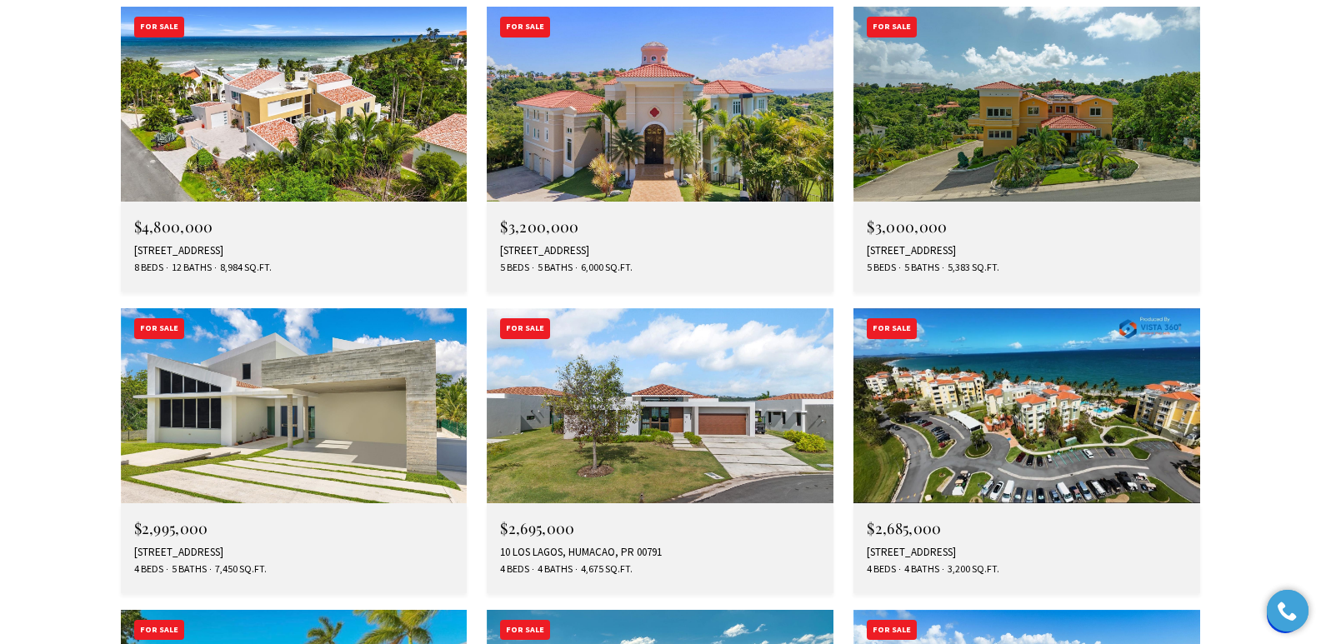
click at [316, 308] on img at bounding box center [294, 405] width 347 height 195
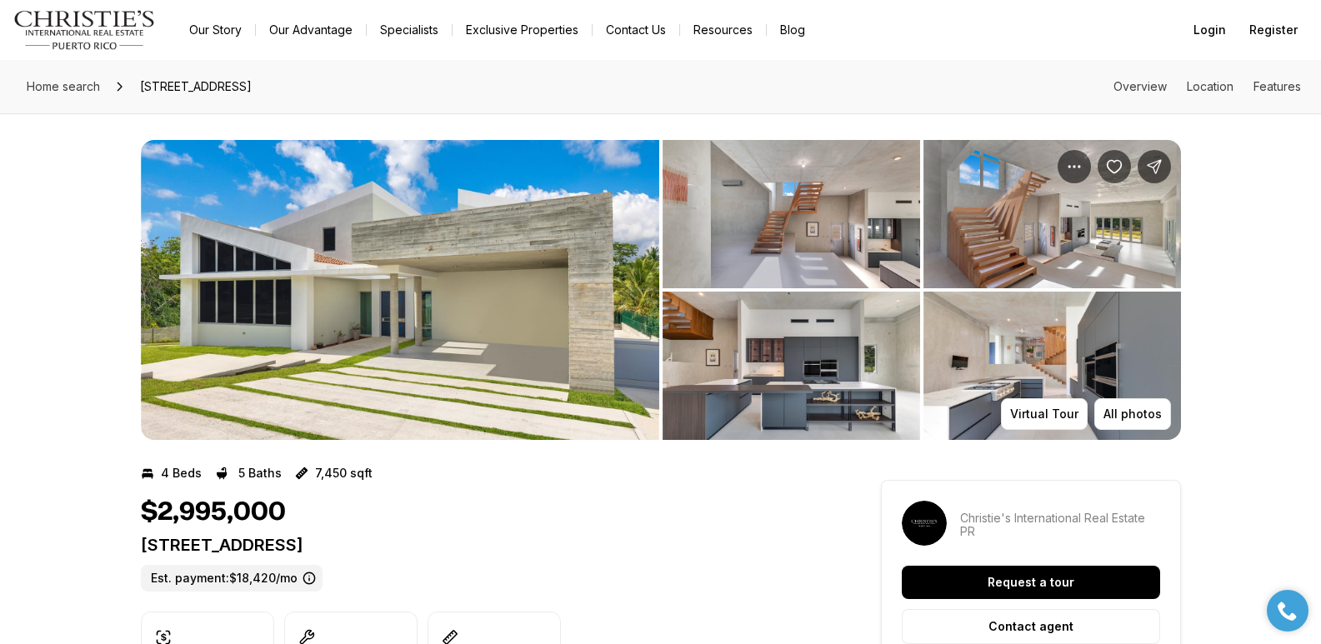
drag, startPoint x: 137, startPoint y: 549, endPoint x: 456, endPoint y: 559, distance: 318.4
copy p "[STREET_ADDRESS]"
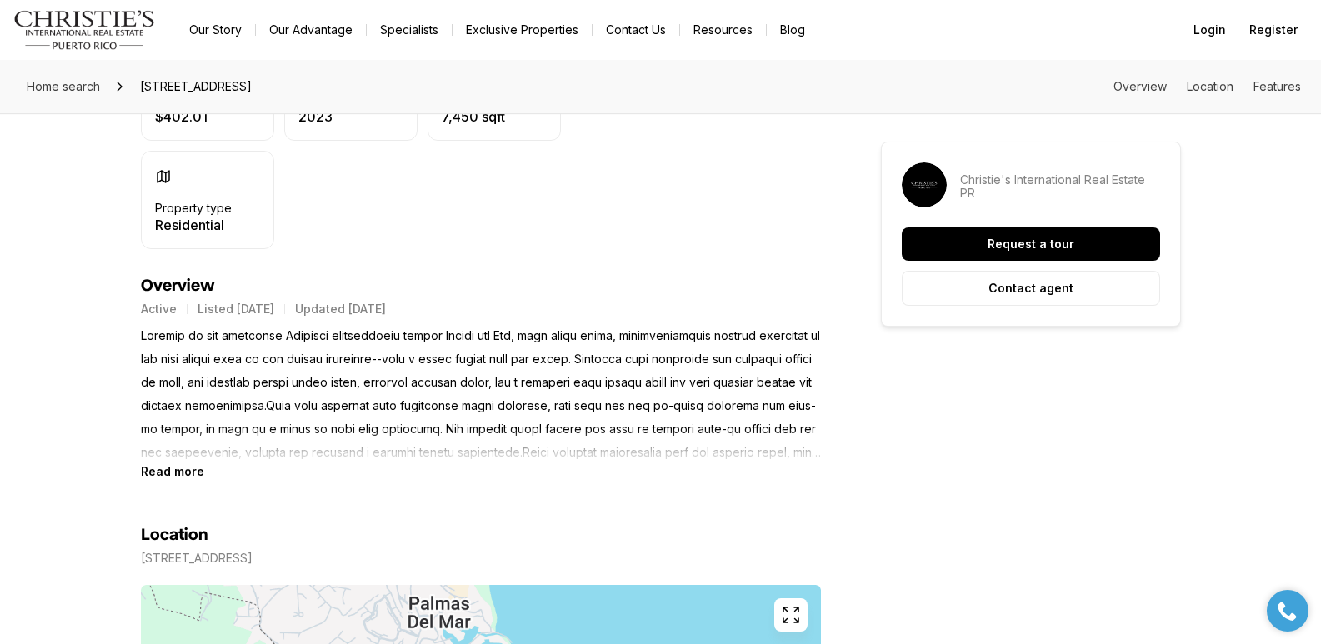
scroll to position [641, 0]
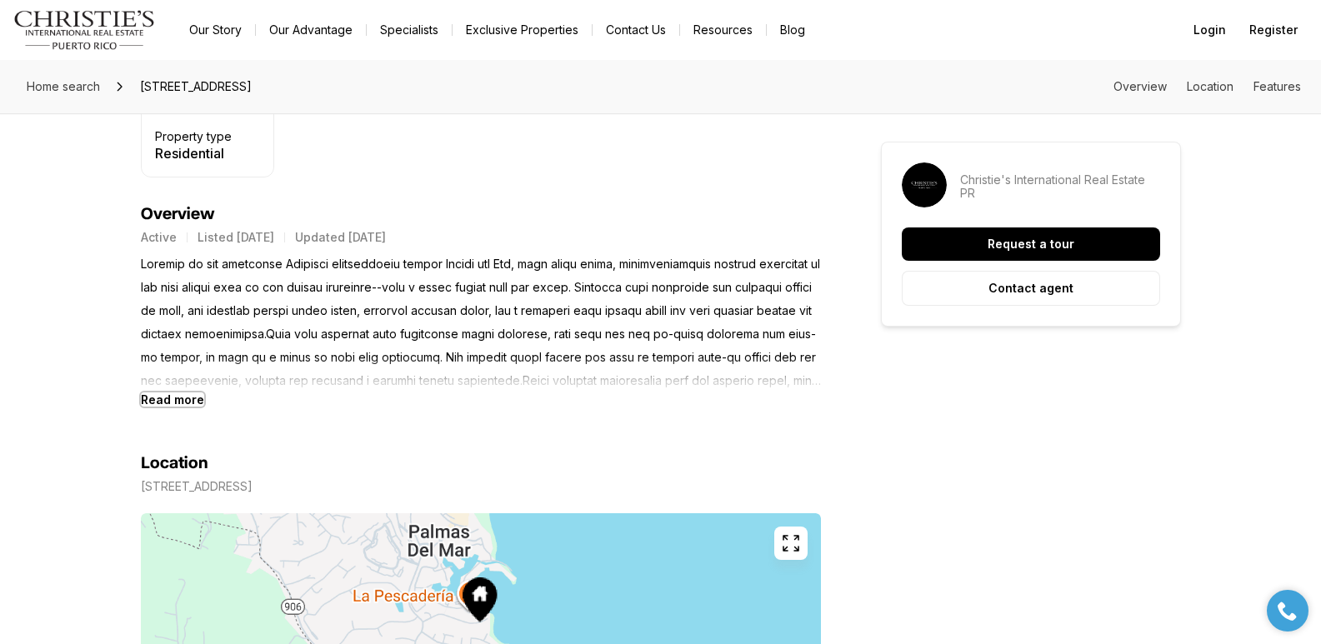
click at [192, 402] on b "Read more" at bounding box center [172, 399] width 63 height 14
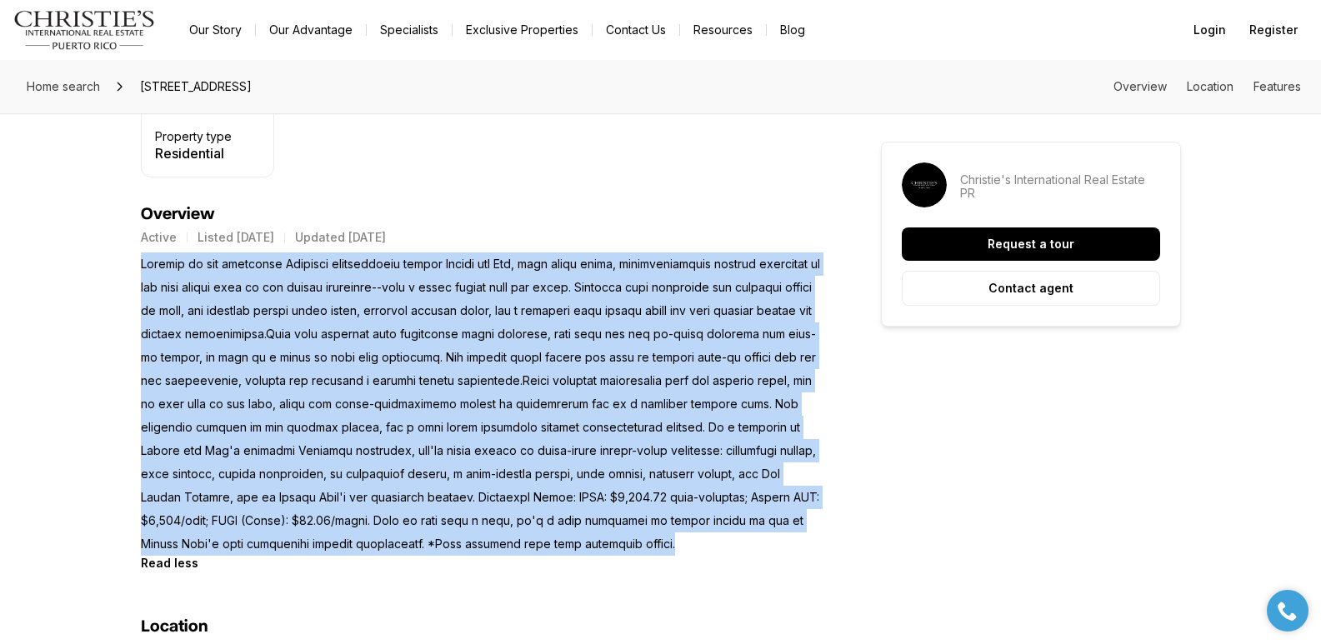
drag, startPoint x: 142, startPoint y: 262, endPoint x: 722, endPoint y: 542, distance: 643.2
click at [722, 542] on p at bounding box center [481, 403] width 680 height 303
copy p "Located in the exclusive Surfside neighborhood within Palmas del Mar, this newl…"
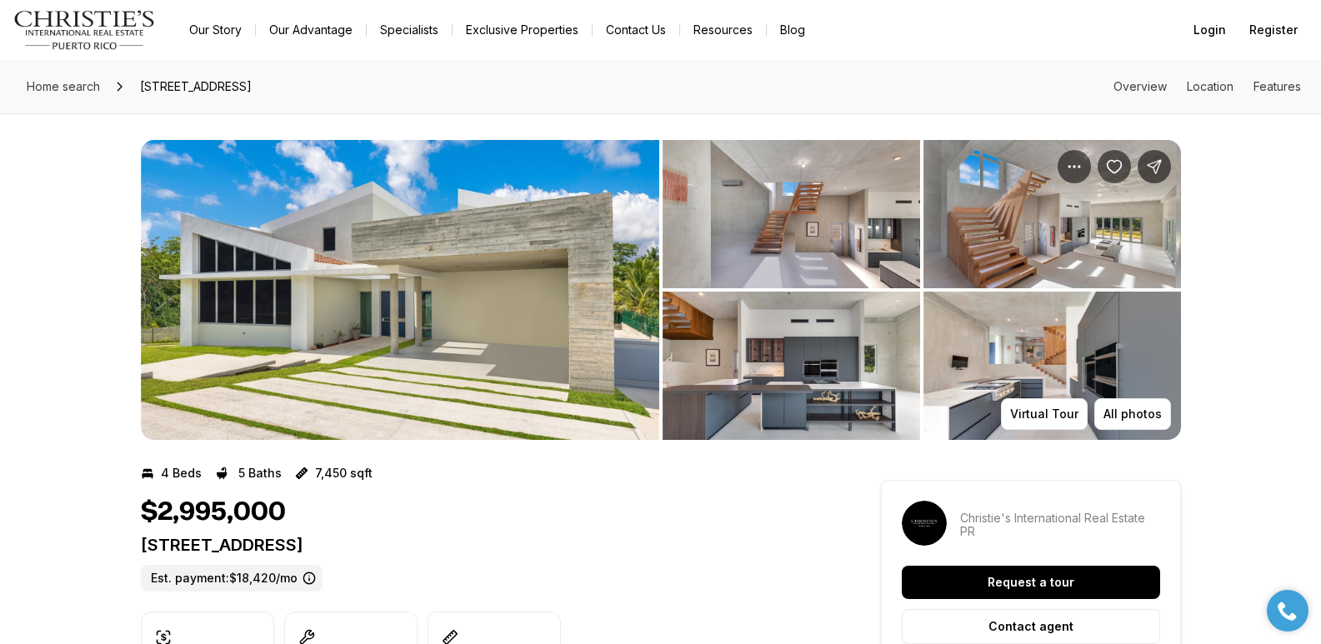
drag, startPoint x: 141, startPoint y: 546, endPoint x: 492, endPoint y: 562, distance: 352.0
click at [492, 562] on div "13 SURFSIDE RD HUMACAO PR, 00791 Est. payment: $18,420/mo" at bounding box center [481, 563] width 680 height 57
copy p "[STREET_ADDRESS]"
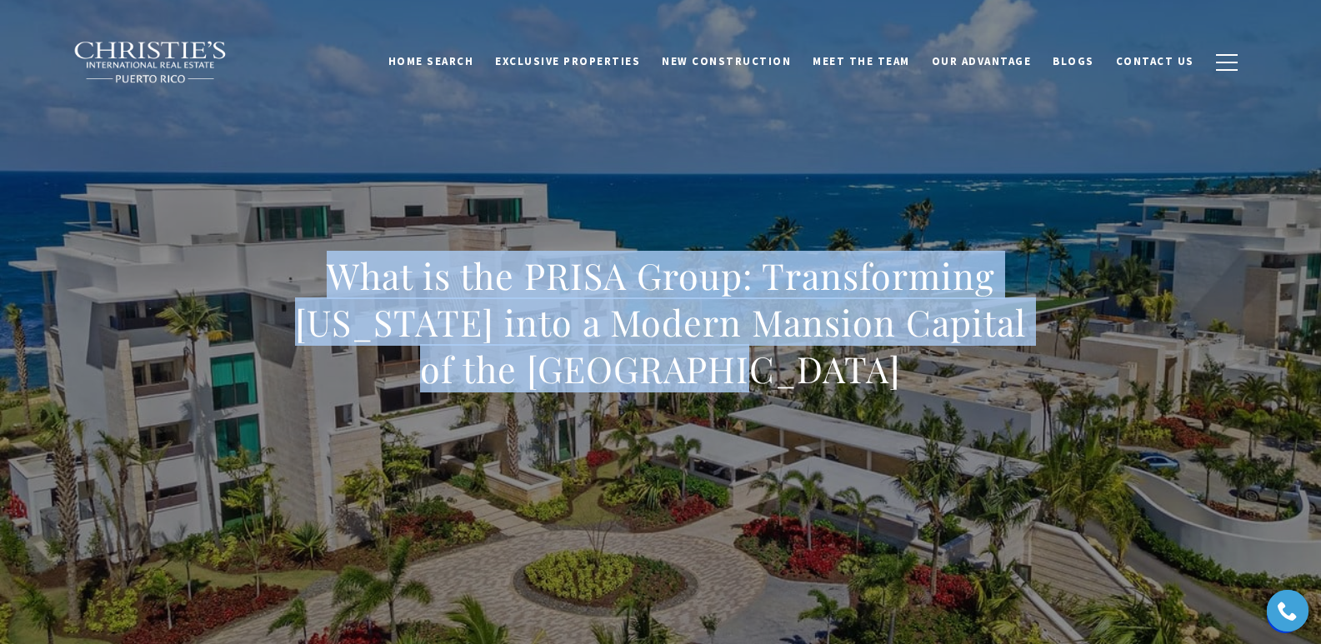
drag, startPoint x: 292, startPoint y: 278, endPoint x: 808, endPoint y: 372, distance: 524.3
click at [808, 372] on h1 "What is the PRISA Group: Transforming [US_STATE] into a Modern Mansion Capital …" at bounding box center [660, 322] width 735 height 140
copy h1 "What is the PRISA Group: Transforming [US_STATE] into a Modern Mansion Capital …"
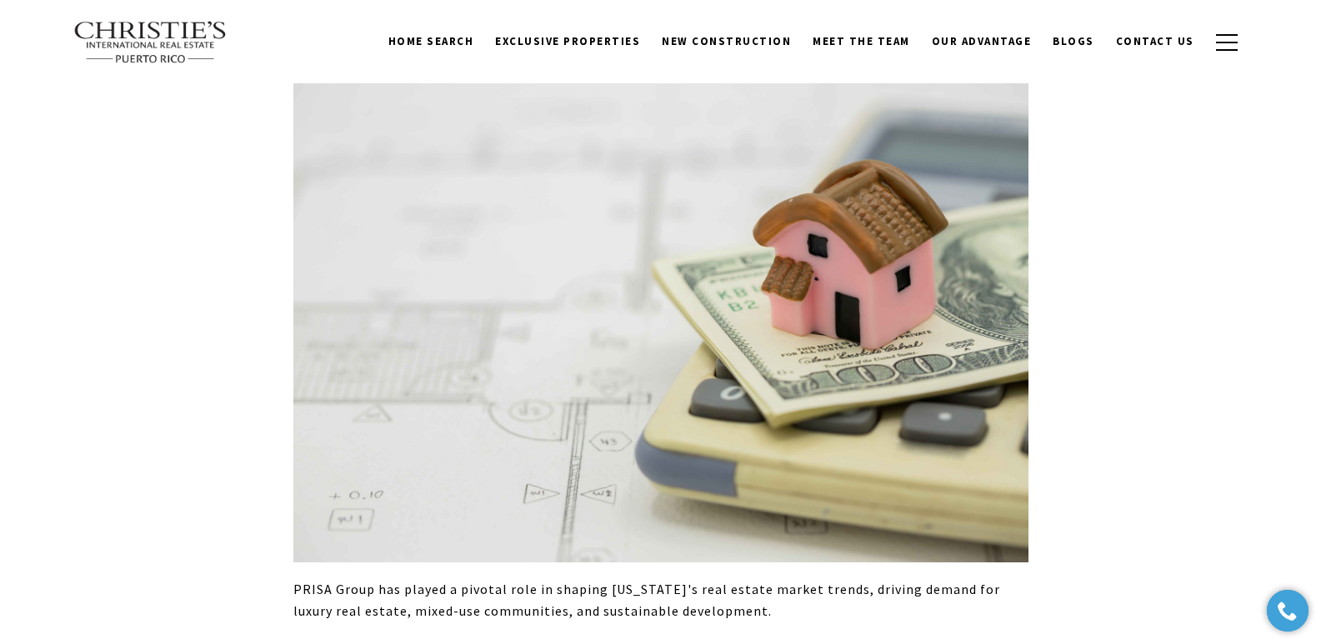
scroll to position [4981, 0]
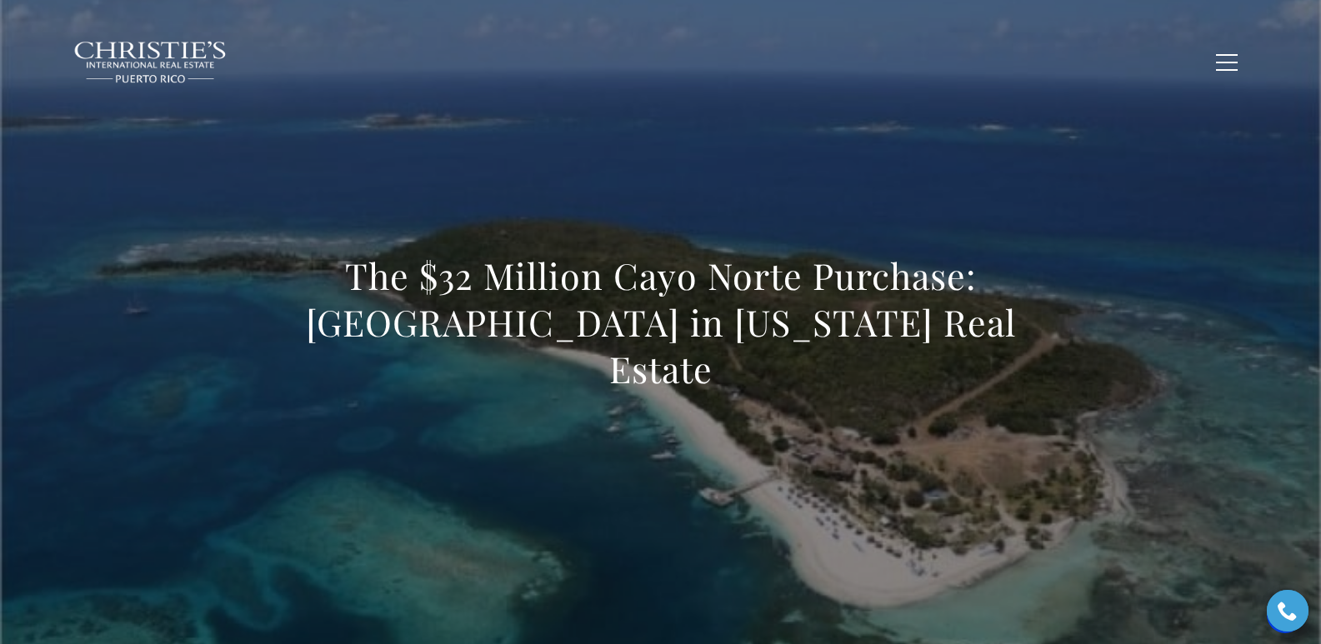
drag, startPoint x: 314, startPoint y: 303, endPoint x: 1088, endPoint y: 341, distance: 775.0
click at [1088, 341] on div "The $32 Million Cayo Norte Purchase: An Island Paradise in Puerto Rico Real Est…" at bounding box center [660, 333] width 1166 height 500
copy h1 "The $32 Million Cayo Norte Purchase: An Island Paradise in Puerto Rico Real Est…"
click at [364, 242] on div "The $32 Million Cayo Norte Purchase: An Island Paradise in Puerto Rico Real Est…" at bounding box center [660, 333] width 1166 height 500
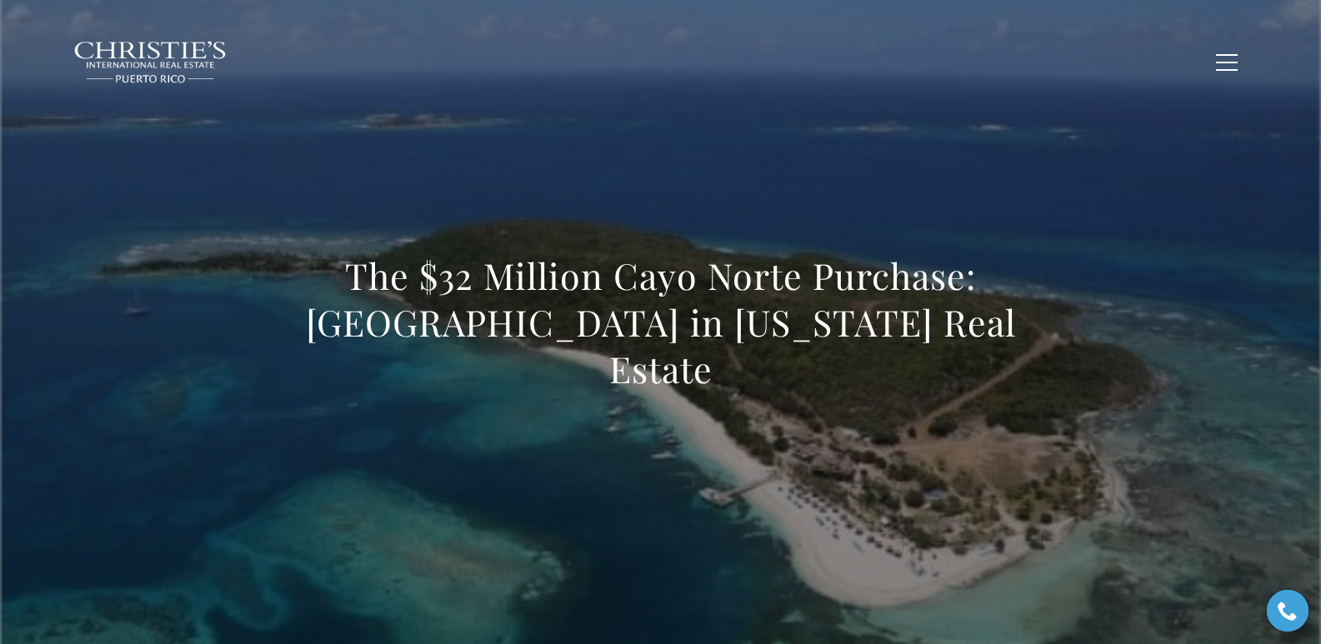
copy h1 "The $32 Million Cayo Norte Purchase: An Island Paradise in Puerto Rico Real Est…"
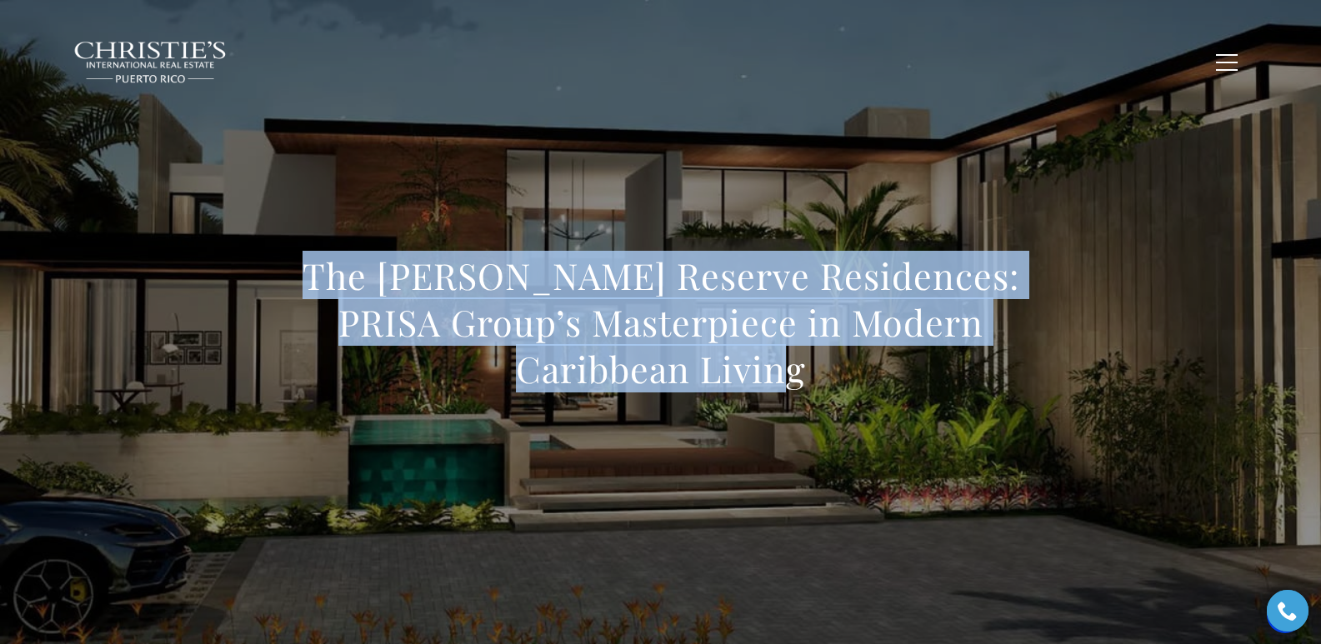
drag, startPoint x: 327, startPoint y: 269, endPoint x: 809, endPoint y: 375, distance: 493.1
click at [809, 375] on h1 "The Ritz-Carlton Reserve Residences: PRISA Group’s Masterpiece in Modern Caribb…" at bounding box center [660, 322] width 735 height 140
copy h1 "The Ritz-Carlton Reserve Residences: PRISA Group’s Masterpiece in Modern Caribb…"
click at [331, 297] on h1 "The Ritz-Carlton Reserve Residences: PRISA Group’s Masterpiece in Modern Caribb…" at bounding box center [660, 322] width 735 height 140
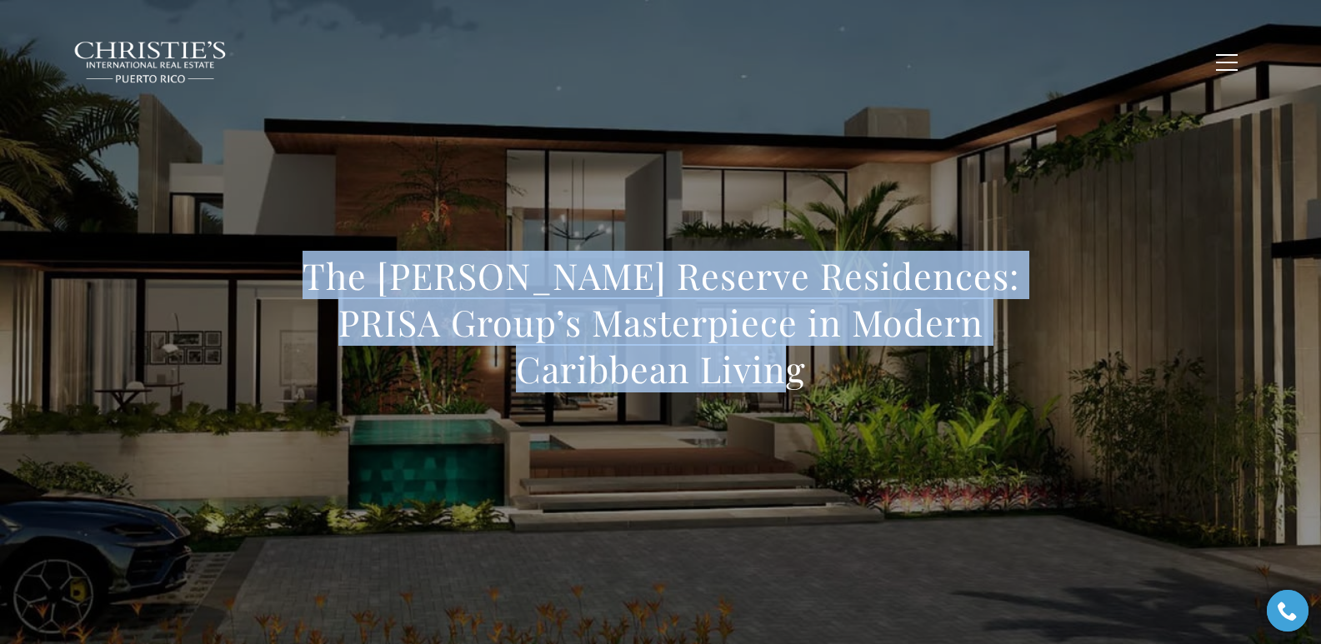
drag, startPoint x: 338, startPoint y: 282, endPoint x: 863, endPoint y: 378, distance: 533.6
click at [863, 378] on h1 "The Ritz-Carlton Reserve Residences: PRISA Group’s Masterpiece in Modern Caribb…" at bounding box center [660, 322] width 735 height 140
copy h1 "The Ritz-Carlton Reserve Residences: PRISA Group’s Masterpiece in Modern Caribb…"
click at [352, 262] on h1 "The Ritz-Carlton Reserve Residences: PRISA Group’s Masterpiece in Modern Caribb…" at bounding box center [660, 322] width 735 height 140
copy h1 "The Ritz-Carlton Reserve Residences: PRISA Group’s Masterpiece in Modern Caribb…"
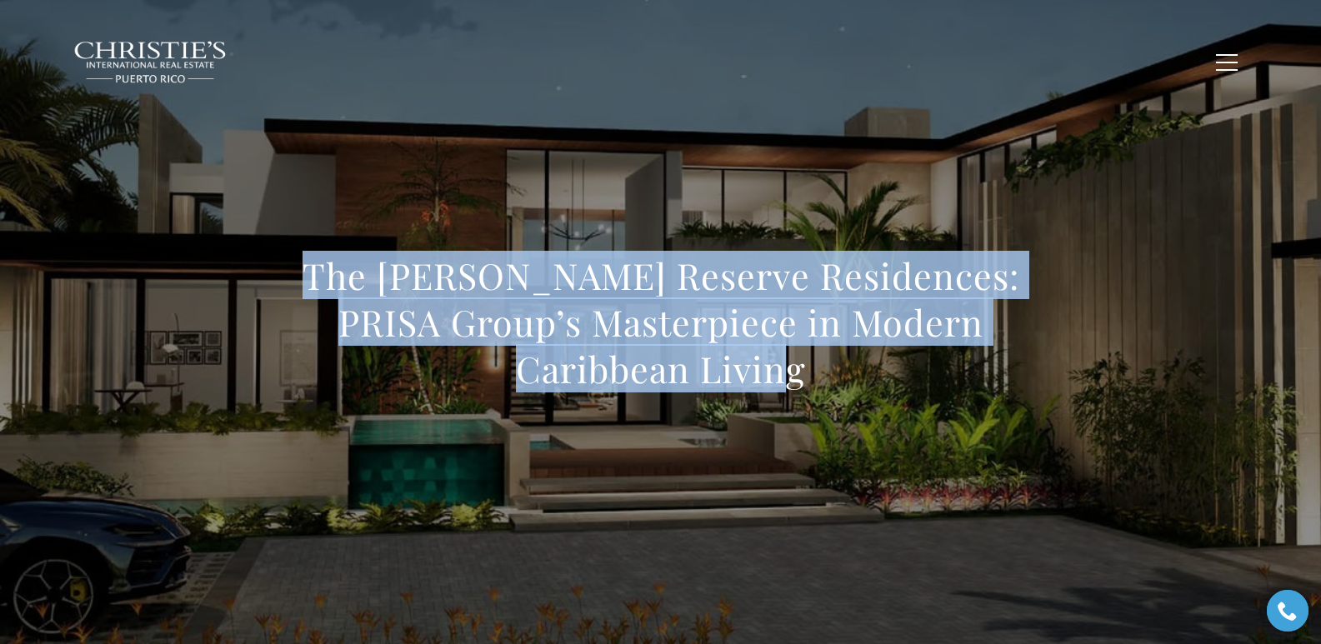
click at [275, 137] on div "The Ritz-Carlton Reserve Residences: PRISA Group’s Masterpiece in Modern Caribb…" at bounding box center [660, 333] width 1166 height 500
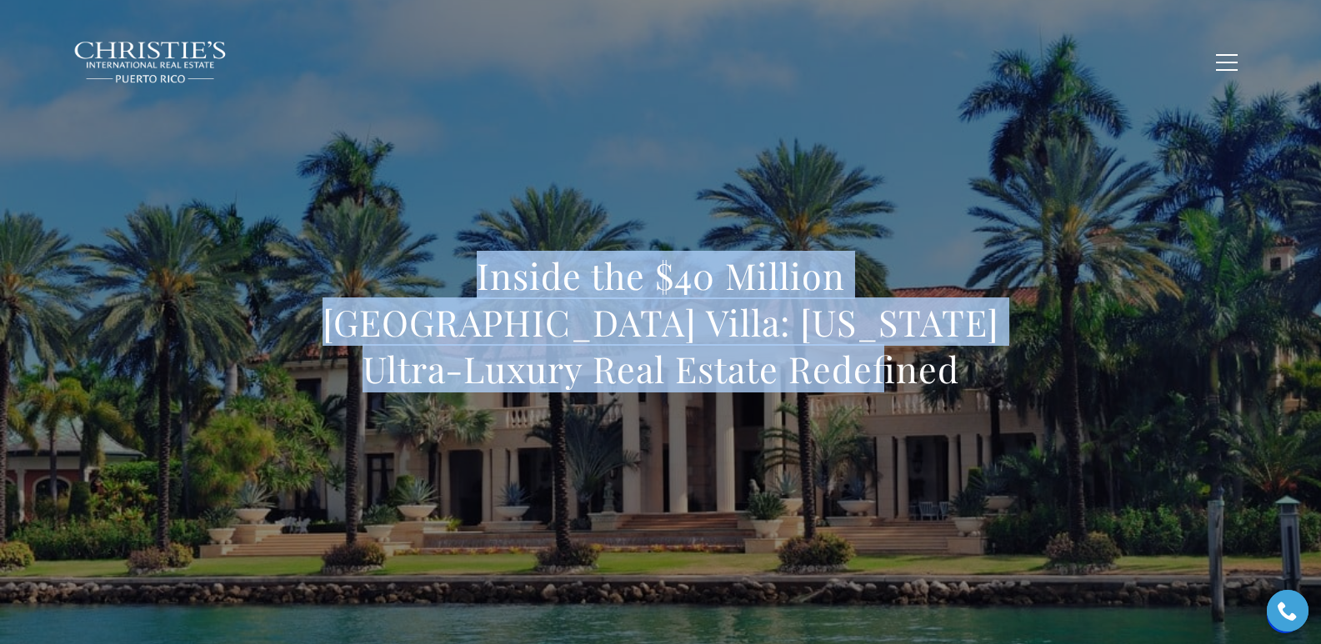
drag, startPoint x: 270, startPoint y: 269, endPoint x: 775, endPoint y: 377, distance: 516.2
click at [775, 377] on div "Inside the $40 Million Dorado Beach Villa: Puerto Rico Ultra-Luxury Real Estate…" at bounding box center [660, 333] width 1166 height 500
copy h1 "Inside the $40 Million Dorado Beach Villa: Puerto Rico Ultra-Luxury Real Estate…"
click at [286, 283] on div "Inside the $40 Million Dorado Beach Villa: Puerto Rico Ultra-Luxury Real Estate…" at bounding box center [660, 333] width 1166 height 500
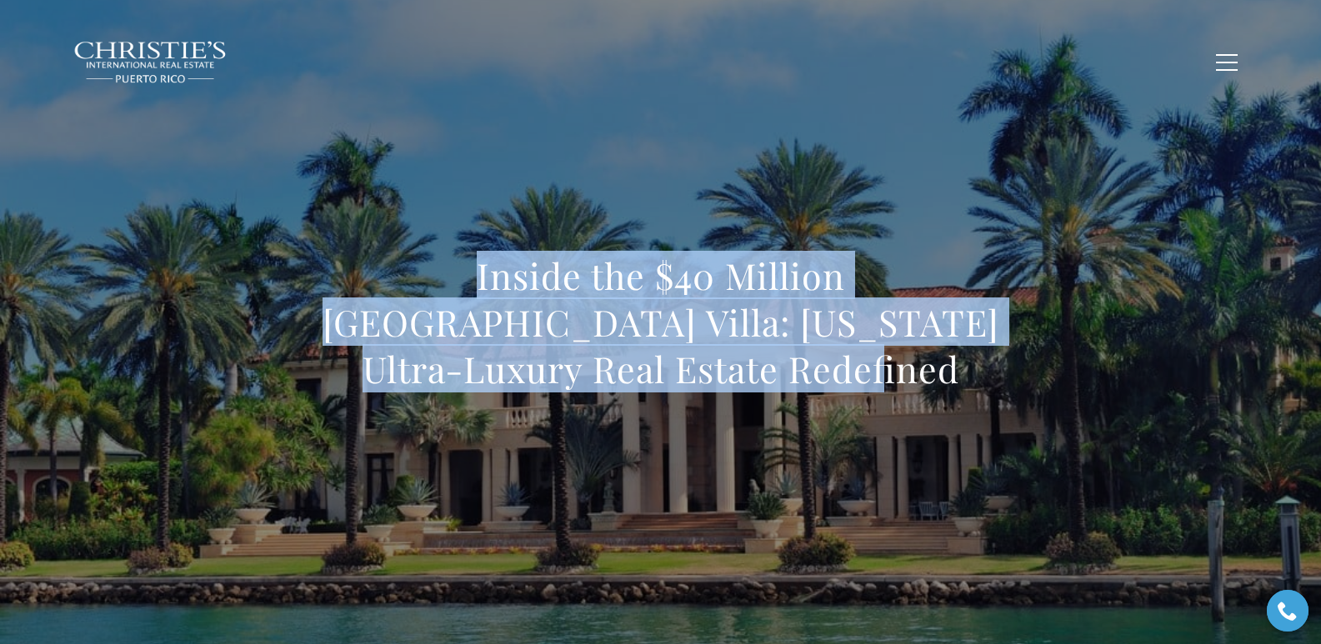
drag, startPoint x: 293, startPoint y: 283, endPoint x: 766, endPoint y: 380, distance: 482.2
click at [766, 380] on h1 "Inside the $40 Million Dorado Beach Villa: Puerto Rico Ultra-Luxury Real Estate…" at bounding box center [660, 322] width 735 height 140
copy h1 "Inside the $40 Million [GEOGRAPHIC_DATA] Villa: [US_STATE] Ultra-Luxury Real Es…"
click at [322, 278] on h1 "Inside the $40 Million [GEOGRAPHIC_DATA] Villa: [US_STATE] Ultra-Luxury Real Es…" at bounding box center [660, 322] width 735 height 140
drag, startPoint x: 309, startPoint y: 278, endPoint x: 750, endPoint y: 370, distance: 450.2
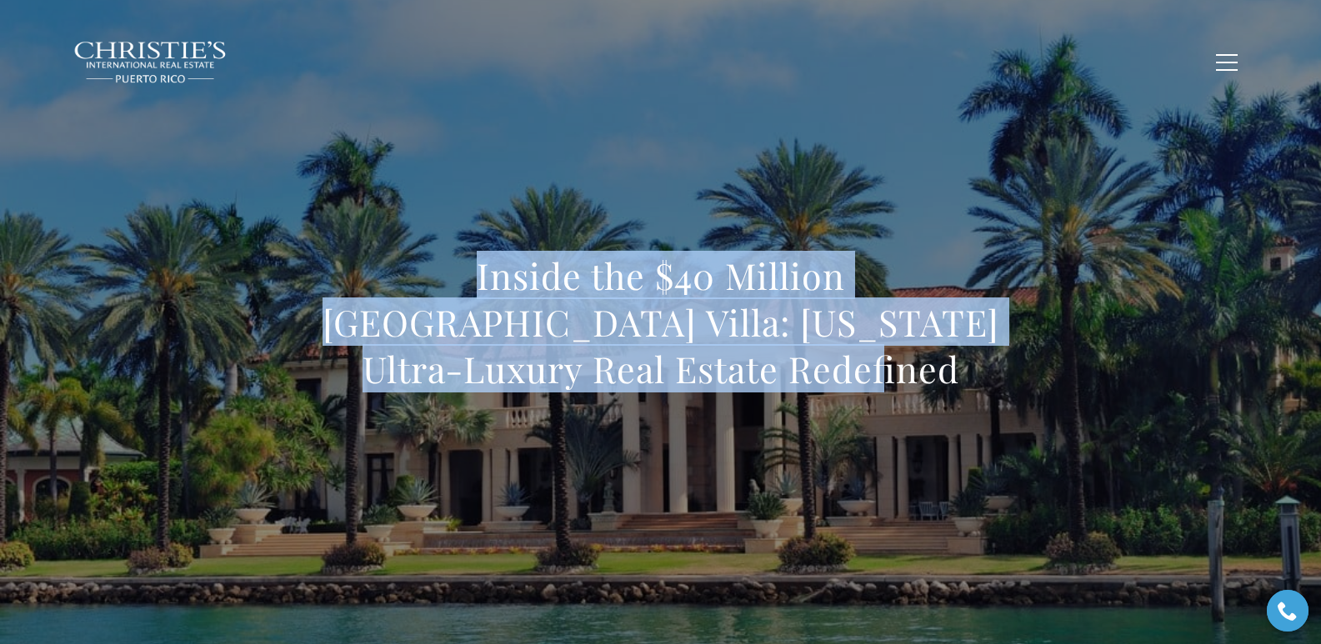
click at [750, 370] on h1 "Inside the $40 Million [GEOGRAPHIC_DATA] Villa: [US_STATE] Ultra-Luxury Real Es…" at bounding box center [660, 322] width 735 height 140
copy h1 "Inside the $40 Million [GEOGRAPHIC_DATA] Villa: [US_STATE] Ultra-Luxury Real Es…"
click at [317, 267] on h1 "Inside the $40 Million [GEOGRAPHIC_DATA] Villa: [US_STATE] Ultra-Luxury Real Es…" at bounding box center [660, 322] width 735 height 140
drag, startPoint x: 297, startPoint y: 272, endPoint x: 871, endPoint y: 412, distance: 589.9
click at [871, 412] on div "Inside the $40 Million [GEOGRAPHIC_DATA] Villa: [US_STATE] Ultra-Luxury Real Es…" at bounding box center [660, 333] width 735 height 162
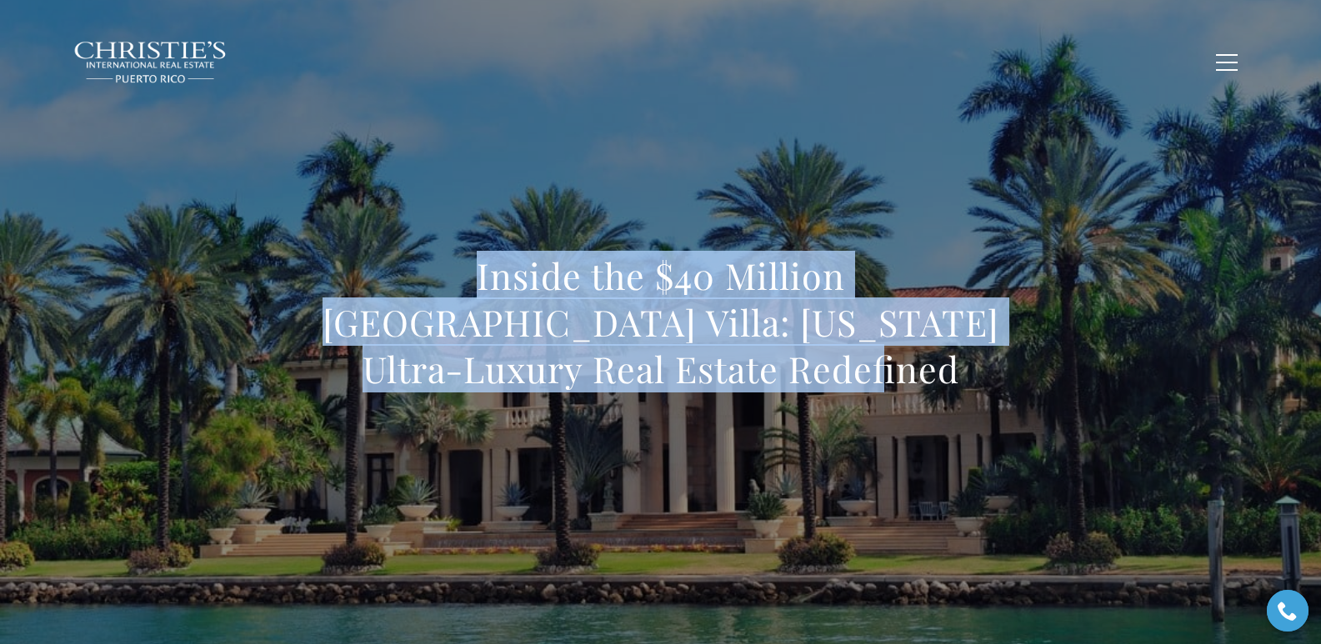
copy h1 "Inside the $40 Million [GEOGRAPHIC_DATA] Villa: [US_STATE] Ultra-Luxury Real Es…"
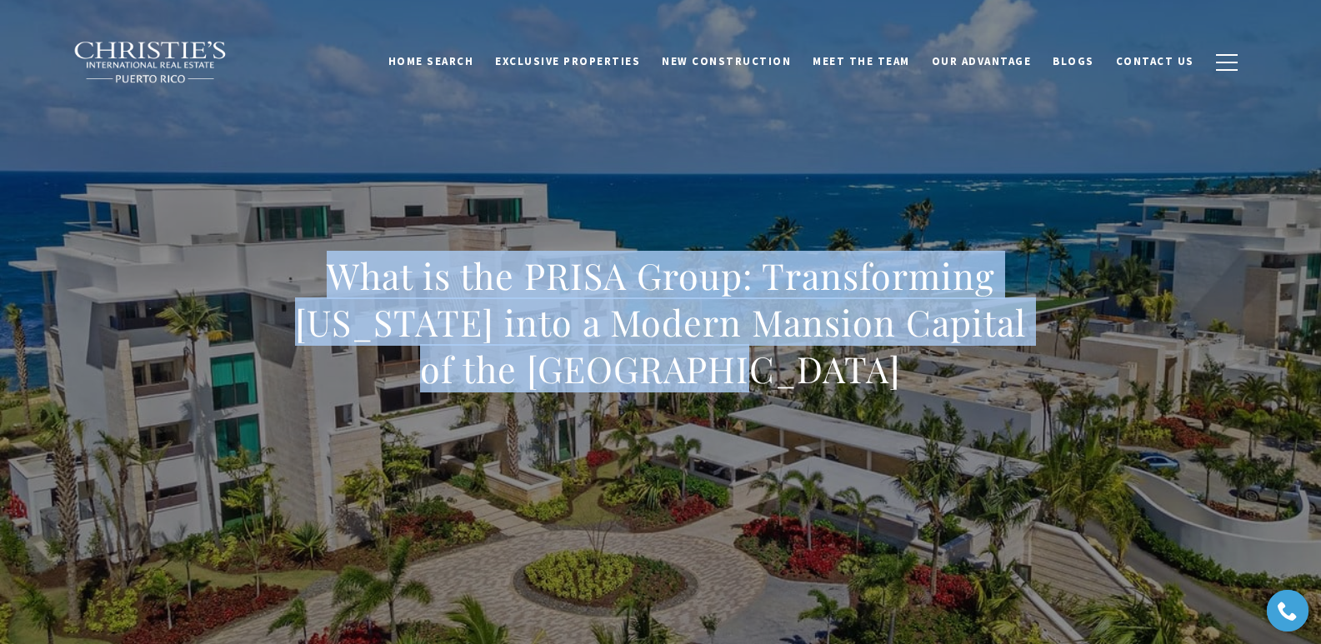
drag, startPoint x: 317, startPoint y: 263, endPoint x: 837, endPoint y: 372, distance: 531.3
click at [837, 372] on h1 "What is the PRISA Group: Transforming [US_STATE] into a Modern Mansion Capital …" at bounding box center [660, 322] width 735 height 140
copy h1 "What is the PRISA Group: Transforming [US_STATE] into a Modern Mansion Capital …"
click at [309, 277] on h1 "What is the PRISA Group: Transforming [US_STATE] into a Modern Mansion Capital …" at bounding box center [660, 322] width 735 height 140
copy h1 "What is the PRISA Group: Transforming [US_STATE] into a Modern Mansion Capital …"
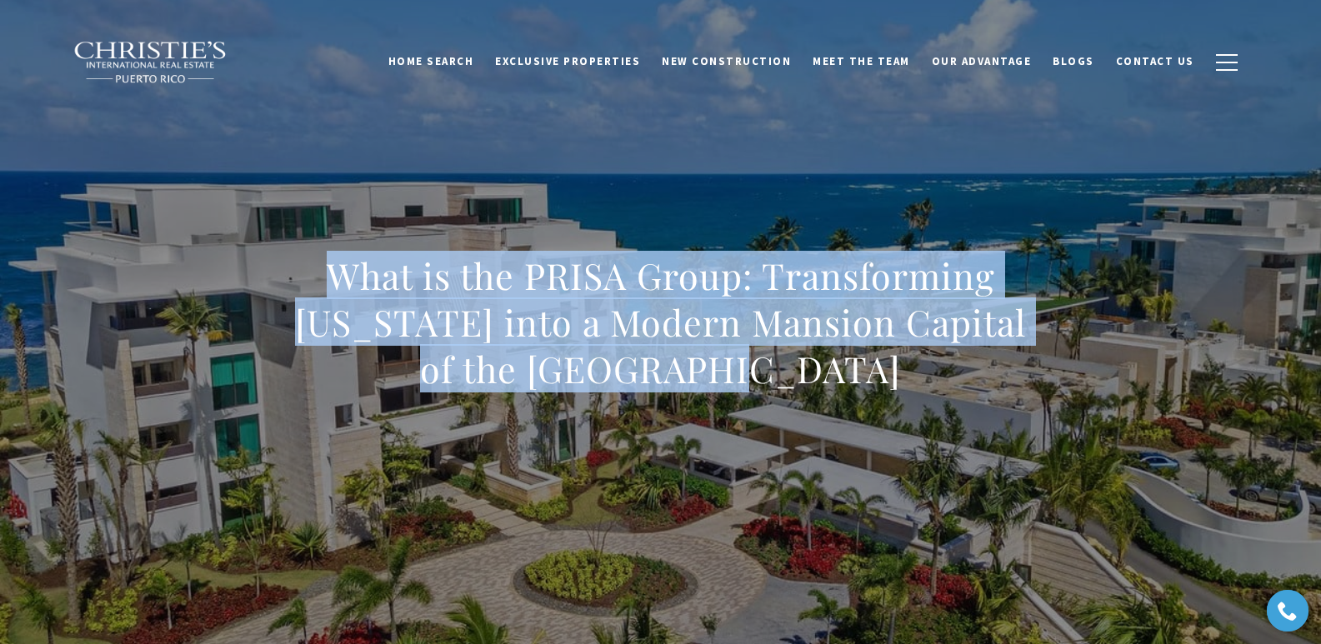
click at [326, 278] on h1 "What is the PRISA Group: Transforming [US_STATE] into a Modern Mansion Capital …" at bounding box center [660, 322] width 735 height 140
drag, startPoint x: 326, startPoint y: 278, endPoint x: 846, endPoint y: 391, distance: 531.9
click at [846, 391] on h1 "What is the PRISA Group: Transforming [US_STATE] into a Modern Mansion Capital …" at bounding box center [660, 322] width 735 height 140
copy h1 "What is the PRISA Group: Transforming [US_STATE] into a Modern Mansion Capital …"
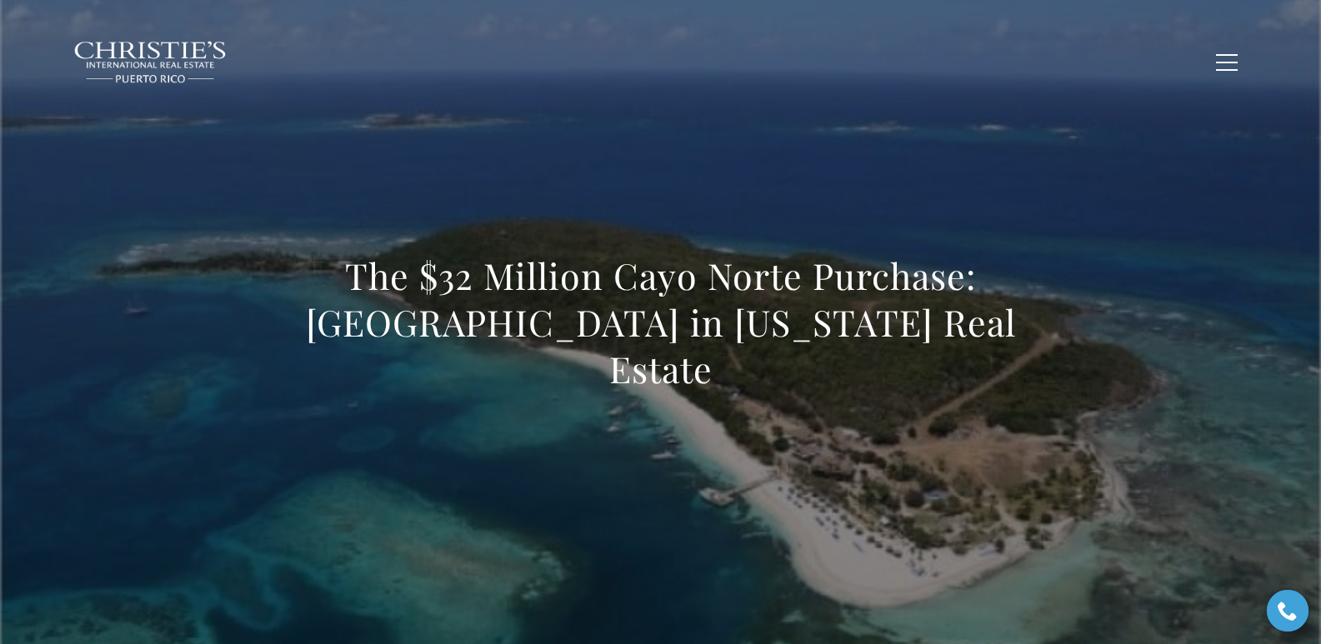
drag, startPoint x: 287, startPoint y: 292, endPoint x: 1086, endPoint y: 383, distance: 804.3
click at [1086, 383] on div "The $32 Million Cayo Norte Purchase: [GEOGRAPHIC_DATA] in [US_STATE] Real Estate" at bounding box center [660, 333] width 1166 height 500
copy h1 "The $32 Million Cayo Norte Purchase: [GEOGRAPHIC_DATA] in [US_STATE] Real Estate"
click at [332, 303] on h1 "The $32 Million Cayo Norte Purchase: [GEOGRAPHIC_DATA] in [US_STATE] Real Estate" at bounding box center [660, 322] width 735 height 140
copy h1 "The $32 Million Cayo Norte Purchase: [GEOGRAPHIC_DATA] in [US_STATE] Real Estate"
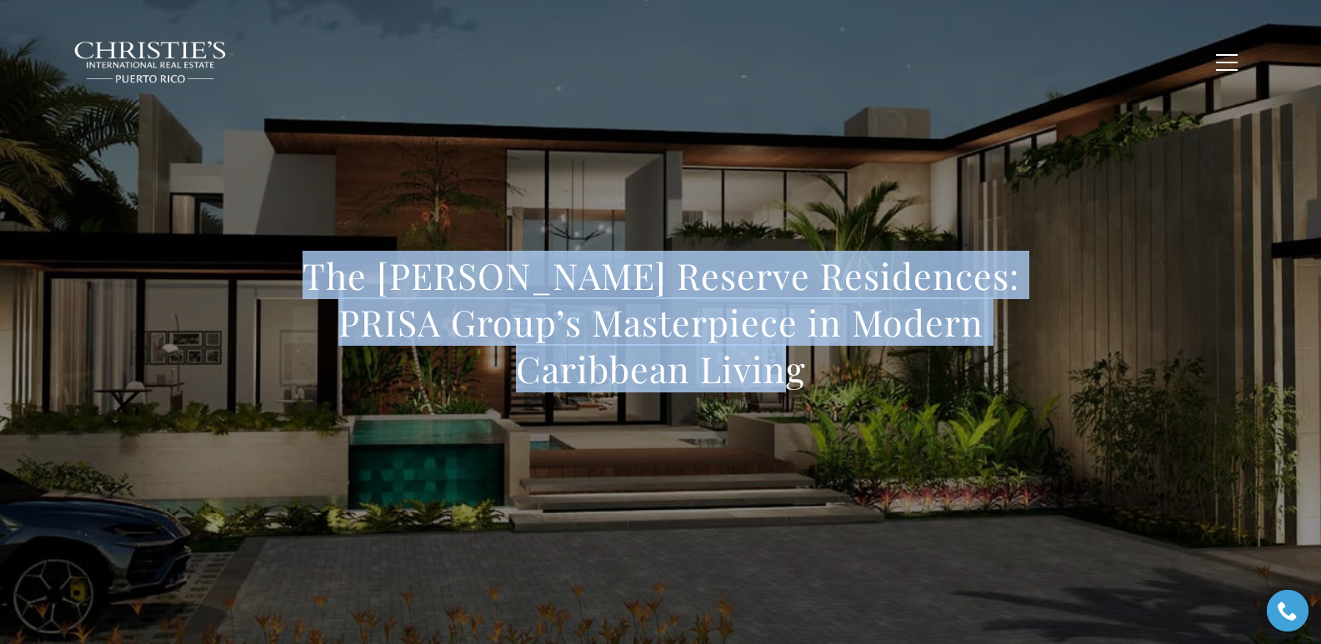
drag, startPoint x: 316, startPoint y: 281, endPoint x: 819, endPoint y: 371, distance: 511.2
click at [819, 371] on h1 "The [PERSON_NAME] Reserve Residences: PRISA Group’s Masterpiece in Modern Carib…" at bounding box center [660, 322] width 735 height 140
copy h1 "The [PERSON_NAME] Reserve Residences: PRISA Group’s Masterpiece in Modern Carib…"
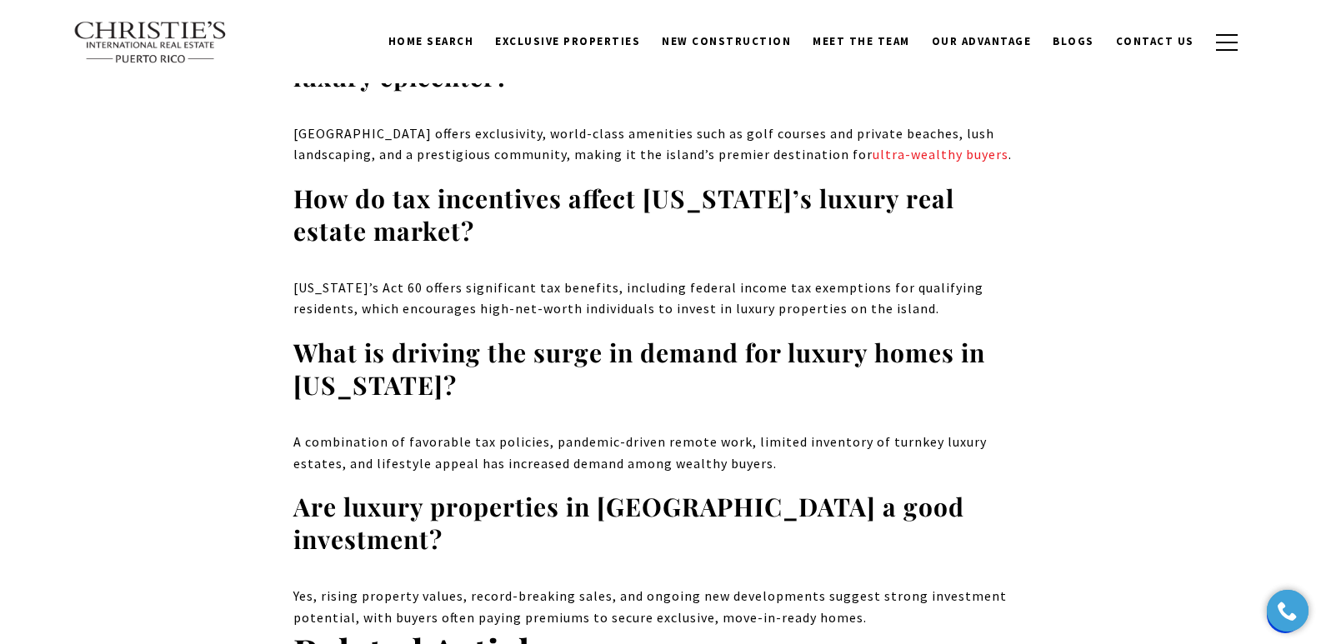
scroll to position [12008, 0]
